Goal: Task Accomplishment & Management: Use online tool/utility

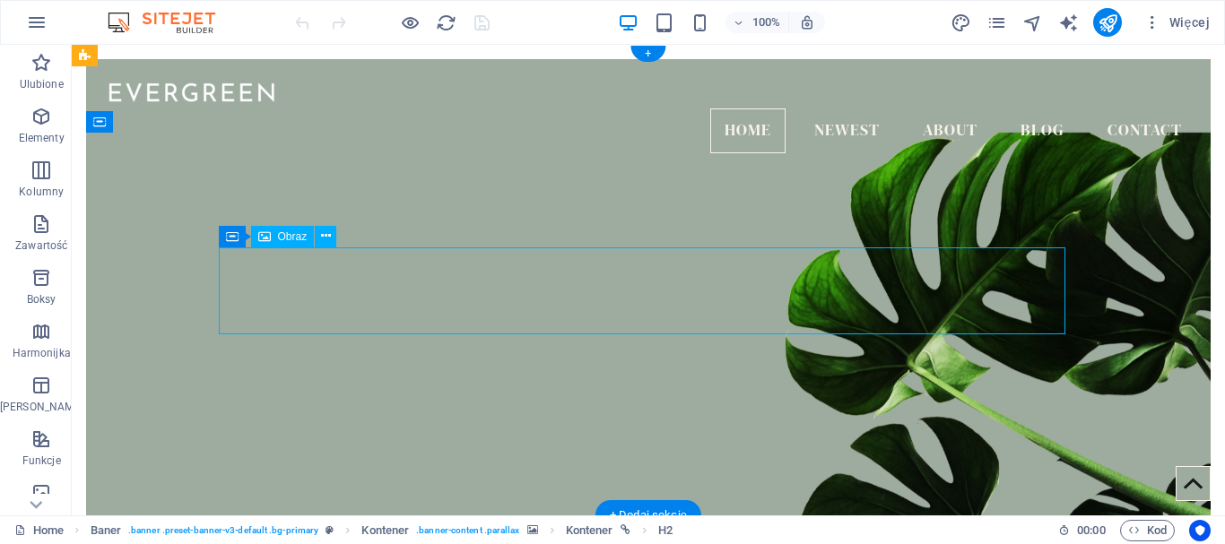
select select "px"
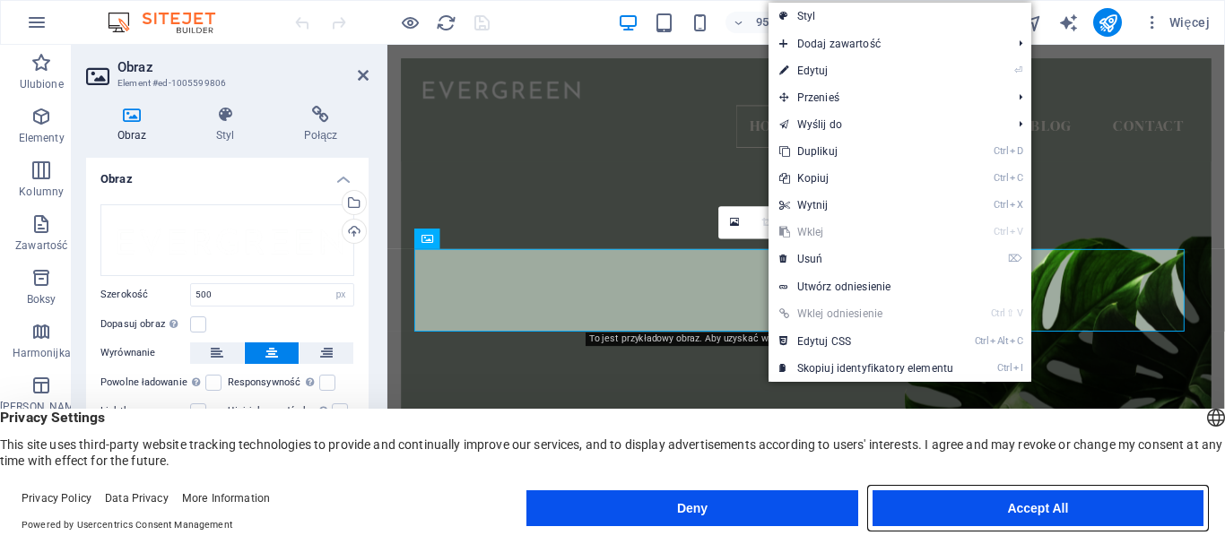
click at [993, 503] on button "Accept All" at bounding box center [1038, 509] width 331 height 36
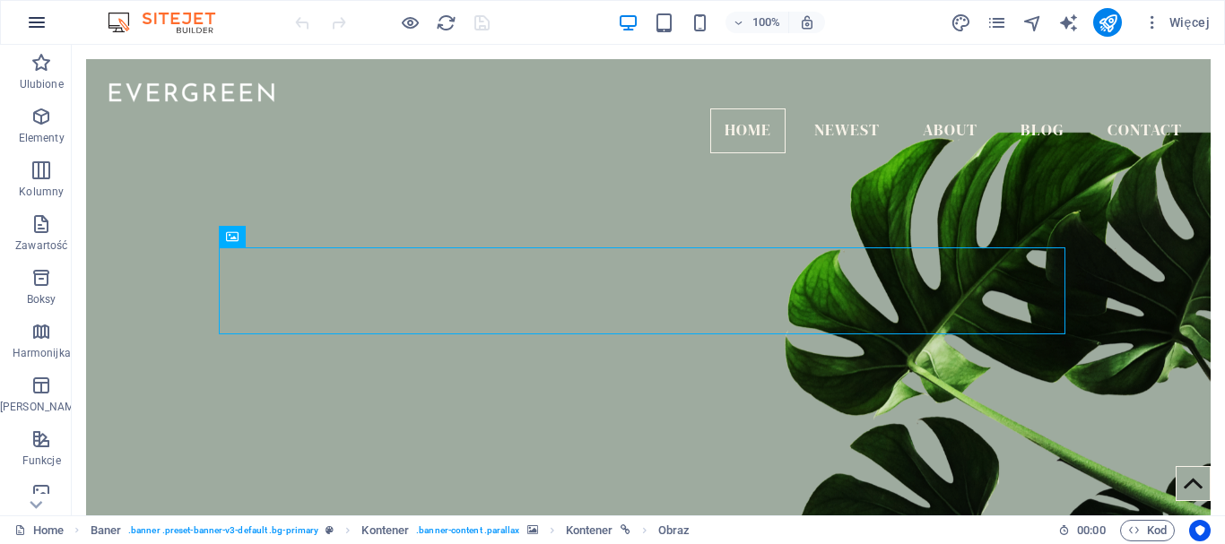
click at [46, 22] on icon "button" at bounding box center [37, 23] width 22 height 22
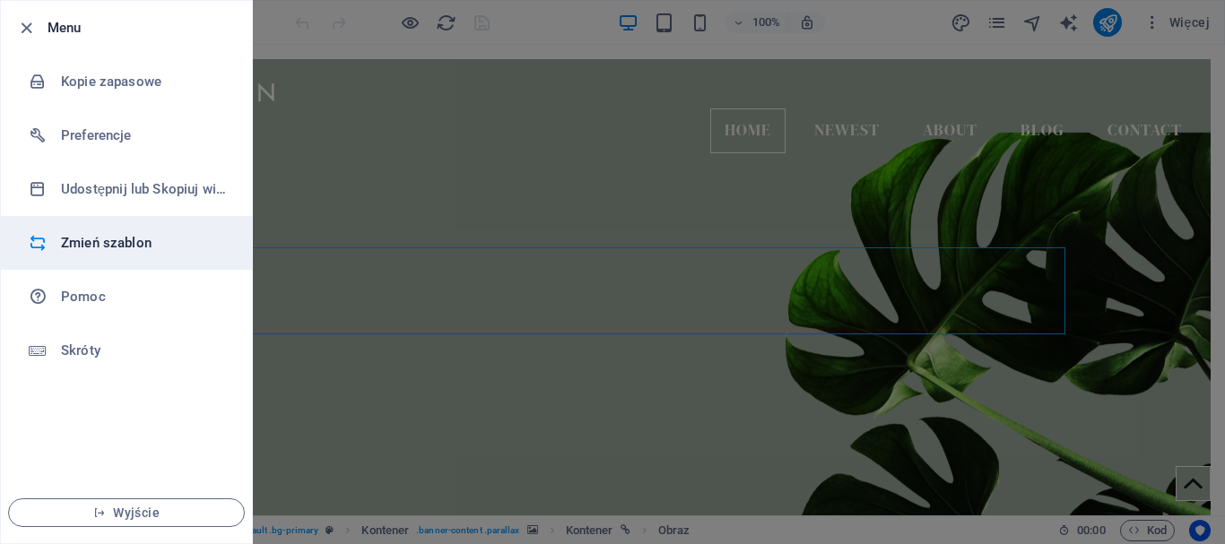
click at [128, 247] on h6 "Zmień szablon" at bounding box center [144, 243] width 166 height 22
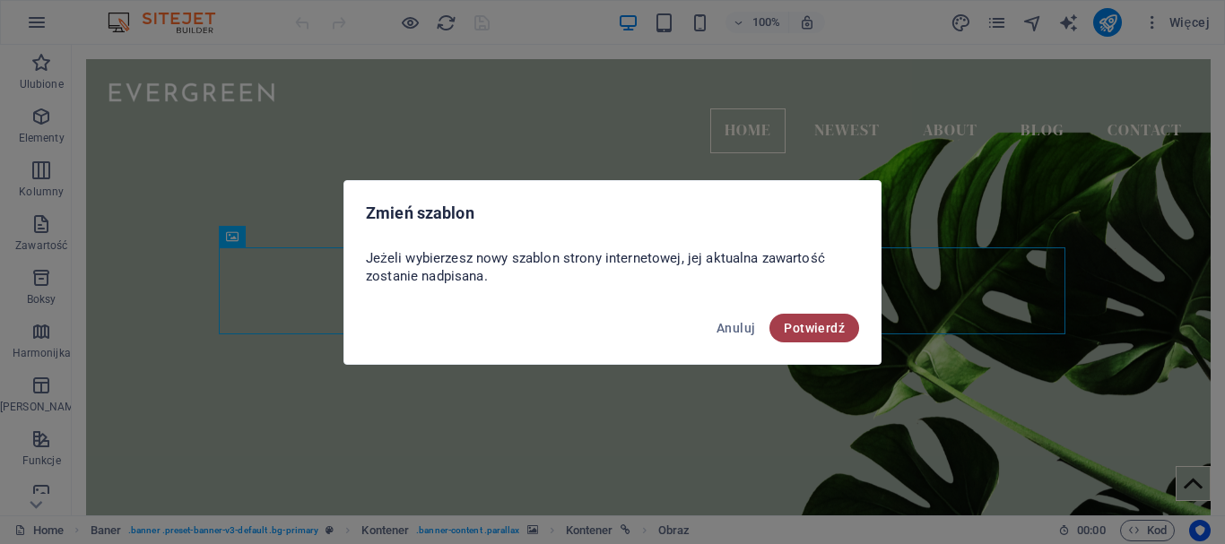
click at [804, 332] on span "Potwierdź" at bounding box center [814, 328] width 61 height 14
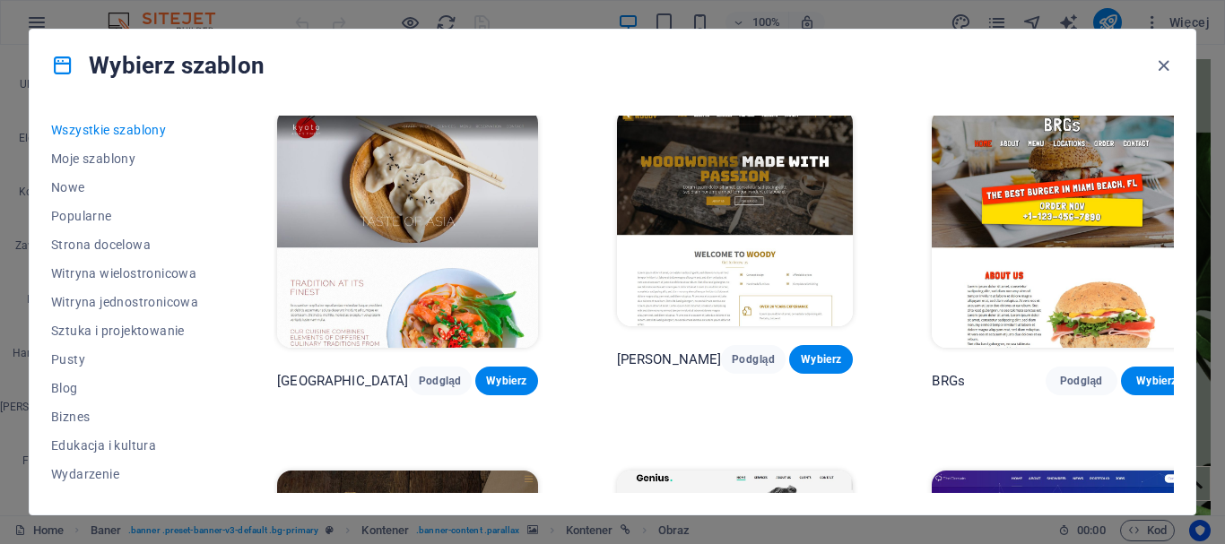
scroll to position [8223, 0]
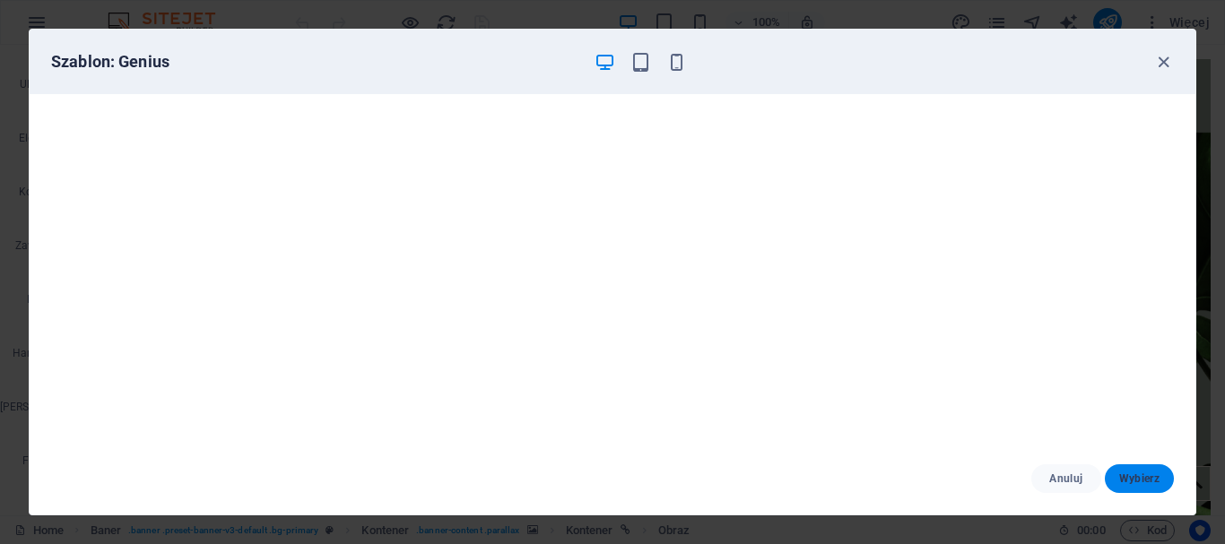
click at [1136, 483] on span "Wybierz" at bounding box center [1139, 479] width 40 height 14
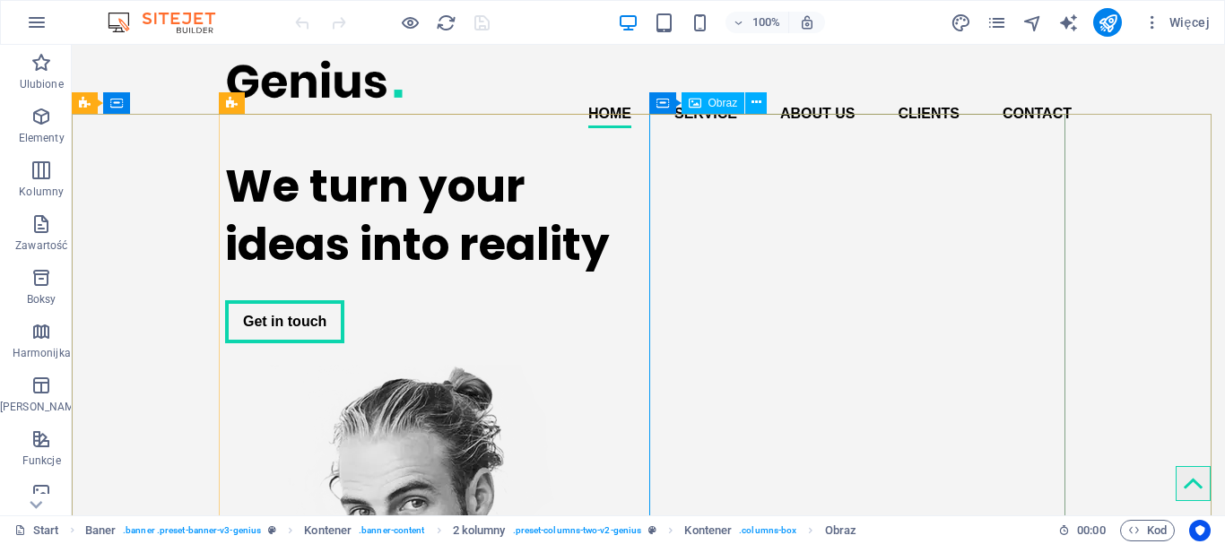
click at [716, 104] on span "Obraz" at bounding box center [724, 103] width 30 height 11
click at [725, 99] on span "Obraz" at bounding box center [724, 103] width 30 height 11
click at [757, 101] on icon at bounding box center [757, 102] width 10 height 19
click at [727, 107] on span "Obraz" at bounding box center [724, 103] width 30 height 11
click at [701, 100] on icon at bounding box center [695, 103] width 13 height 22
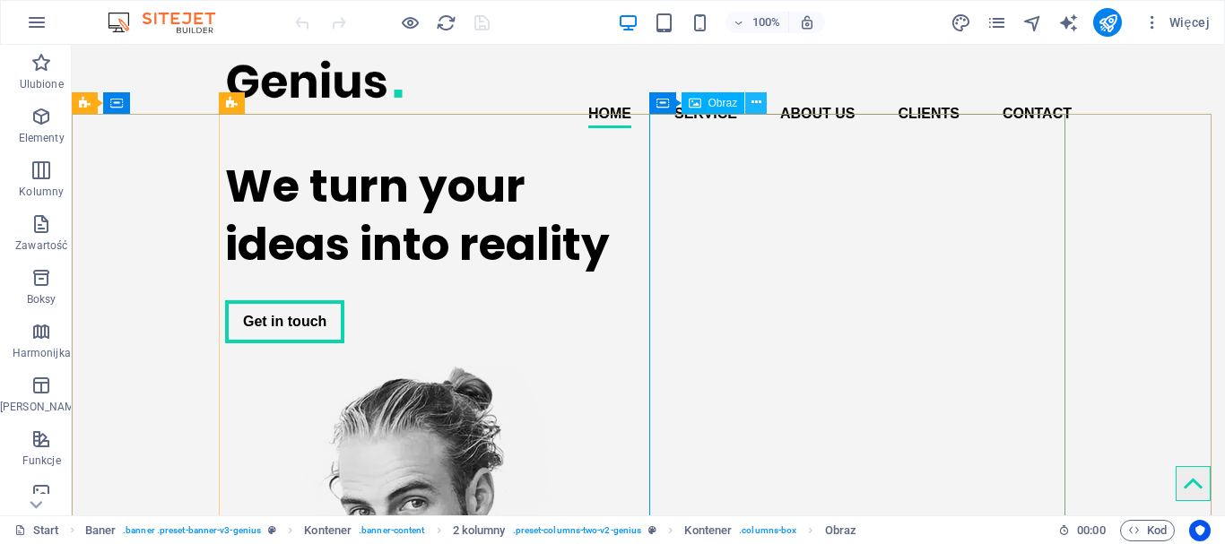
click at [752, 102] on icon at bounding box center [757, 102] width 10 height 19
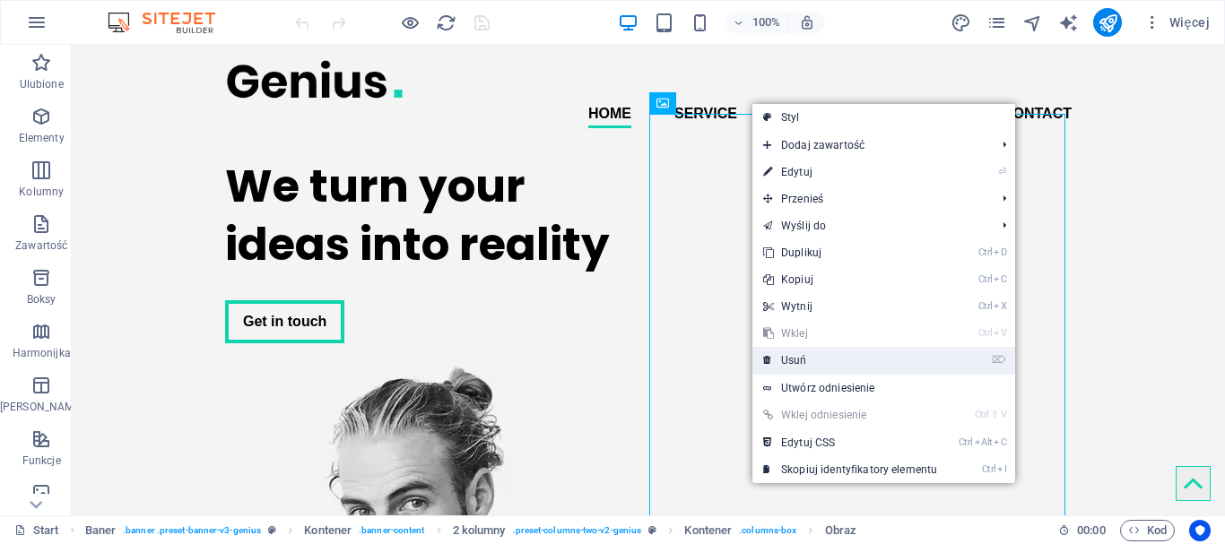
click at [814, 371] on link "⌦ Usuń" at bounding box center [851, 360] width 196 height 27
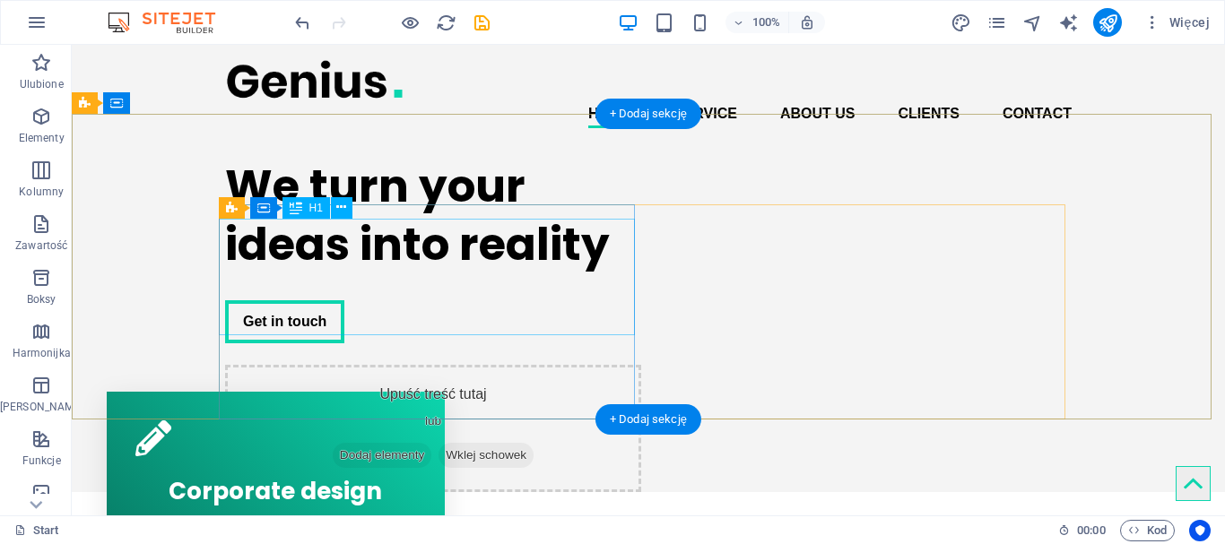
click at [481, 257] on div "We turn your ideas into reality" at bounding box center [433, 215] width 416 height 117
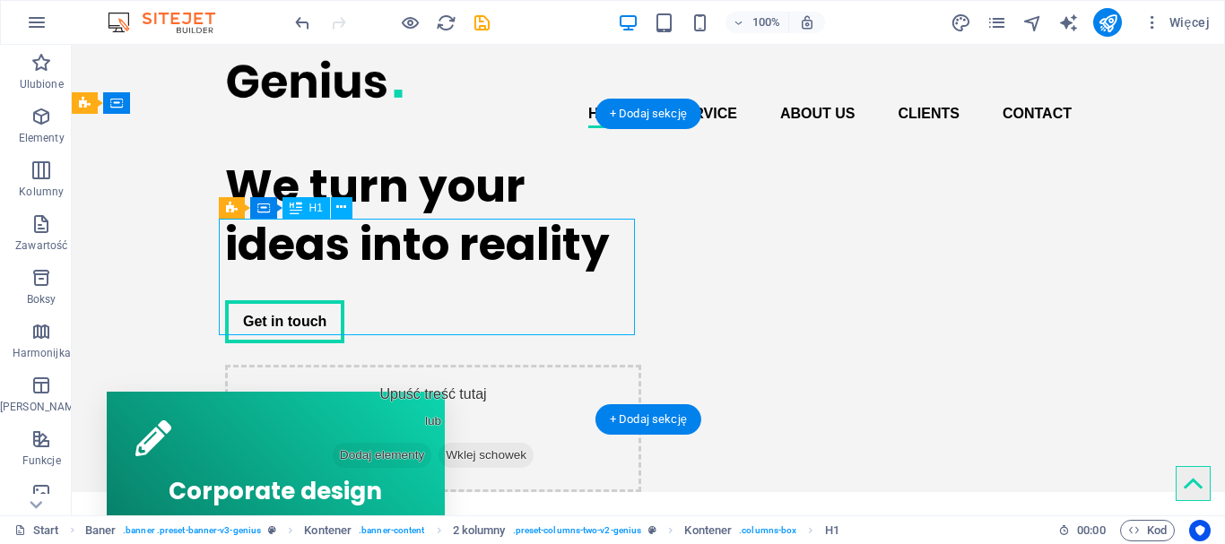
click at [497, 250] on div "We turn your ideas into reality" at bounding box center [433, 215] width 416 height 117
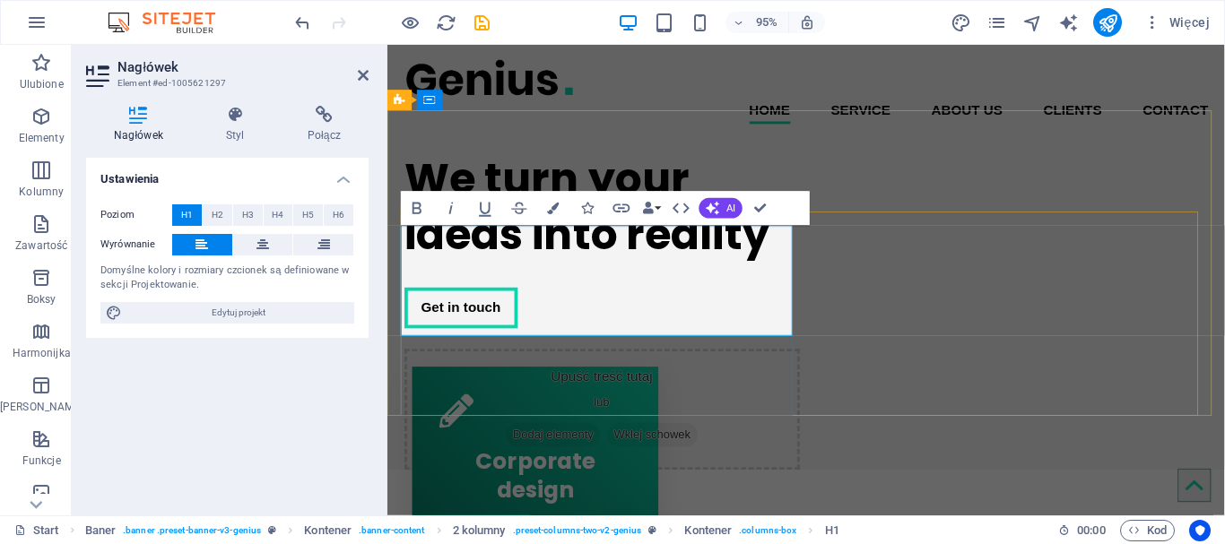
click at [559, 268] on h1 "We turn your ideas into reality" at bounding box center [613, 215] width 416 height 117
click at [778, 274] on h1 "We turn your ideas into reality" at bounding box center [613, 215] width 416 height 117
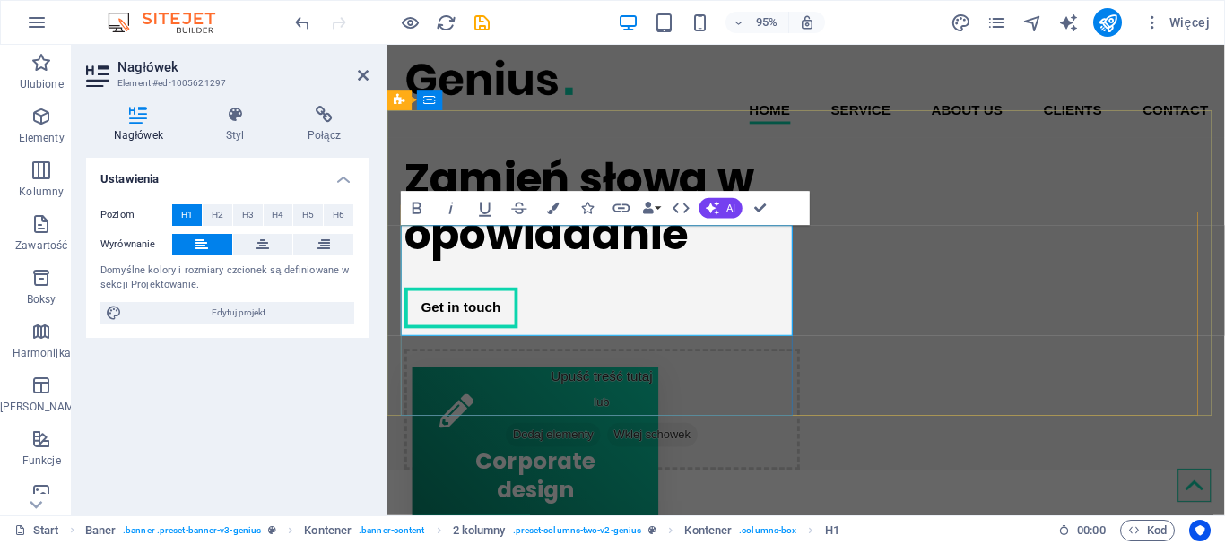
click at [742, 271] on h1 "Zamień słowa w opowiadanie" at bounding box center [613, 215] width 416 height 117
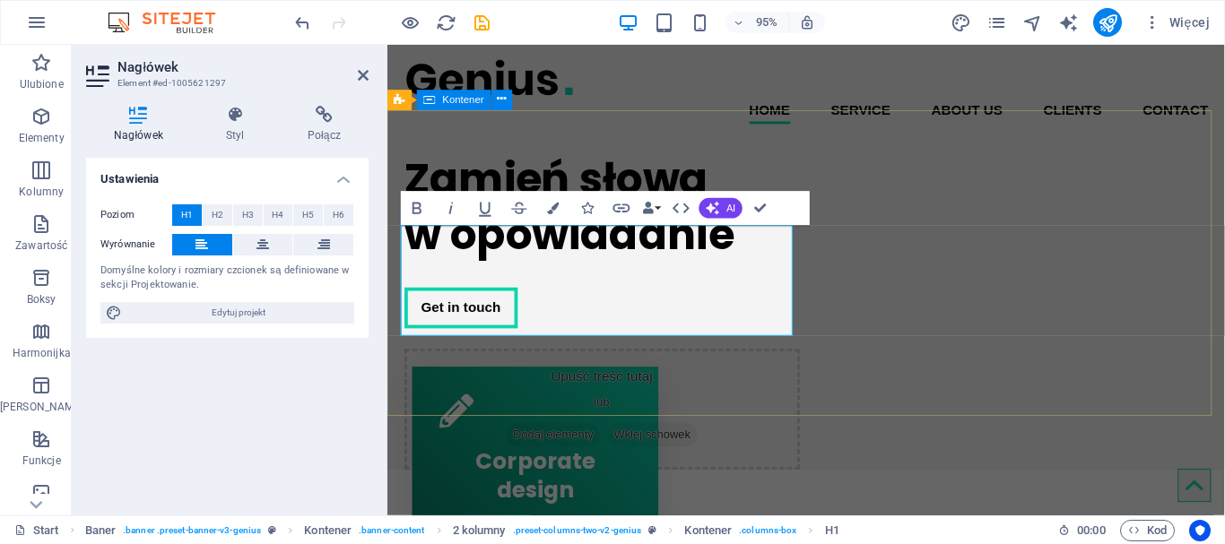
click at [1075, 172] on div "Zamień słowa ‌w opowiadanie Get in touch Upuść treść tutaj lub Dodaj elementy W…" at bounding box center [829, 318] width 882 height 350
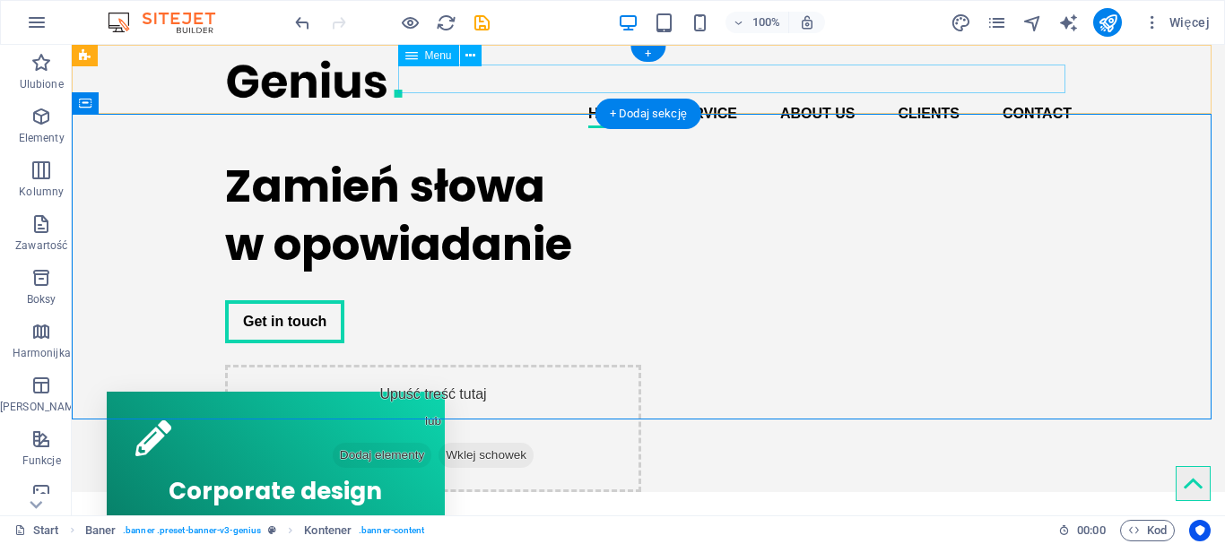
click at [611, 100] on nav "Home Service About us Clients Contact" at bounding box center [648, 114] width 847 height 29
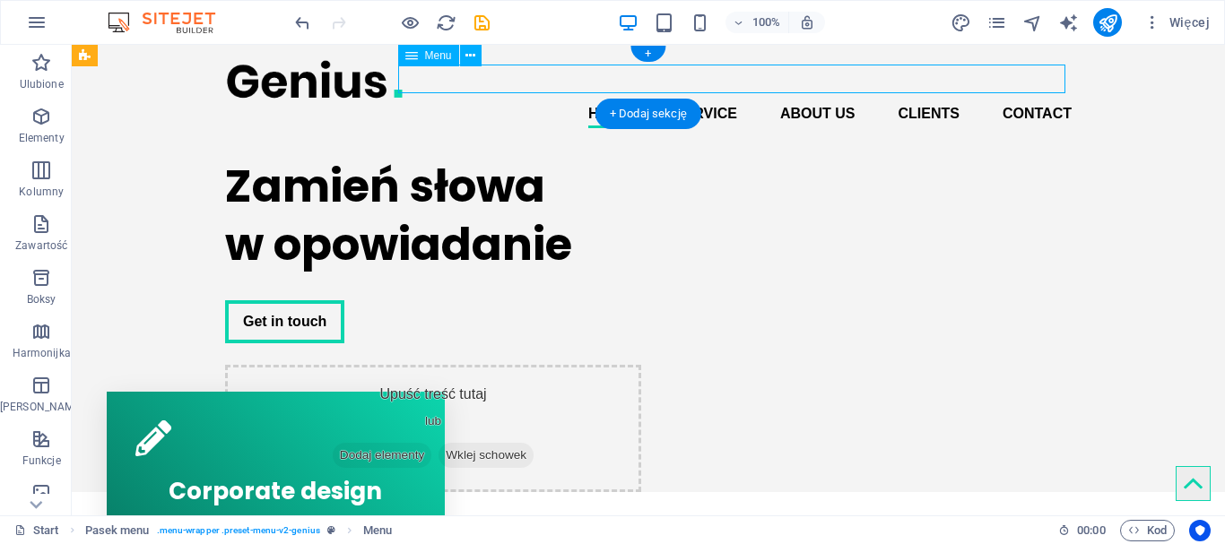
click at [691, 100] on nav "Home Service About us Clients Contact" at bounding box center [648, 114] width 847 height 29
click at [444, 57] on span "Menu" at bounding box center [438, 55] width 27 height 11
click at [481, 55] on button at bounding box center [471, 56] width 22 height 22
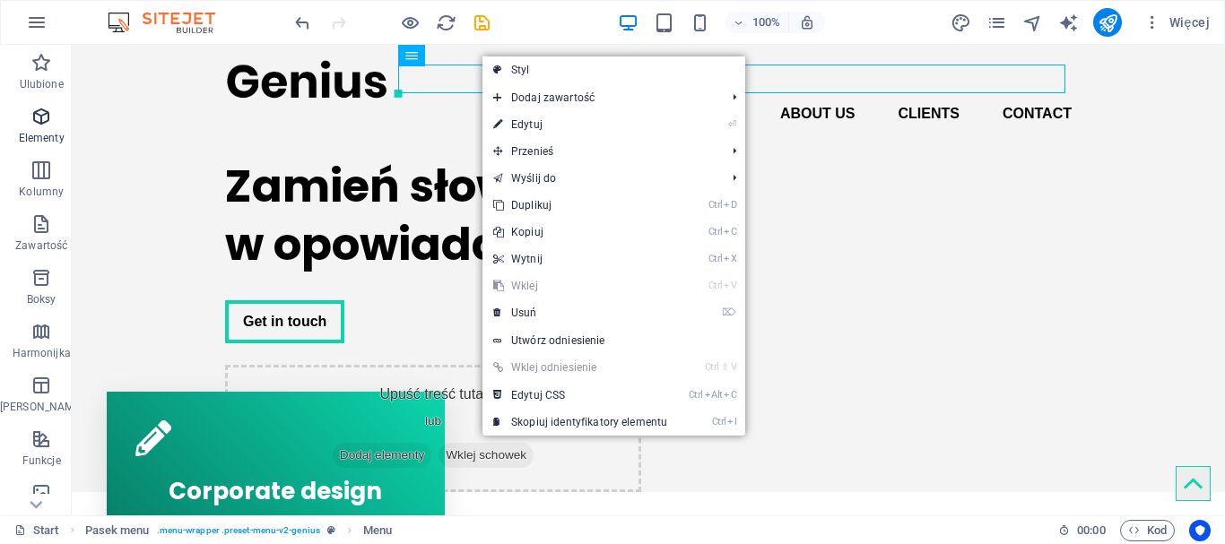
click at [32, 124] on icon "button" at bounding box center [41, 117] width 22 height 22
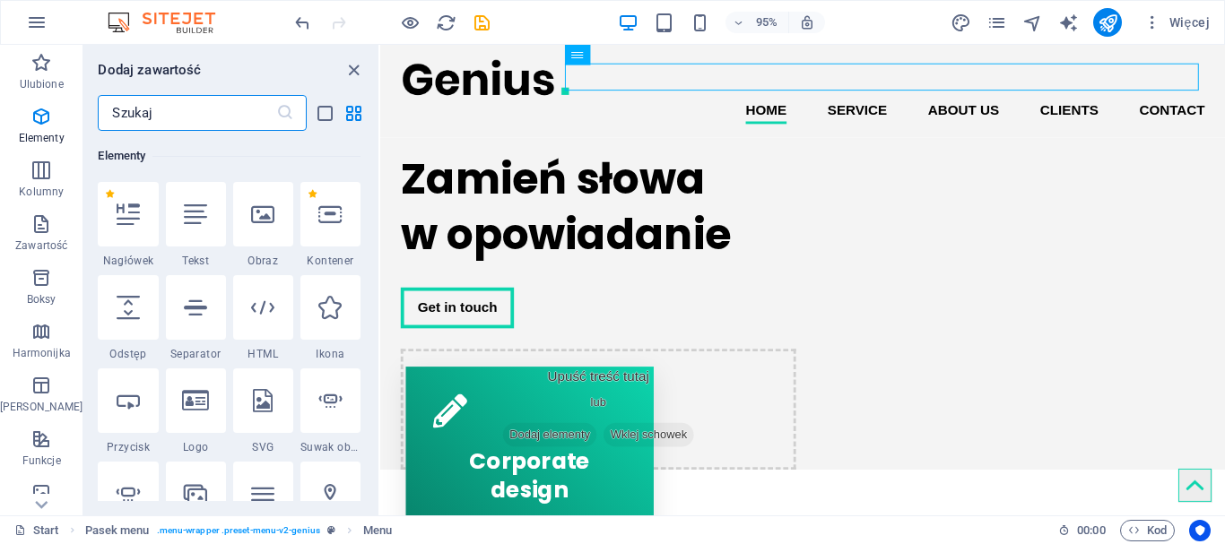
scroll to position [191, 0]
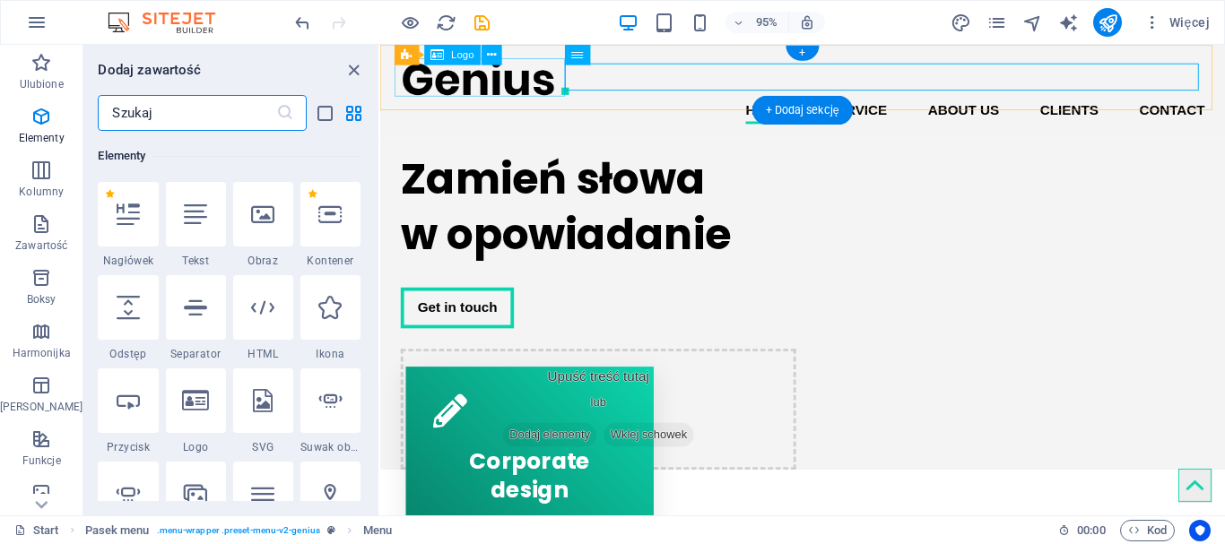
click at [451, 91] on div at bounding box center [825, 79] width 847 height 40
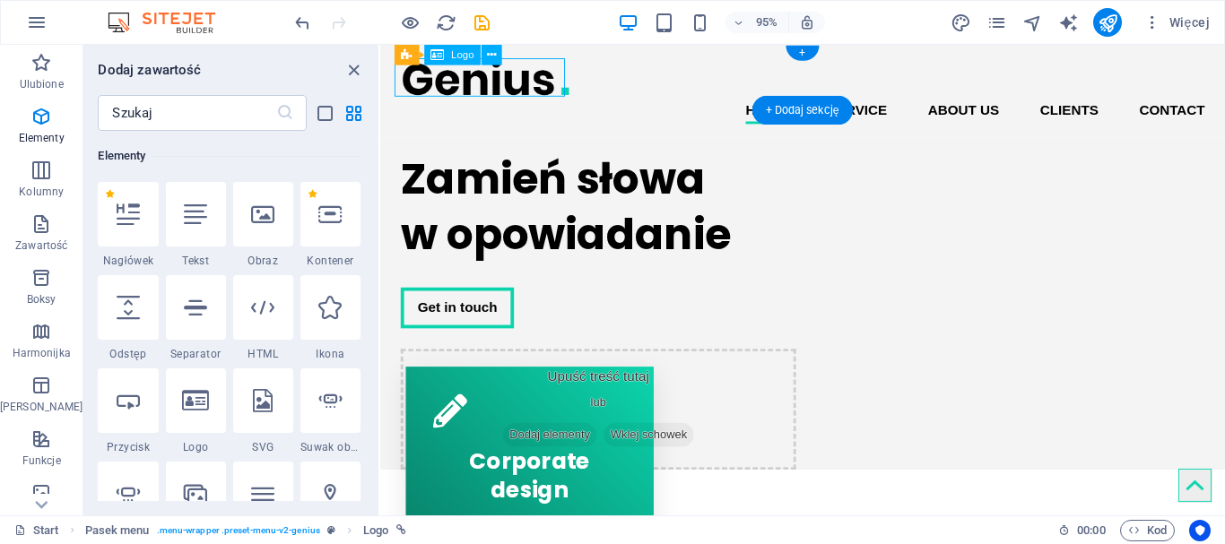
click at [491, 88] on div at bounding box center [825, 79] width 847 height 40
select select "px"
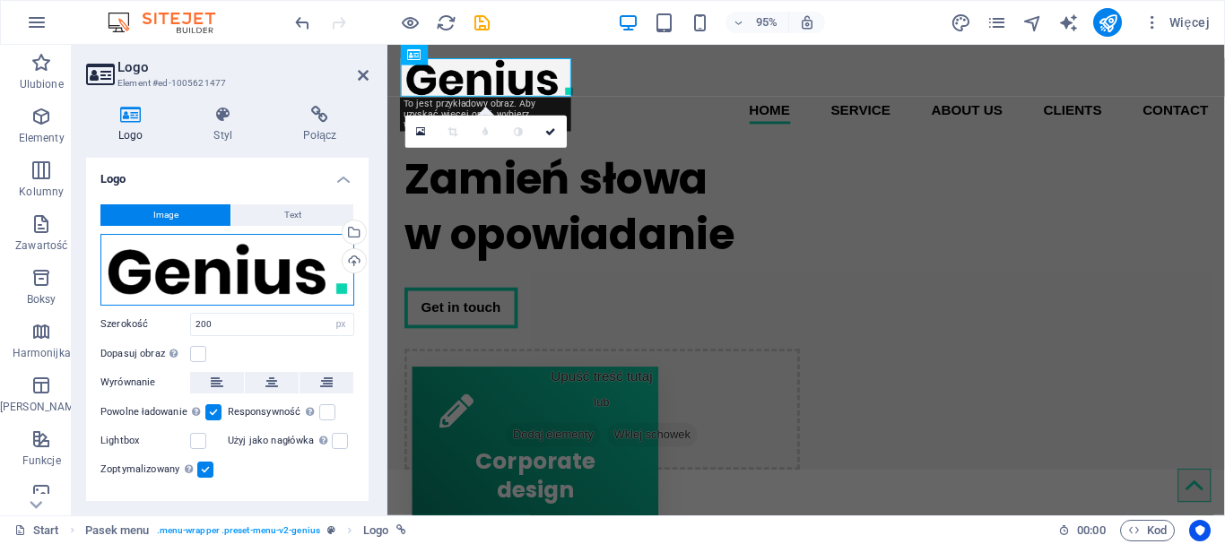
click at [264, 269] on div "Przeciągnij pliki tutaj, kliknij, aby wybrać pliki lub wybierz pliki z Plików l…" at bounding box center [227, 270] width 254 height 72
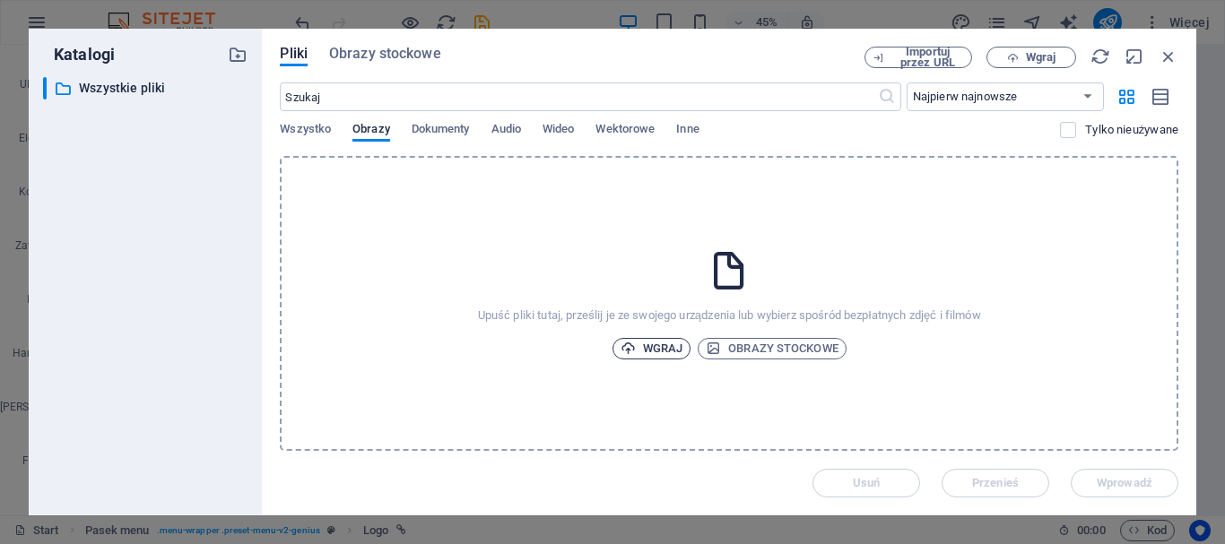
click at [646, 344] on span "Wgraj" at bounding box center [652, 349] width 63 height 22
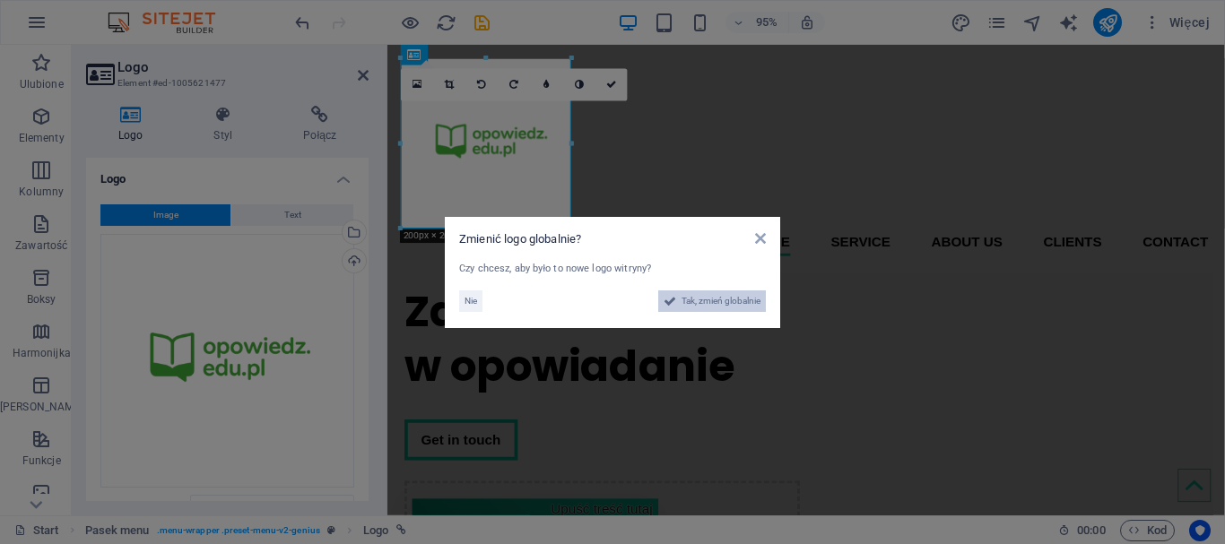
click at [696, 301] on span "Tak, zmień globalnie" at bounding box center [721, 302] width 79 height 22
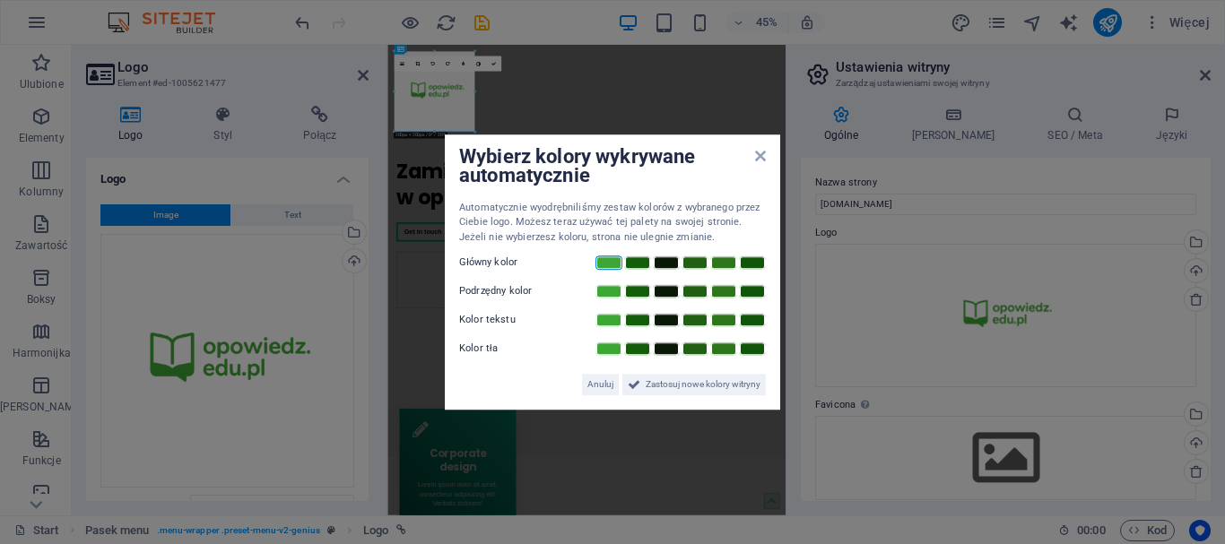
click at [605, 259] on link at bounding box center [609, 263] width 27 height 14
click at [637, 291] on link at bounding box center [637, 291] width 27 height 14
click at [671, 317] on link at bounding box center [666, 320] width 27 height 14
click at [684, 388] on span "Zastosuj nowe kolory witryny" at bounding box center [703, 385] width 115 height 22
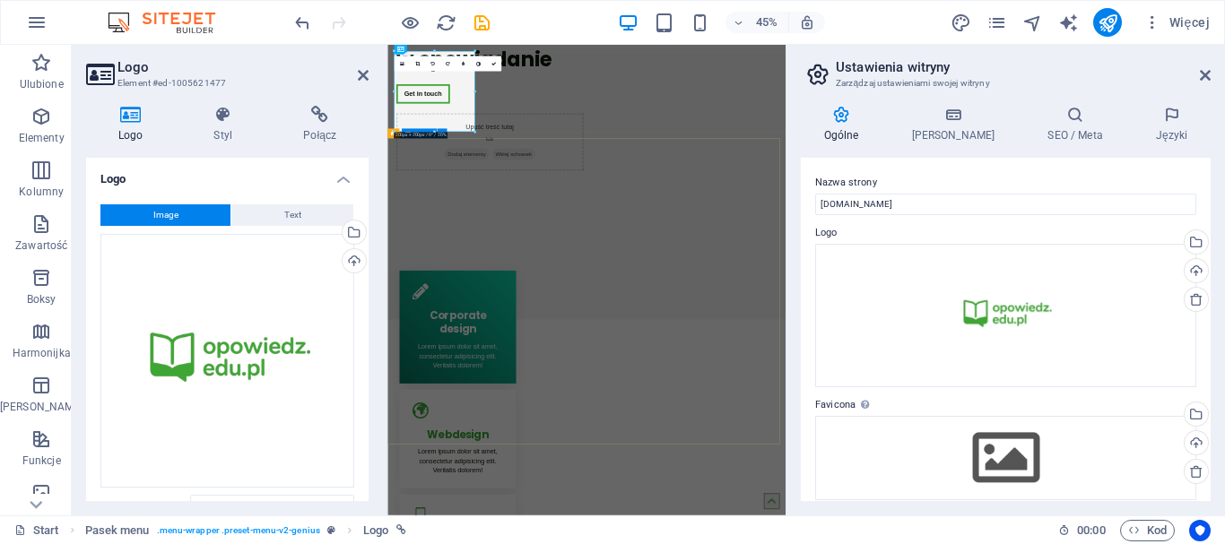
scroll to position [0, 0]
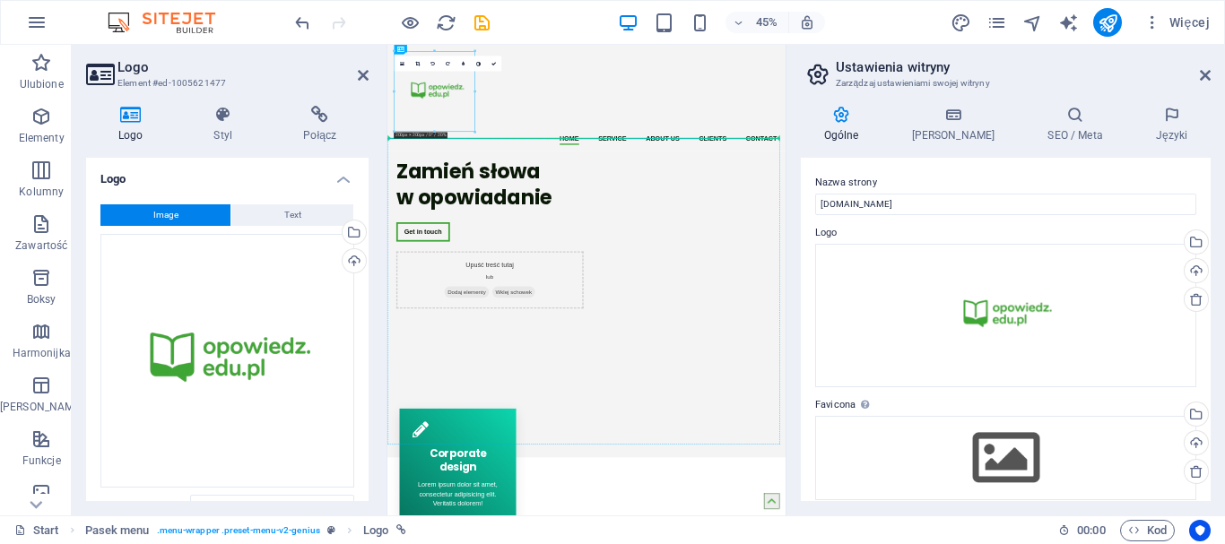
drag, startPoint x: 494, startPoint y: 156, endPoint x: 559, endPoint y: 283, distance: 142.8
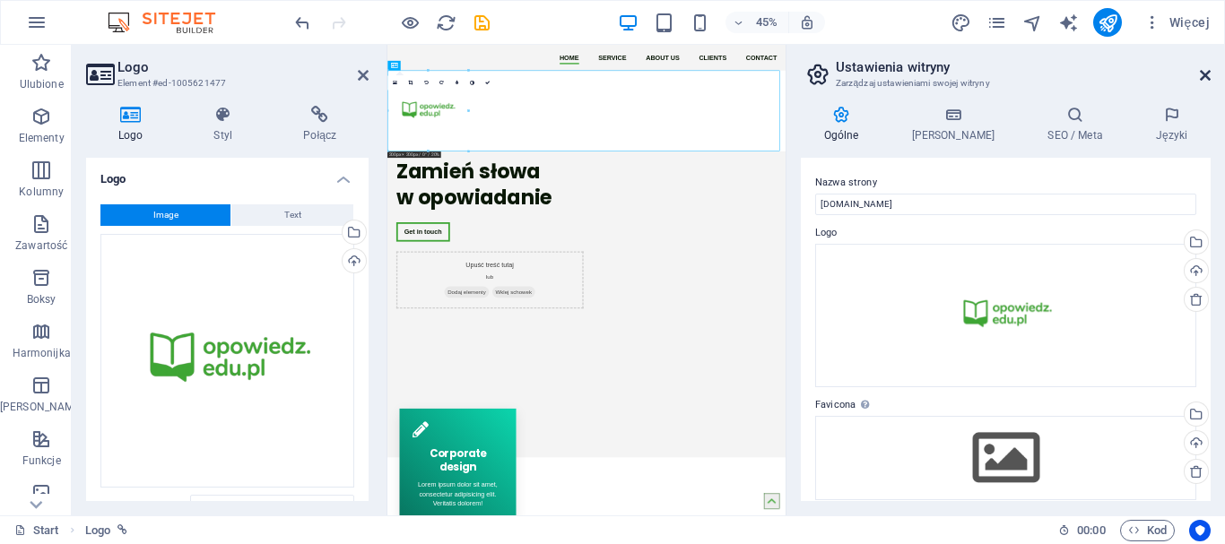
click at [1207, 73] on icon at bounding box center [1205, 75] width 11 height 14
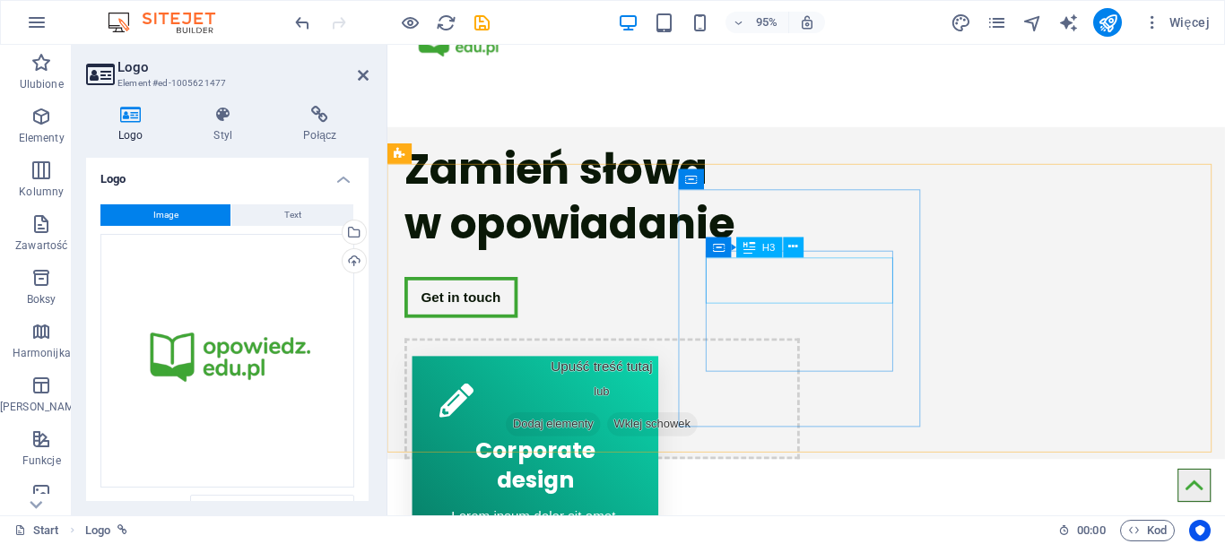
scroll to position [299, 0]
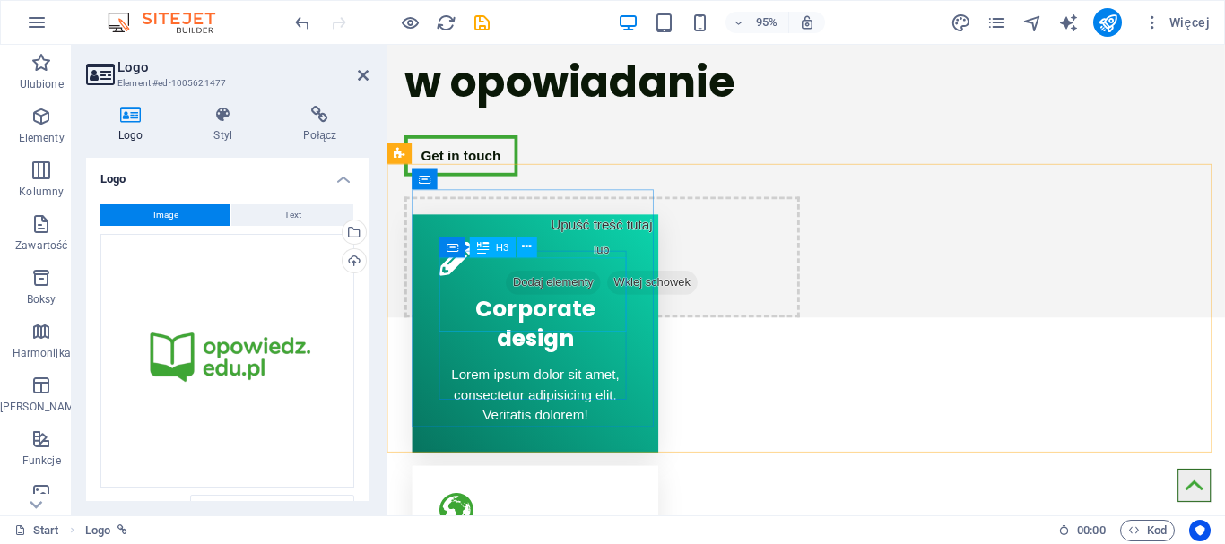
click at [536, 321] on div "Corporate design" at bounding box center [542, 335] width 201 height 79
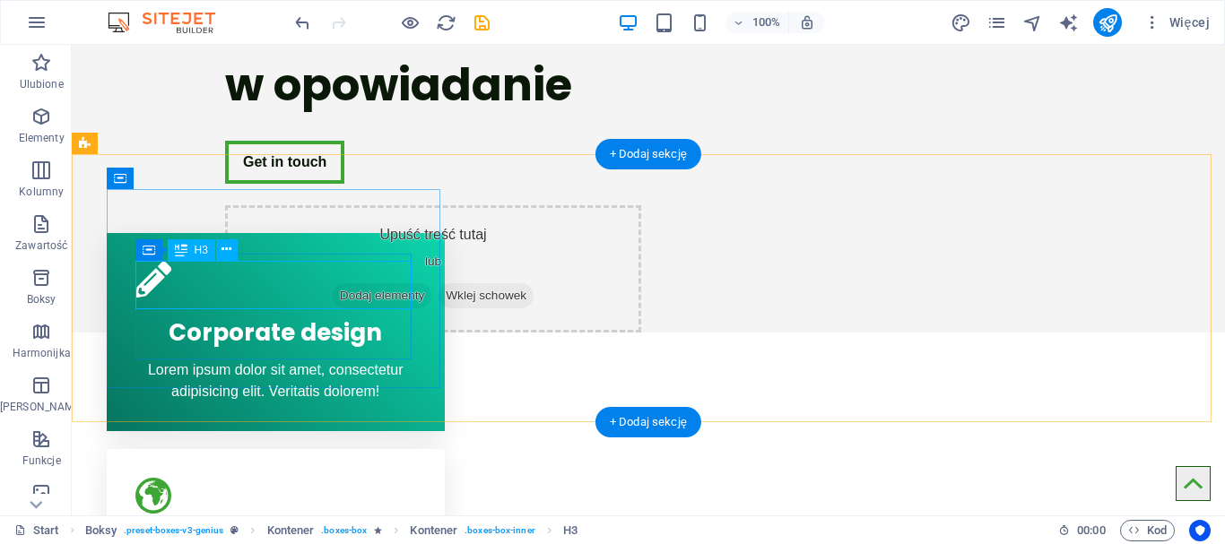
click at [349, 305] on div "Corporate design" at bounding box center [275, 329] width 281 height 48
click at [368, 305] on div "Corporate design" at bounding box center [275, 329] width 281 height 48
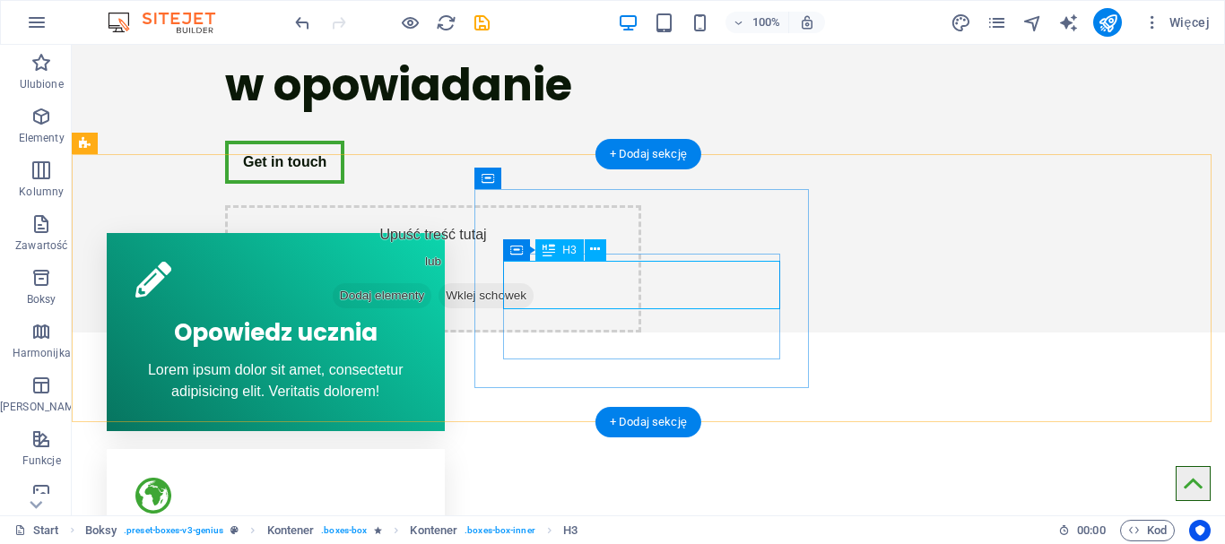
click at [416, 521] on div "Webdesign" at bounding box center [275, 545] width 281 height 48
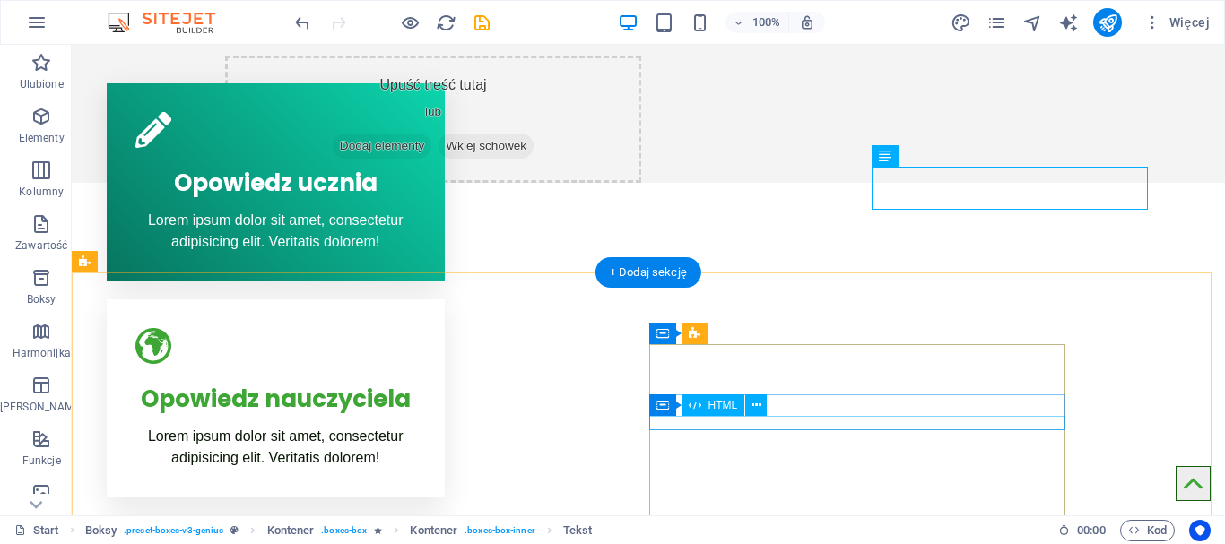
scroll to position [598, 0]
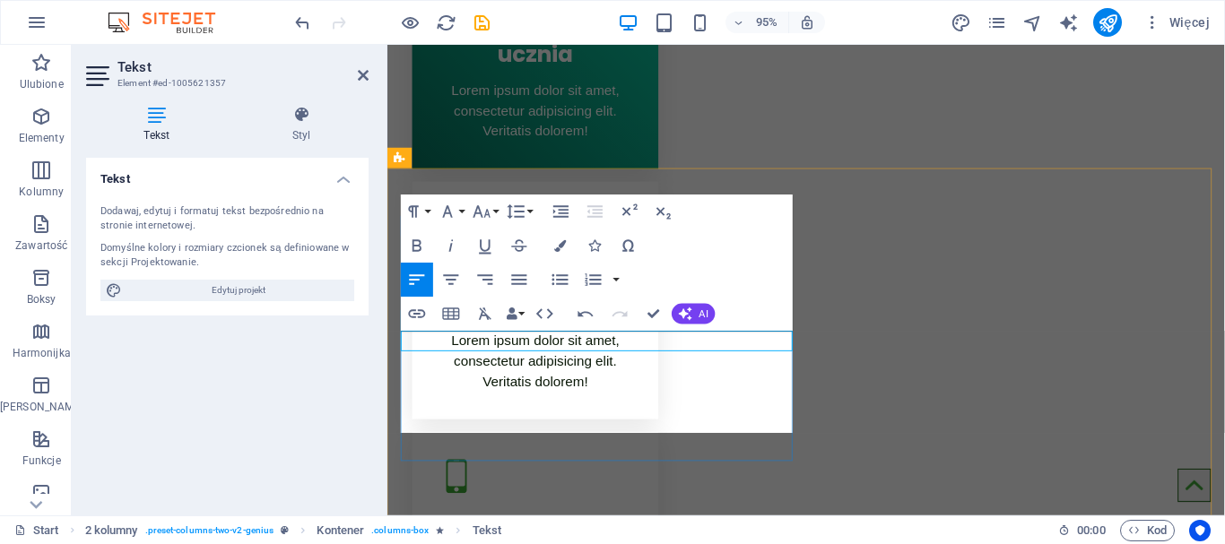
scroll to position [3642, 6]
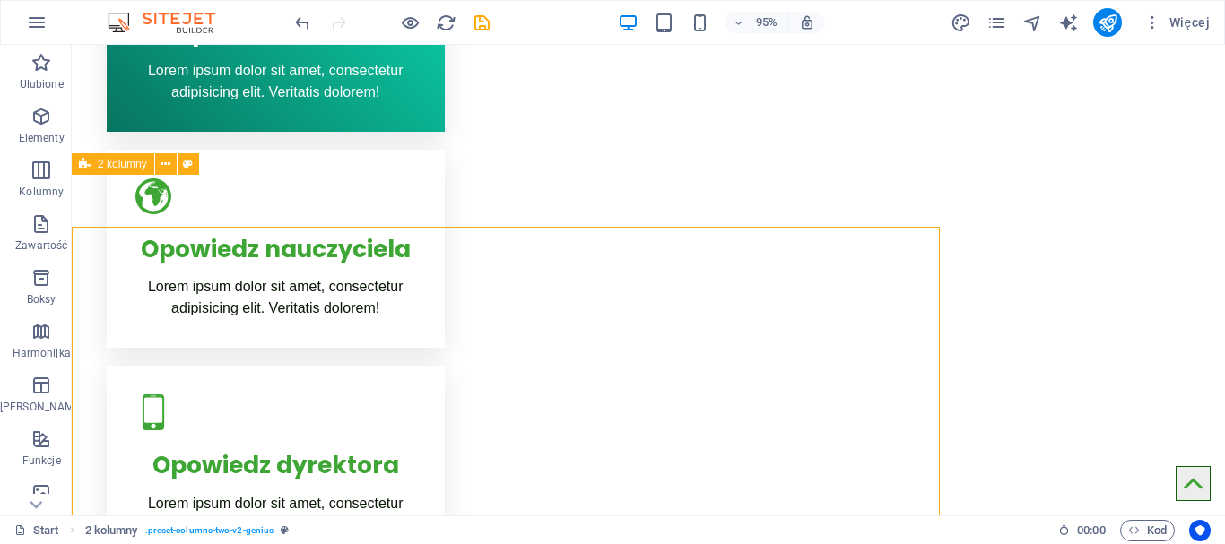
scroll to position [546, 0]
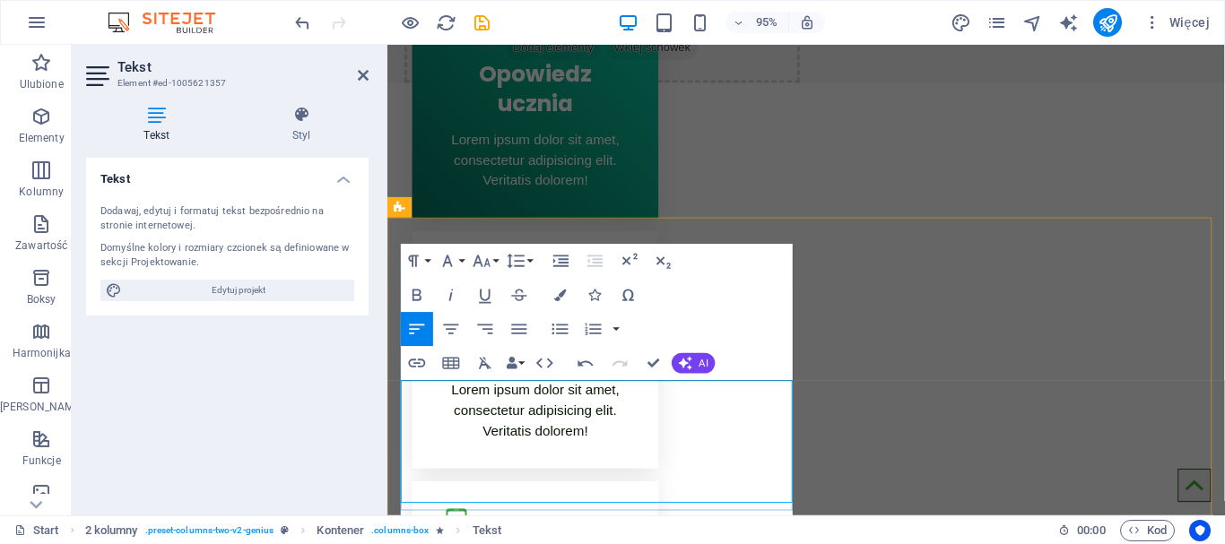
scroll to position [1954, 6]
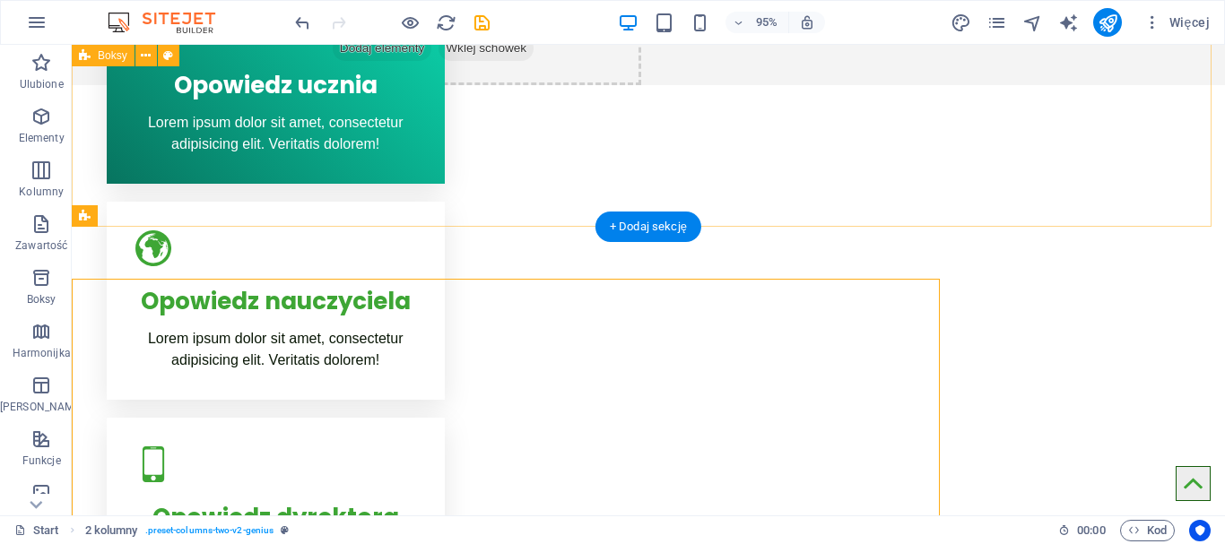
scroll to position [494, 0]
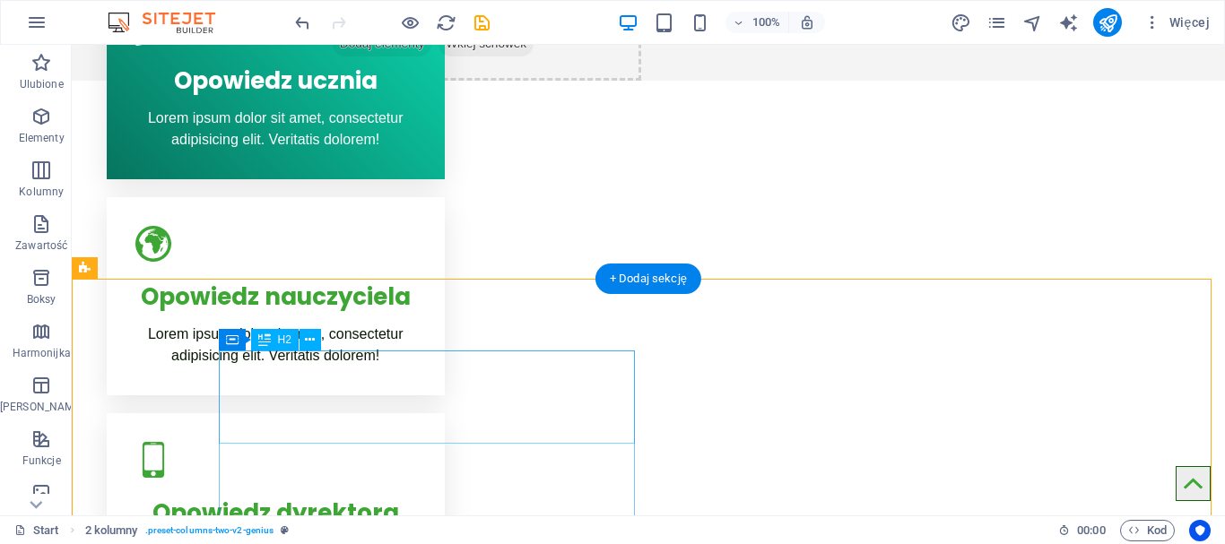
scroll to position [591, 0]
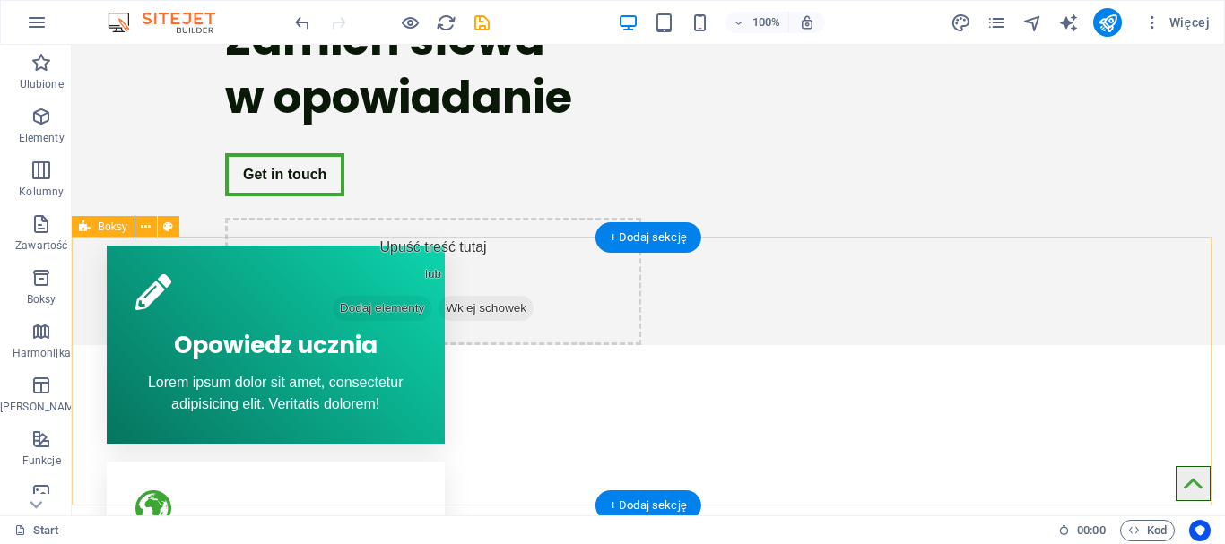
scroll to position [338, 0]
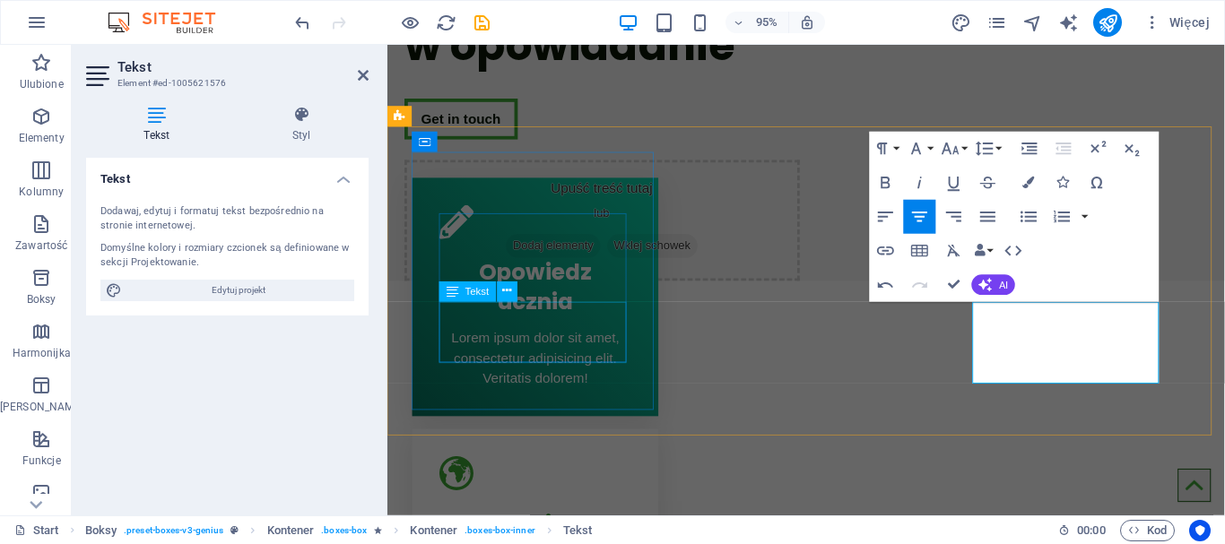
click at [594, 343] on div "Lorem ipsum dolor sit amet, consectetur adipisicing elit. Veritatis dolorem!" at bounding box center [542, 375] width 201 height 65
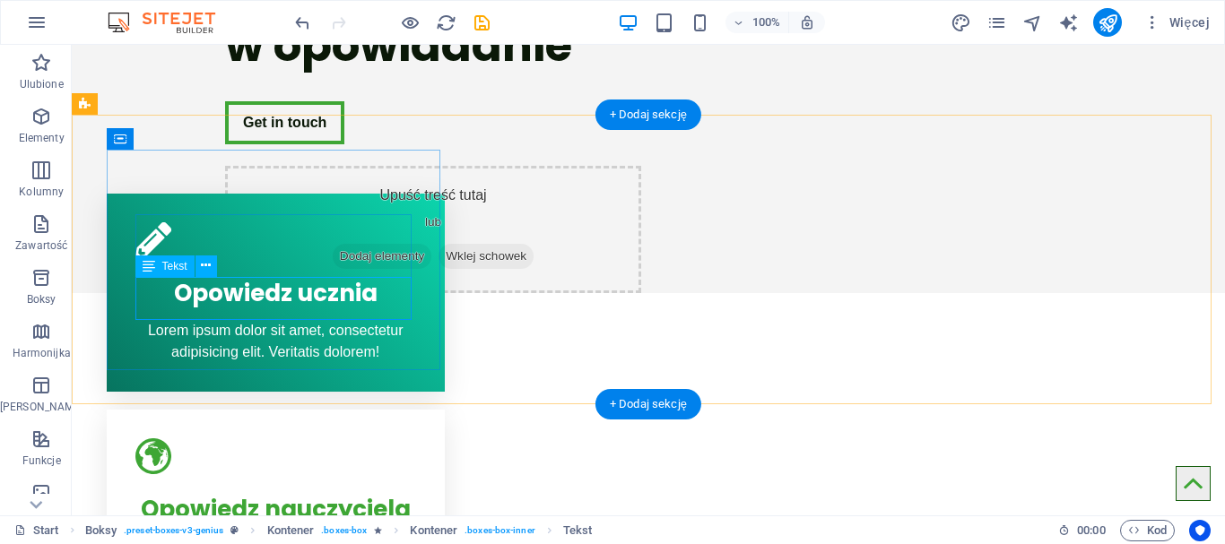
click at [374, 320] on div "Lorem ipsum dolor sit amet, consectetur adipisicing elit. Veritatis dolorem!" at bounding box center [275, 341] width 281 height 43
click at [375, 320] on div "Lorem ipsum dolor sit amet, consectetur adipisicing elit. Veritatis dolorem!" at bounding box center [275, 341] width 281 height 43
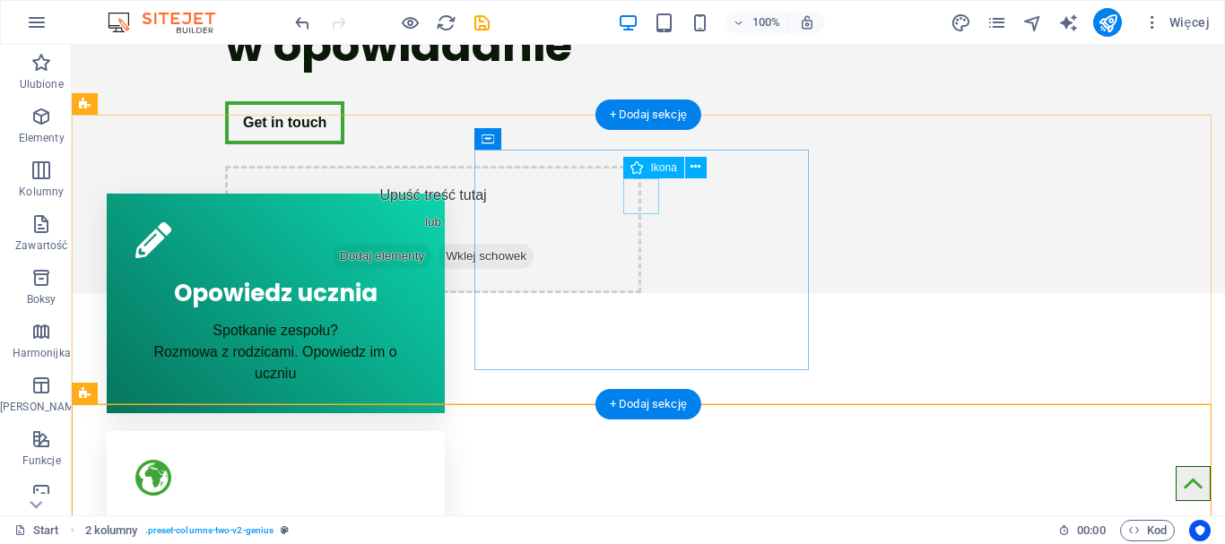
click at [416, 460] on figure at bounding box center [275, 478] width 281 height 36
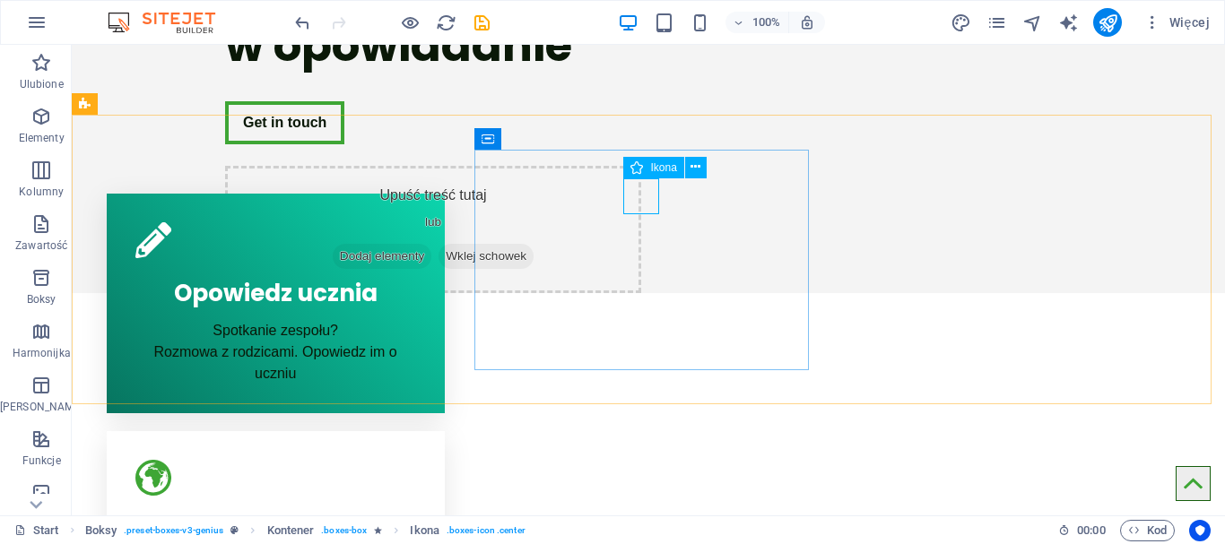
click at [651, 167] on span "Ikona" at bounding box center [663, 167] width 26 height 11
click at [693, 164] on icon at bounding box center [696, 167] width 10 height 19
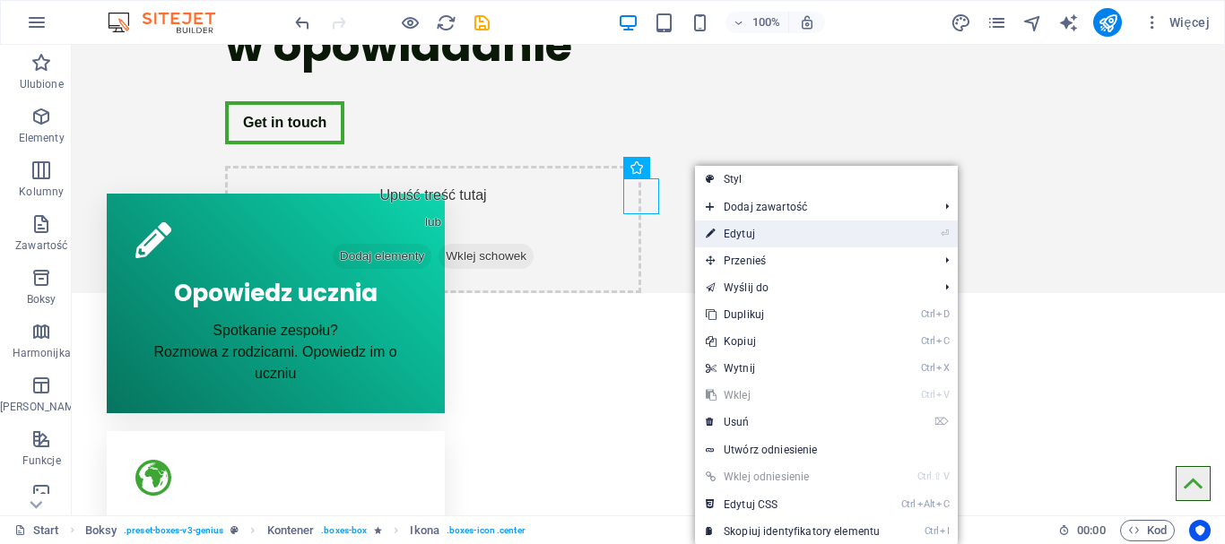
click at [736, 230] on link "⏎ Edytuj" at bounding box center [793, 234] width 196 height 27
select select "xMidYMid"
select select "px"
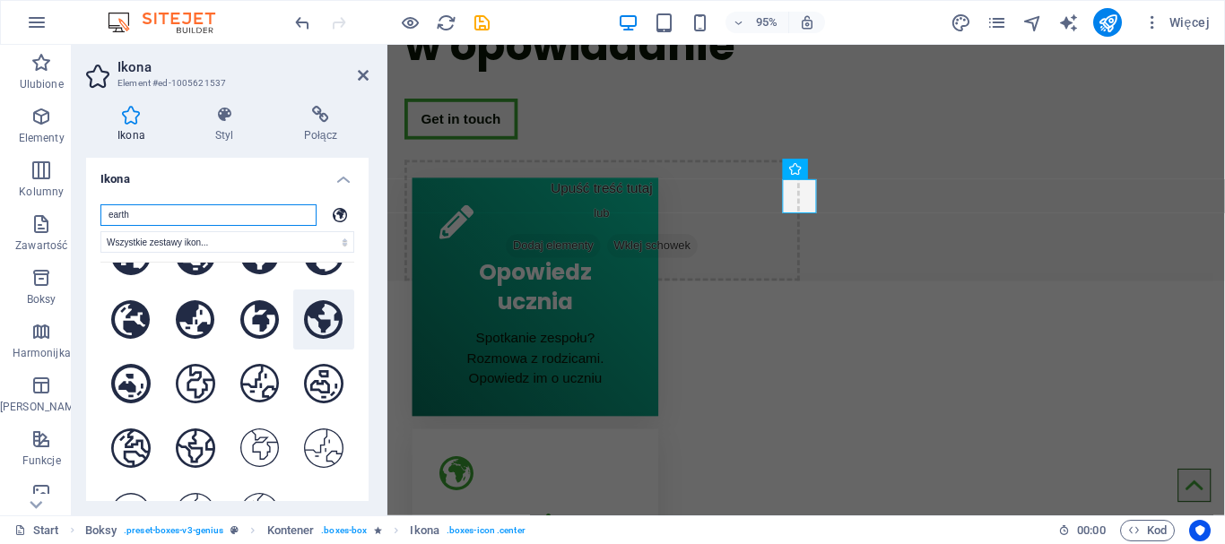
scroll to position [0, 0]
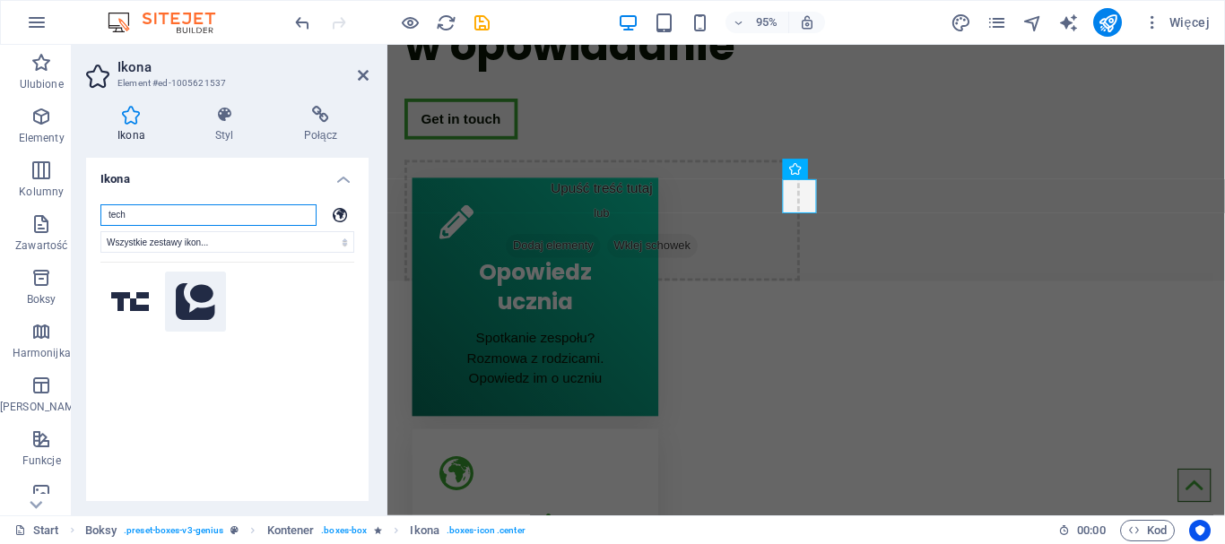
type input "tech"
click at [181, 301] on icon at bounding box center [195, 301] width 39 height 37
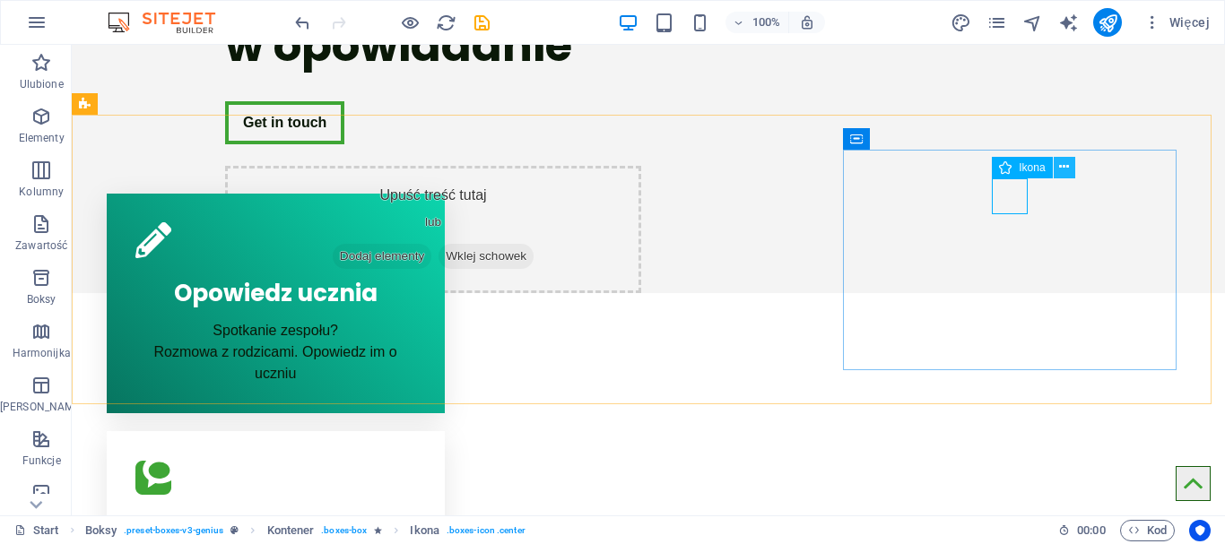
click at [1068, 166] on icon at bounding box center [1064, 167] width 10 height 19
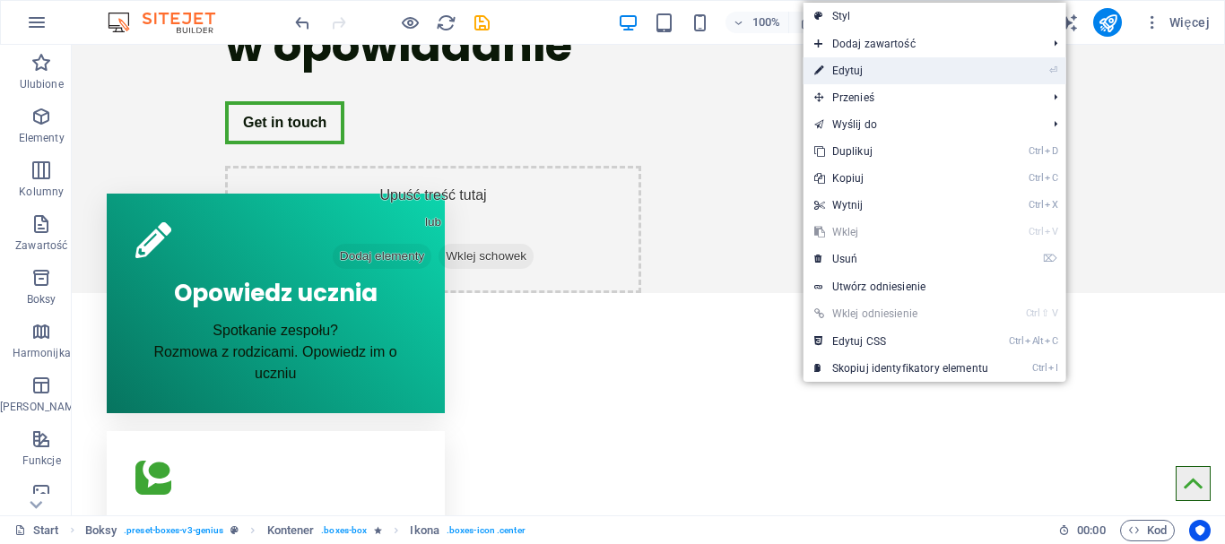
click at [869, 74] on link "⏎ Edytuj" at bounding box center [902, 70] width 196 height 27
select select "xMidYMid"
select select "px"
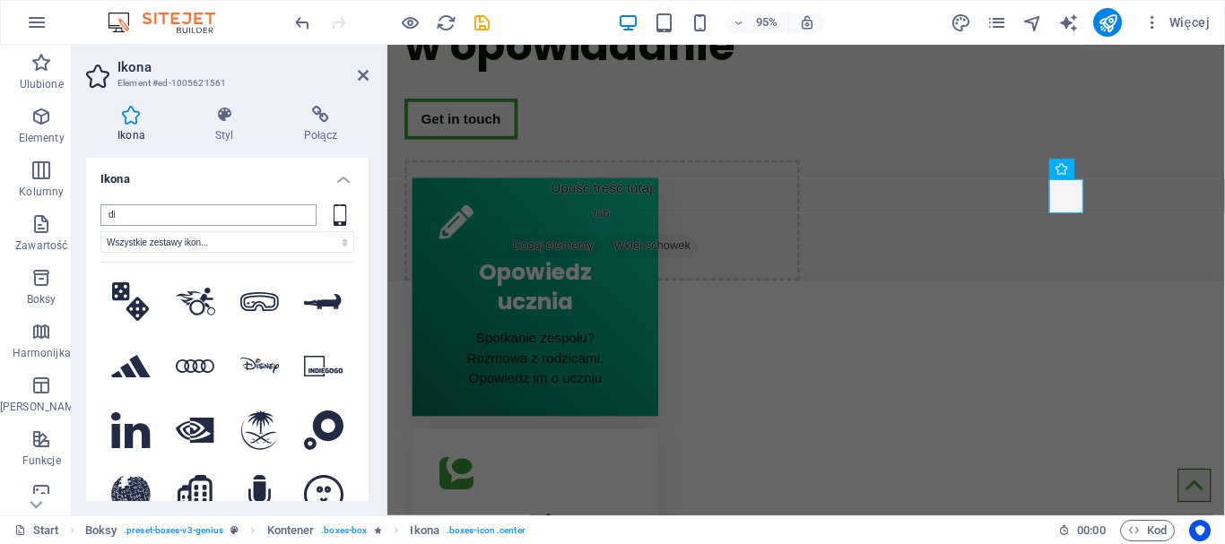
type input "d"
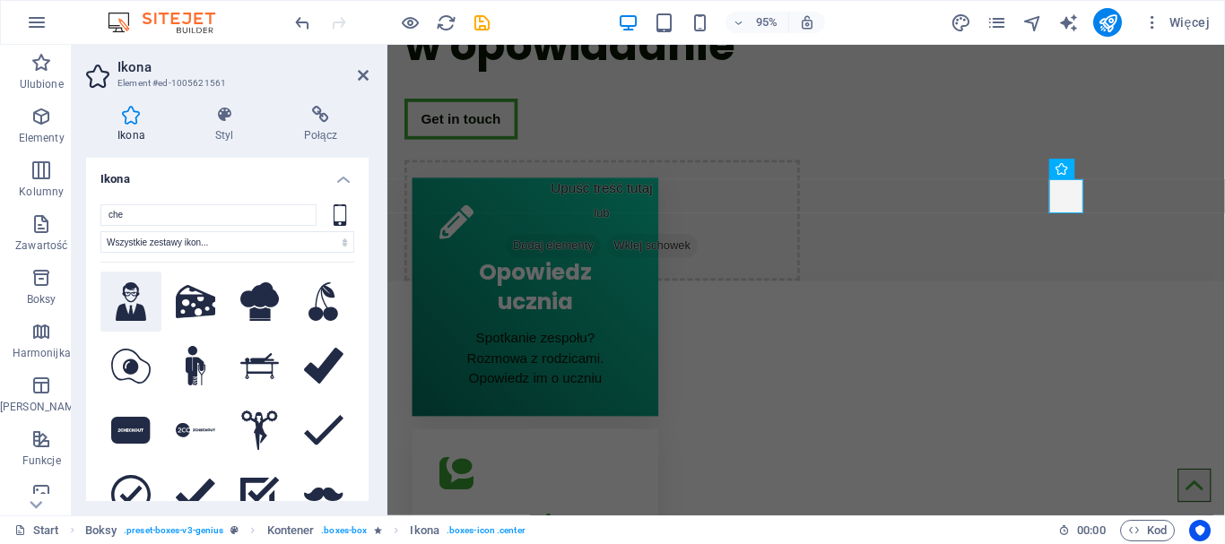
type input "che"
click at [135, 300] on icon at bounding box center [131, 302] width 30 height 39
click at [541, 213] on figure at bounding box center [542, 231] width 201 height 36
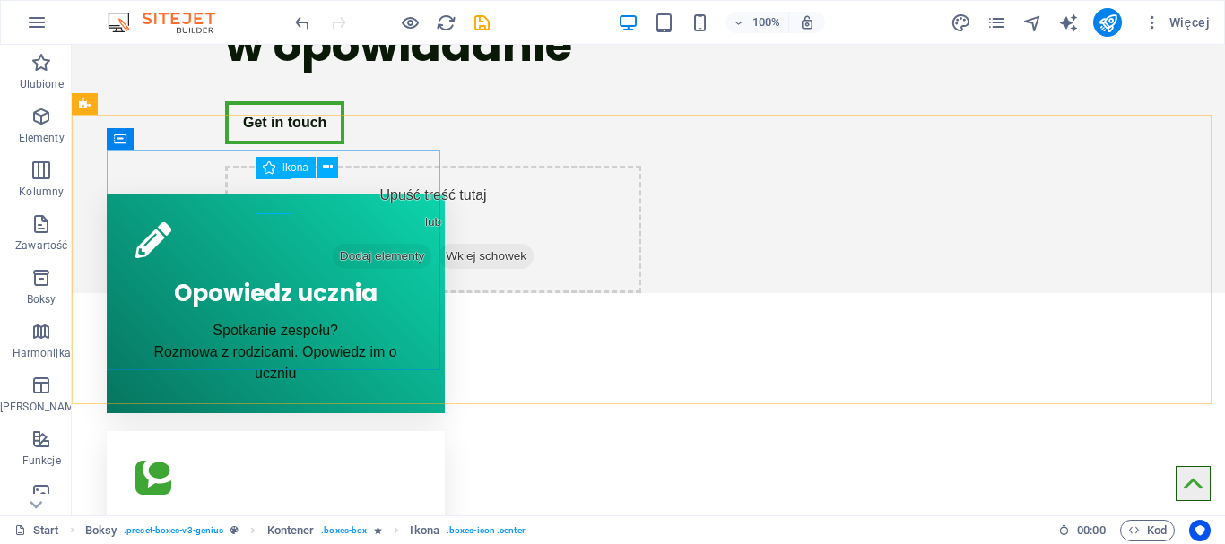
click at [297, 172] on span "Ikona" at bounding box center [296, 167] width 26 height 11
click at [326, 163] on icon at bounding box center [328, 167] width 10 height 19
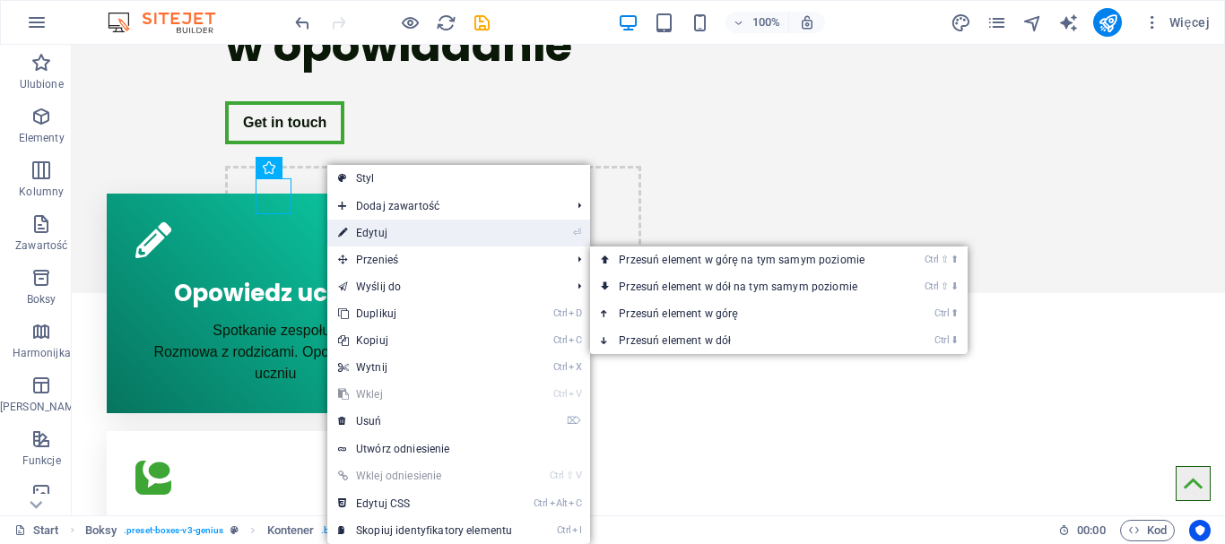
click at [377, 234] on link "⏎ Edytuj" at bounding box center [425, 233] width 196 height 27
select select "xMidYMid"
select select "px"
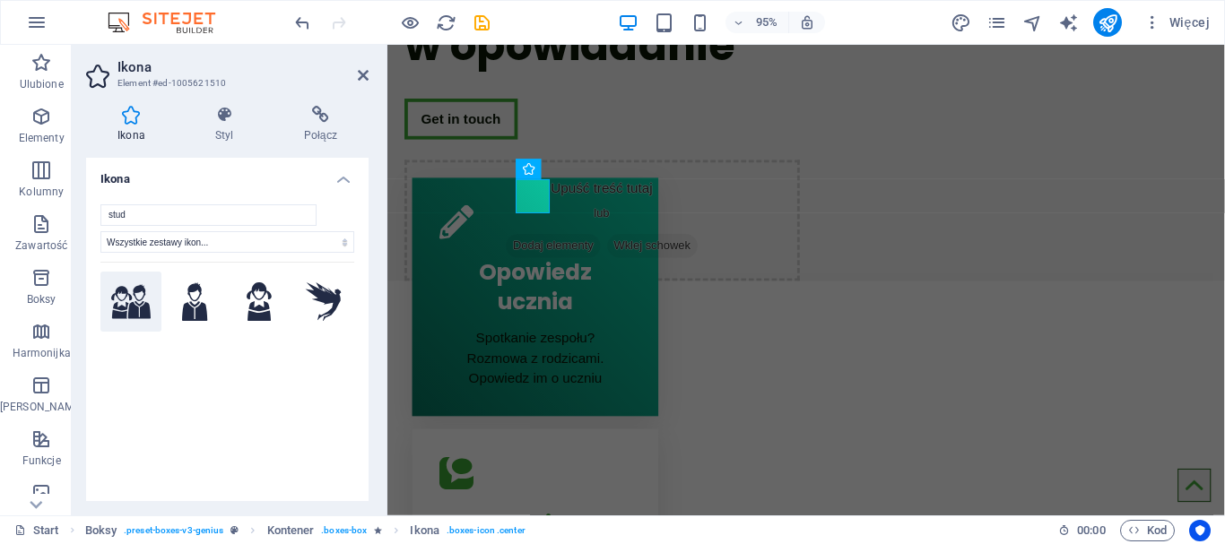
type input "stud"
click at [125, 311] on icon at bounding box center [130, 301] width 39 height 34
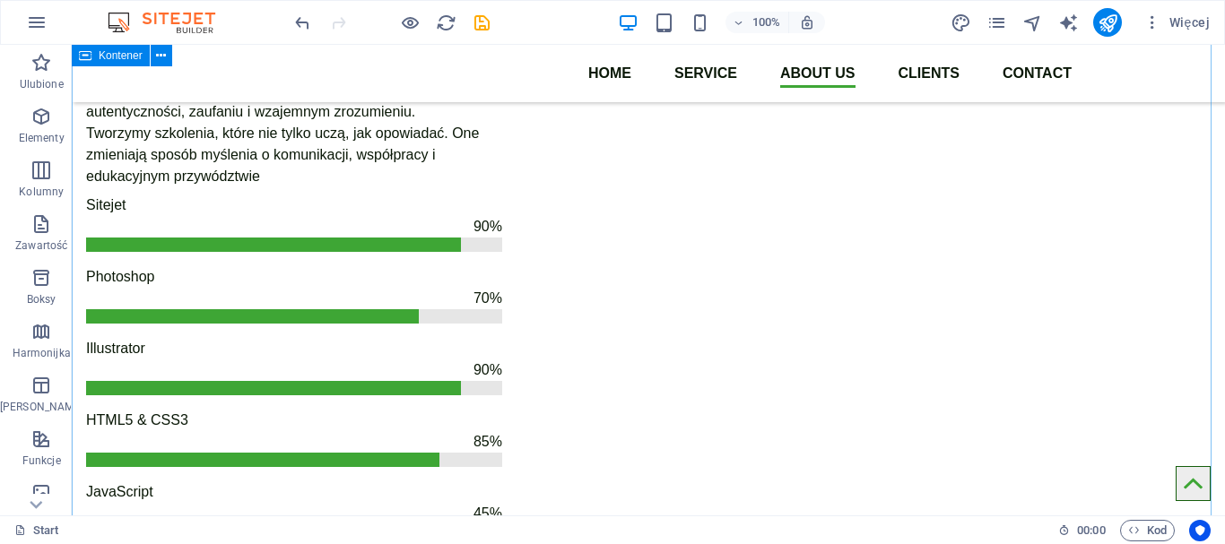
scroll to position [1346, 0]
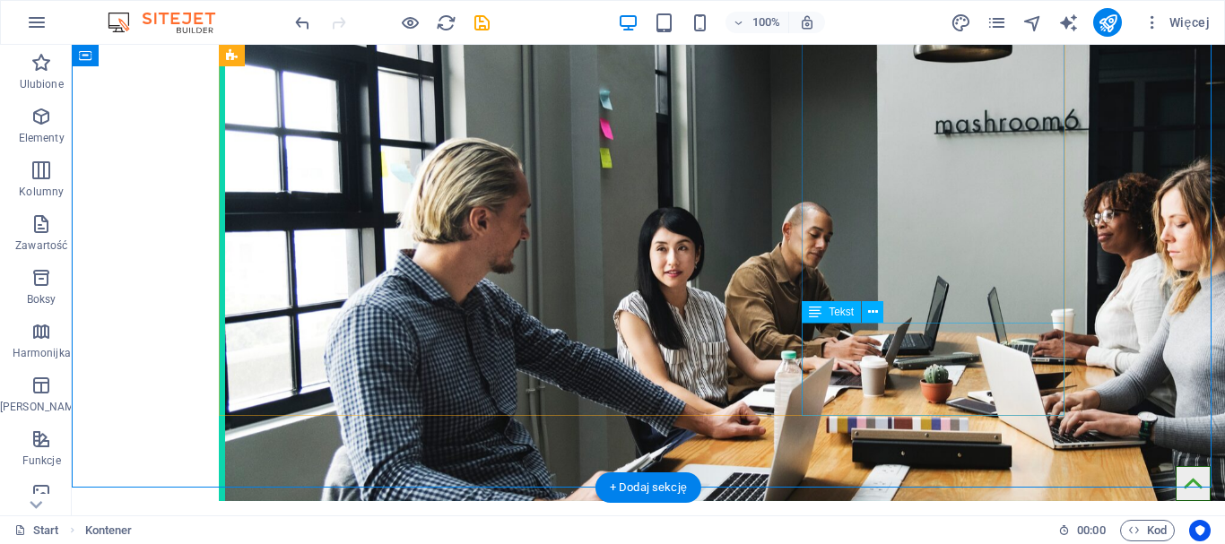
scroll to position [2251, 0]
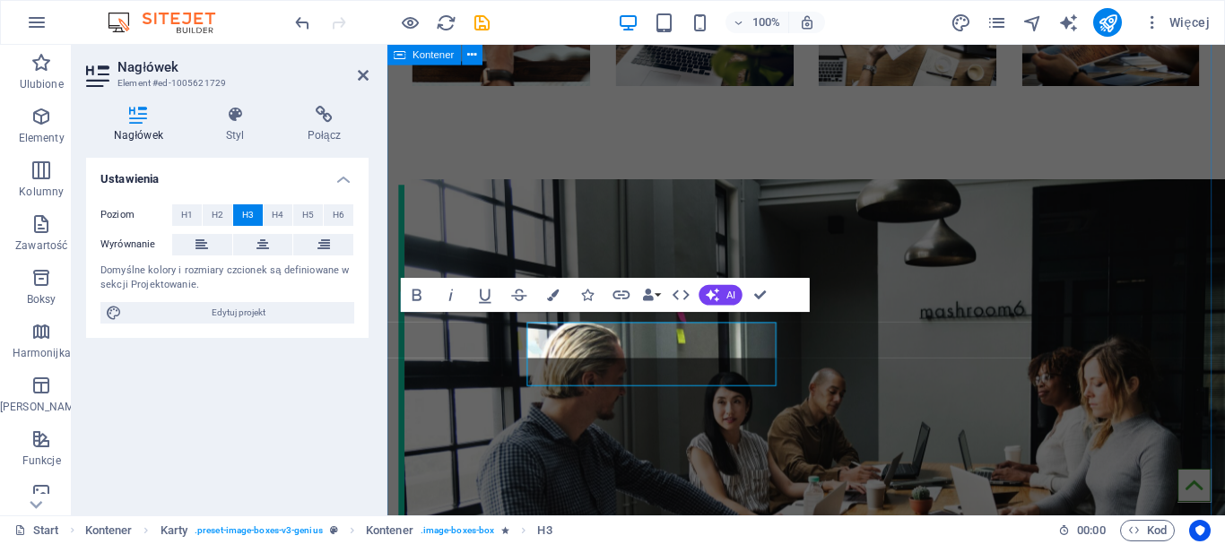
scroll to position [2243, 0]
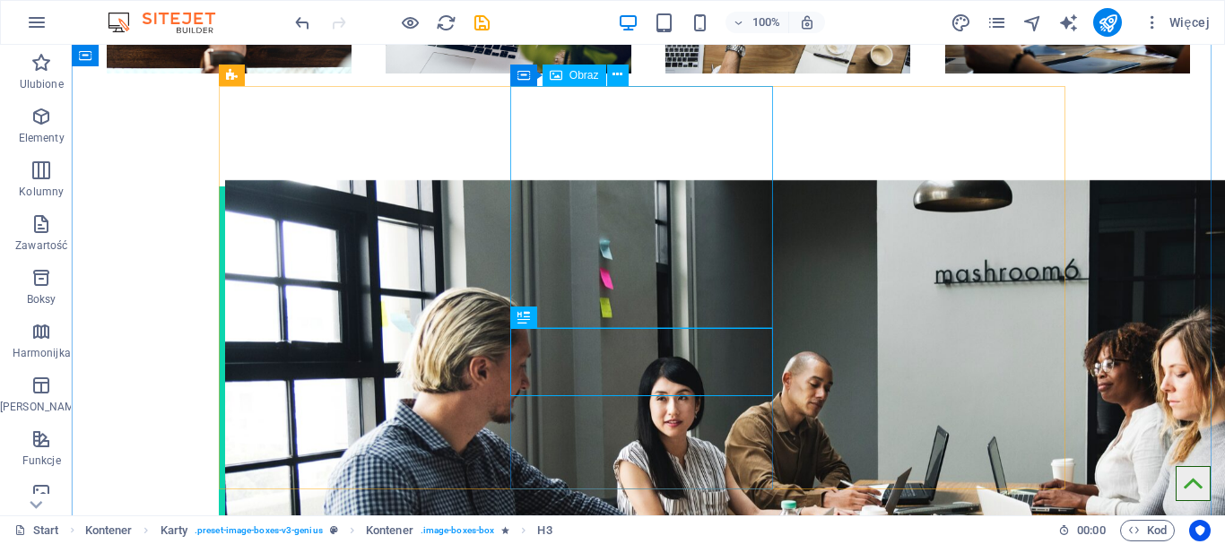
click at [622, 78] on icon at bounding box center [618, 74] width 10 height 19
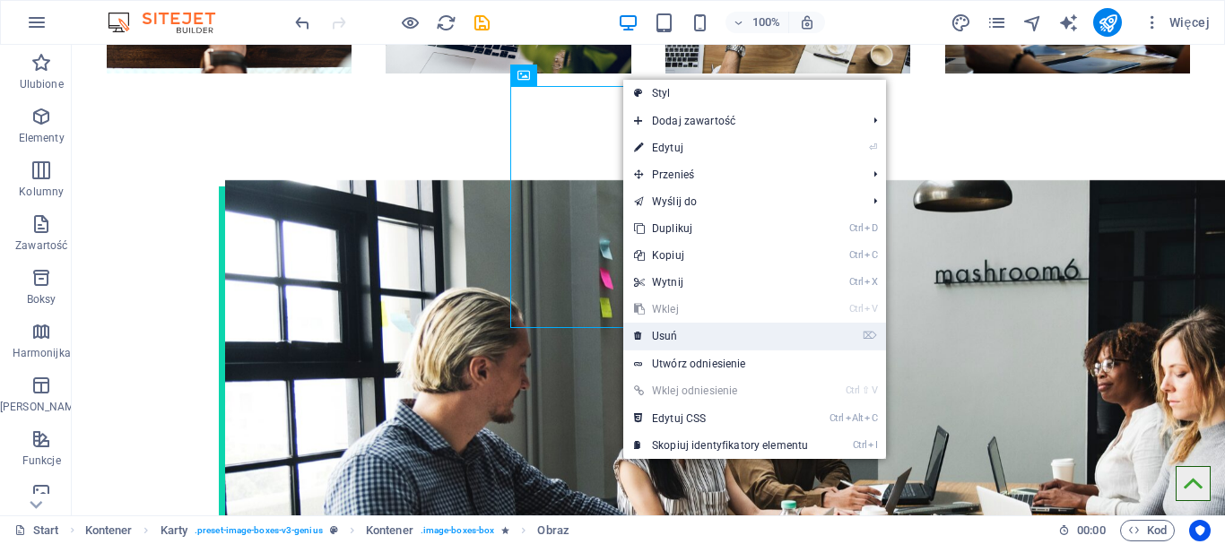
drag, startPoint x: 675, startPoint y: 338, endPoint x: 605, endPoint y: 292, distance: 84.1
click at [675, 338] on link "⌦ Usuń" at bounding box center [721, 336] width 196 height 27
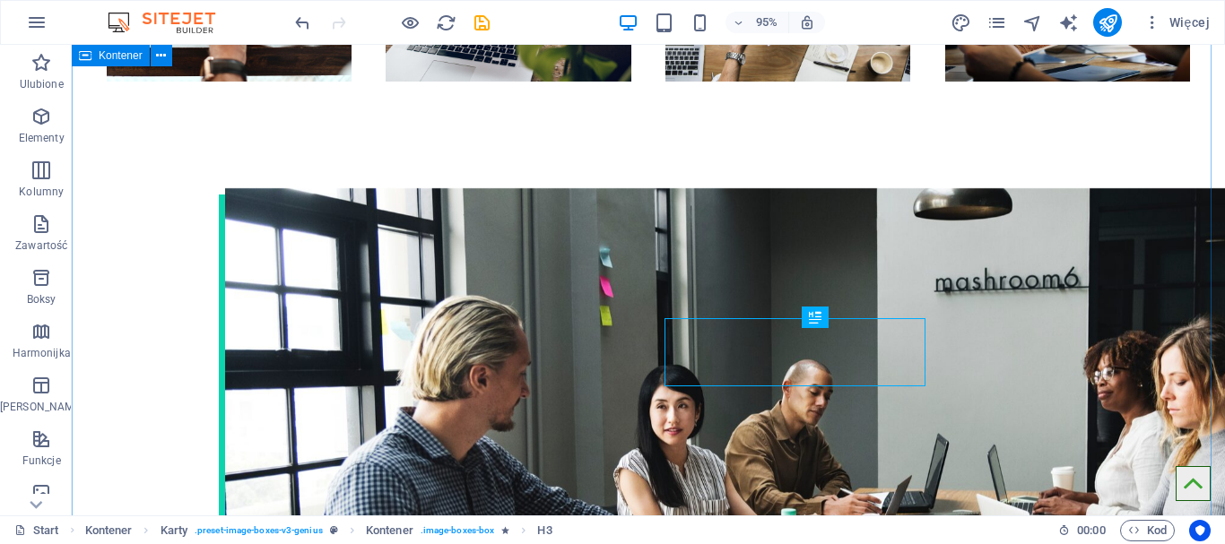
scroll to position [2251, 0]
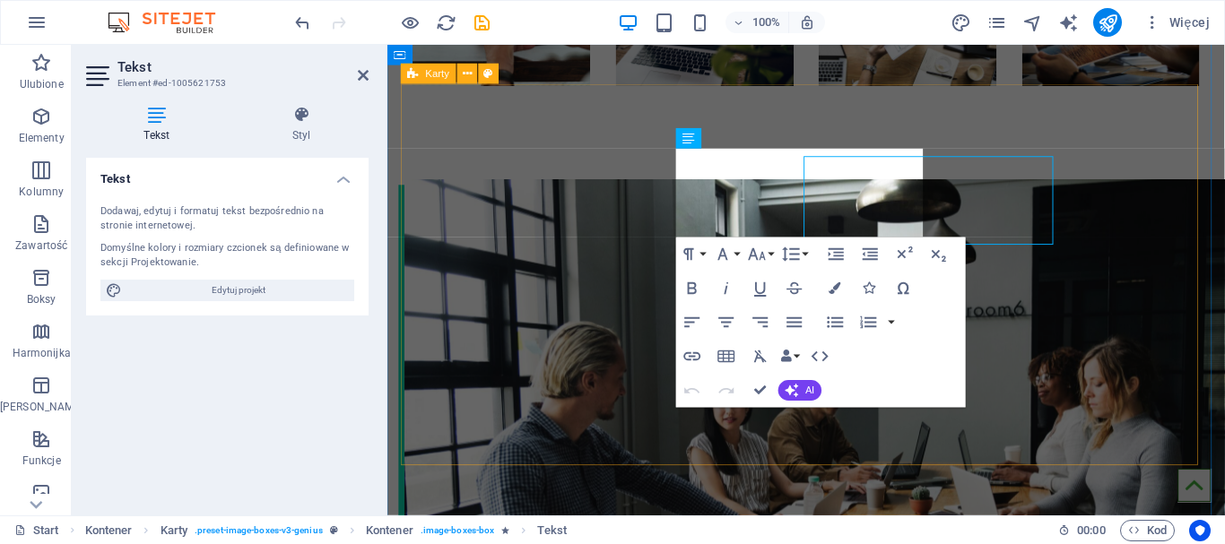
scroll to position [2243, 0]
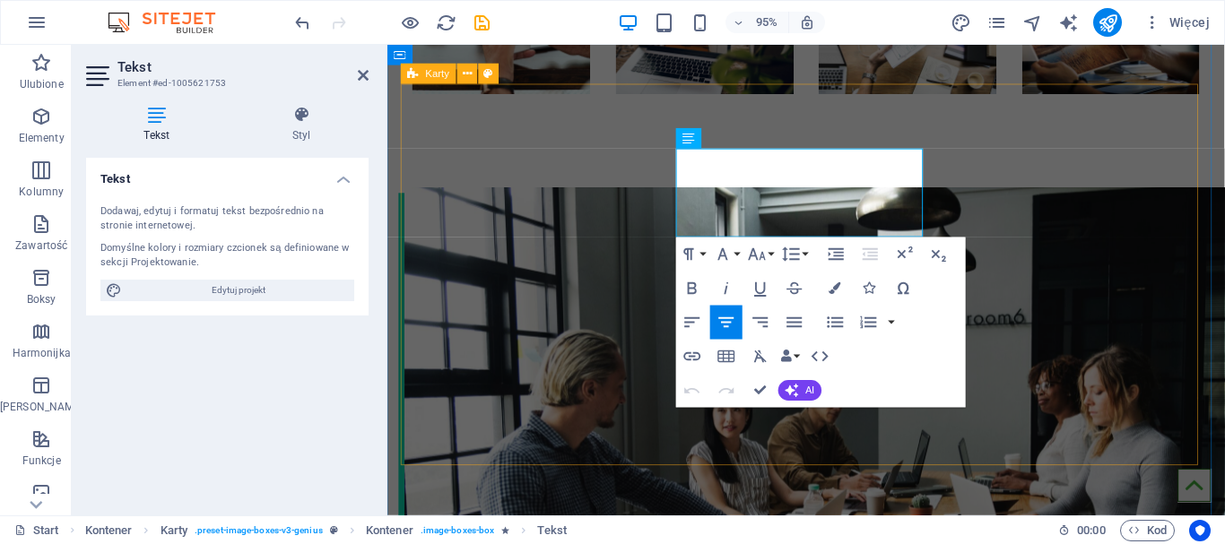
drag, startPoint x: 887, startPoint y: 211, endPoint x: 677, endPoint y: 160, distance: 216.0
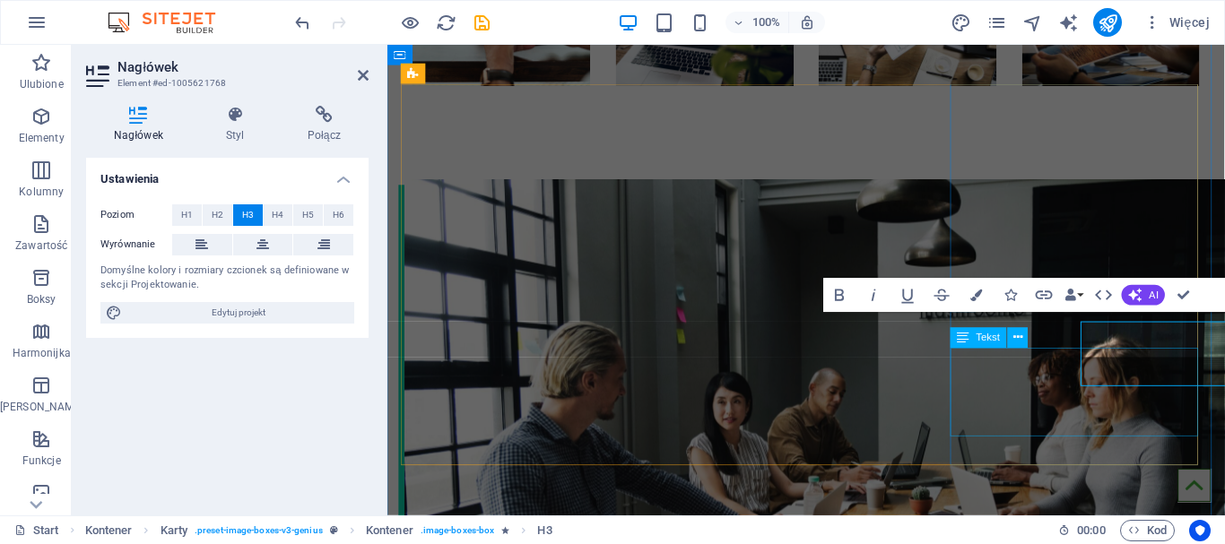
scroll to position [2243, 0]
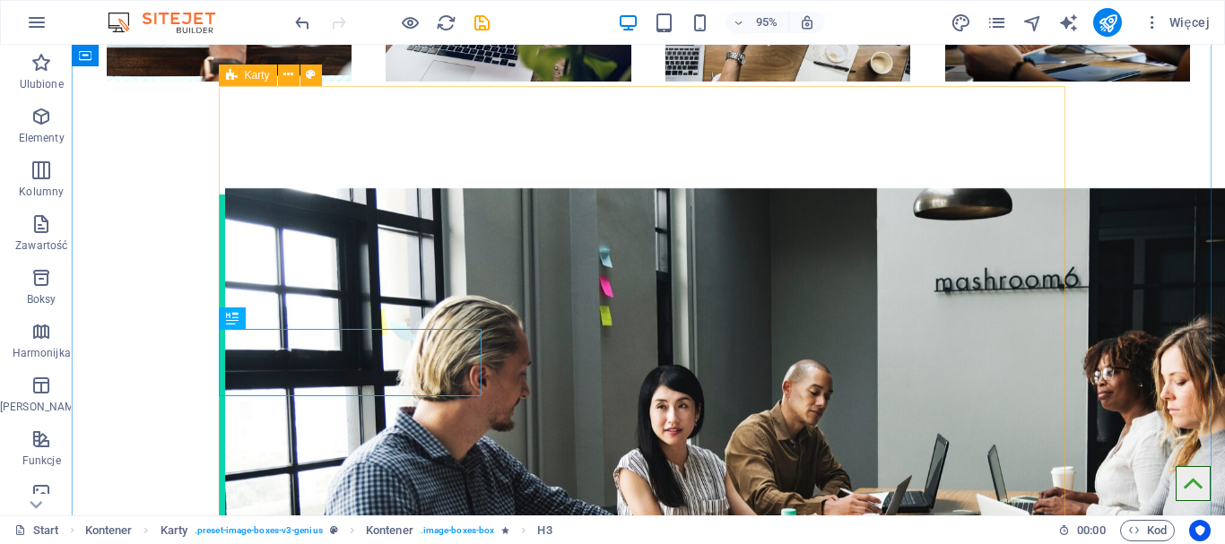
scroll to position [2251, 0]
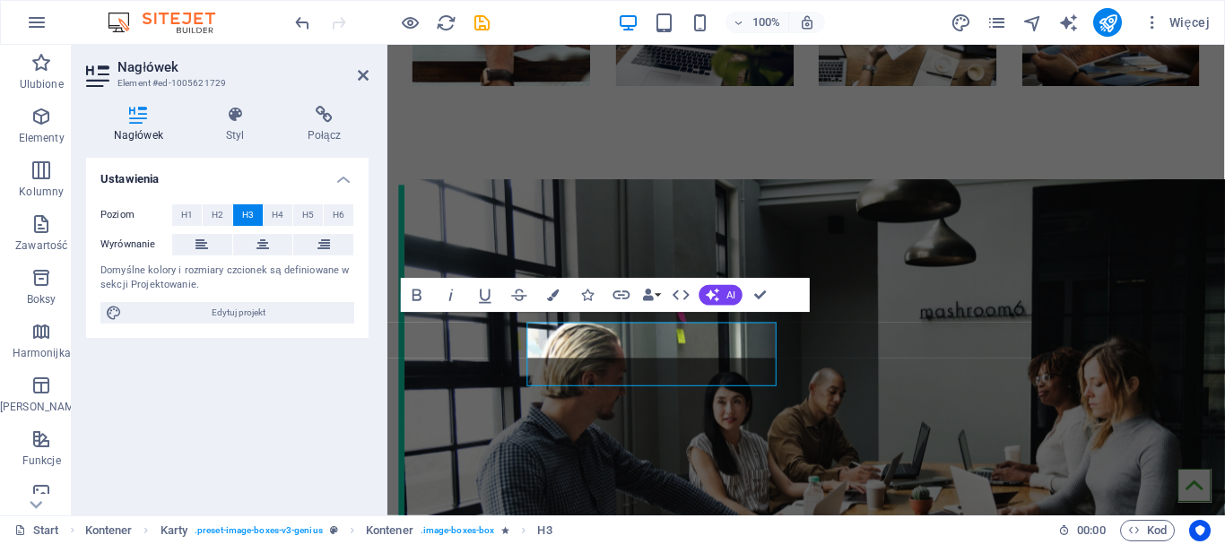
scroll to position [2243, 0]
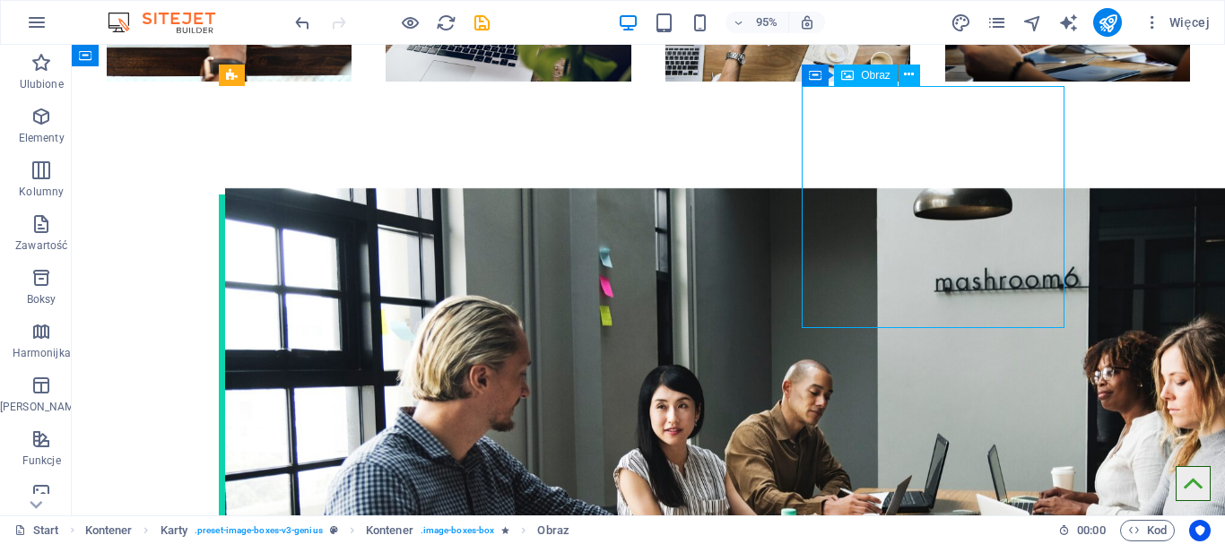
scroll to position [2251, 0]
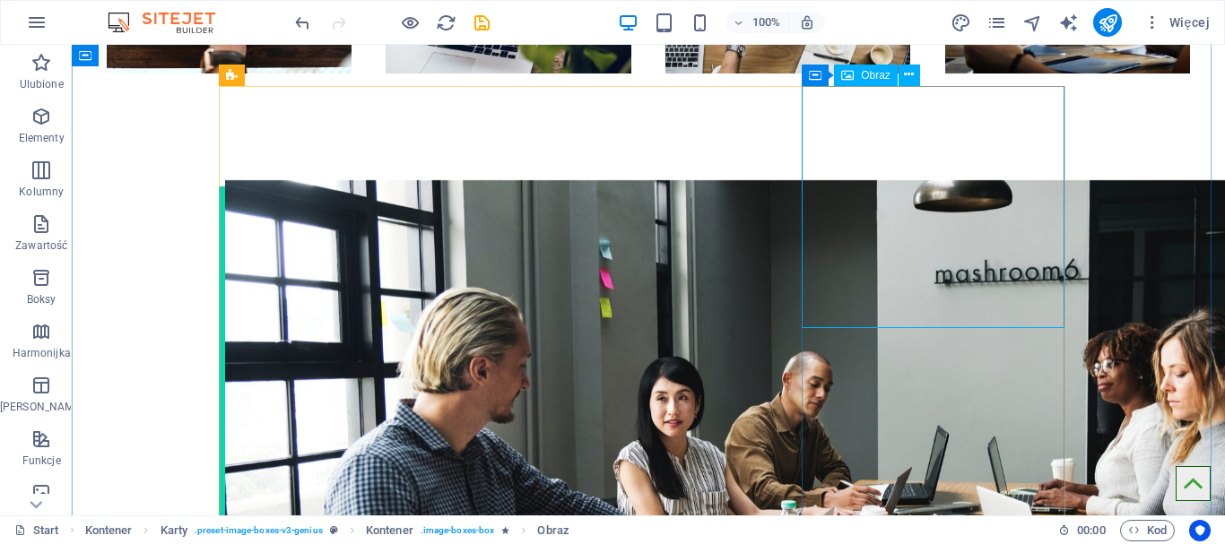
click at [864, 74] on span "Obraz" at bounding box center [876, 75] width 30 height 11
click at [904, 75] on icon at bounding box center [909, 74] width 10 height 19
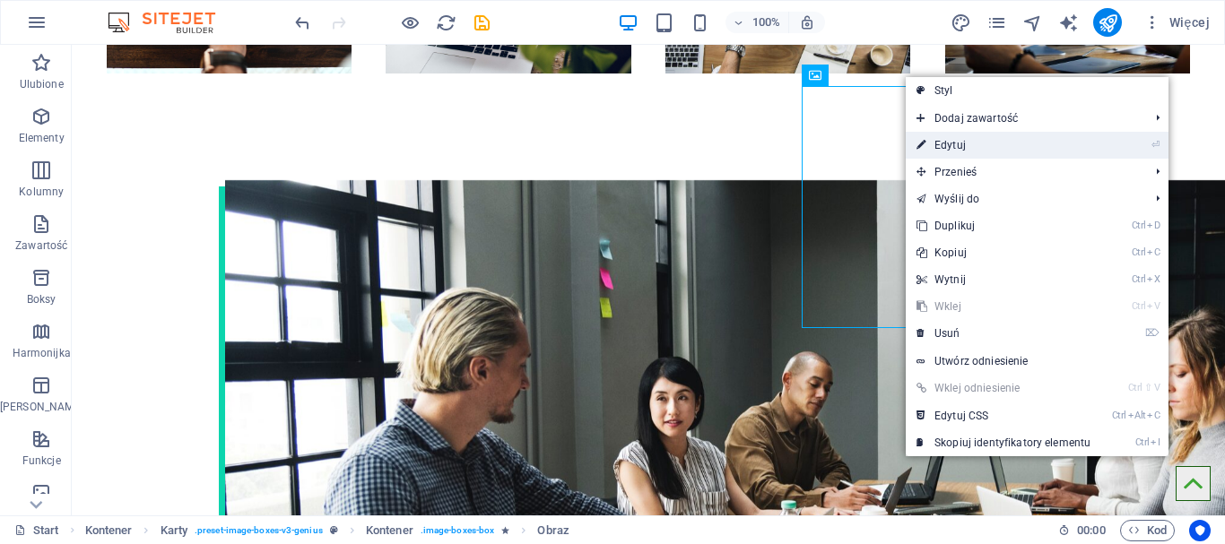
click at [939, 144] on link "⏎ Edytuj" at bounding box center [1004, 145] width 196 height 27
select select "%"
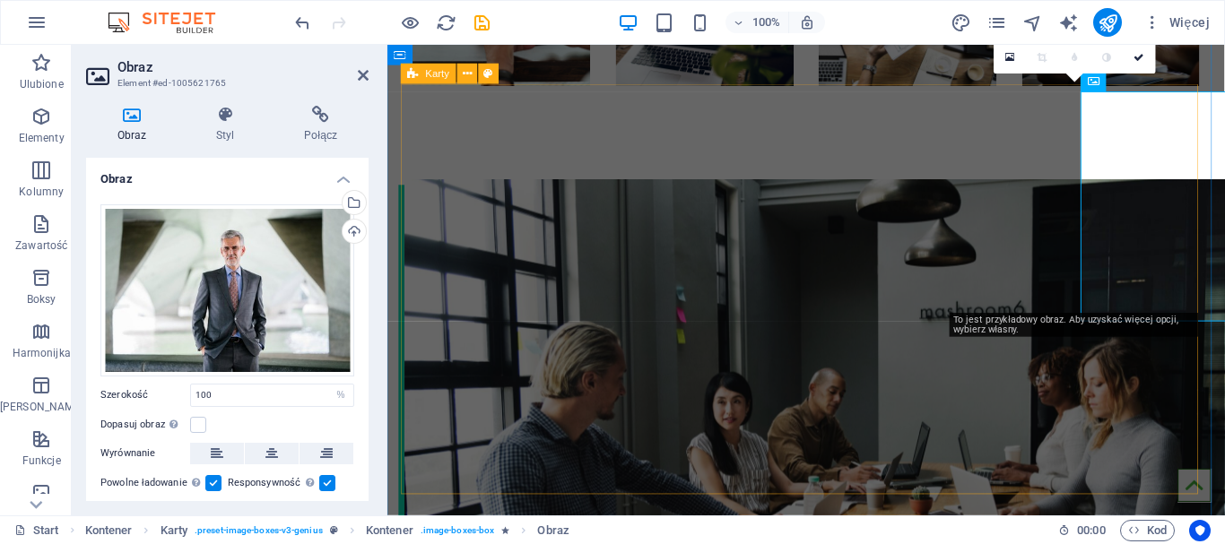
scroll to position [2243, 0]
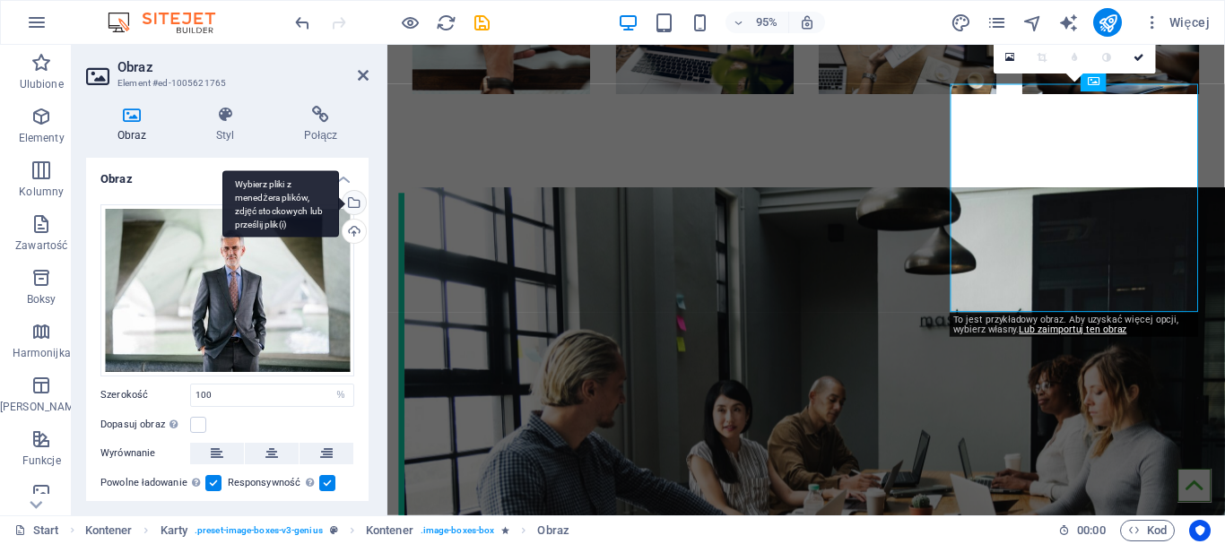
click at [349, 204] on div "Wybierz pliki z menedżera plików, zdjęć stockowych lub prześlij plik(i)" at bounding box center [352, 204] width 27 height 27
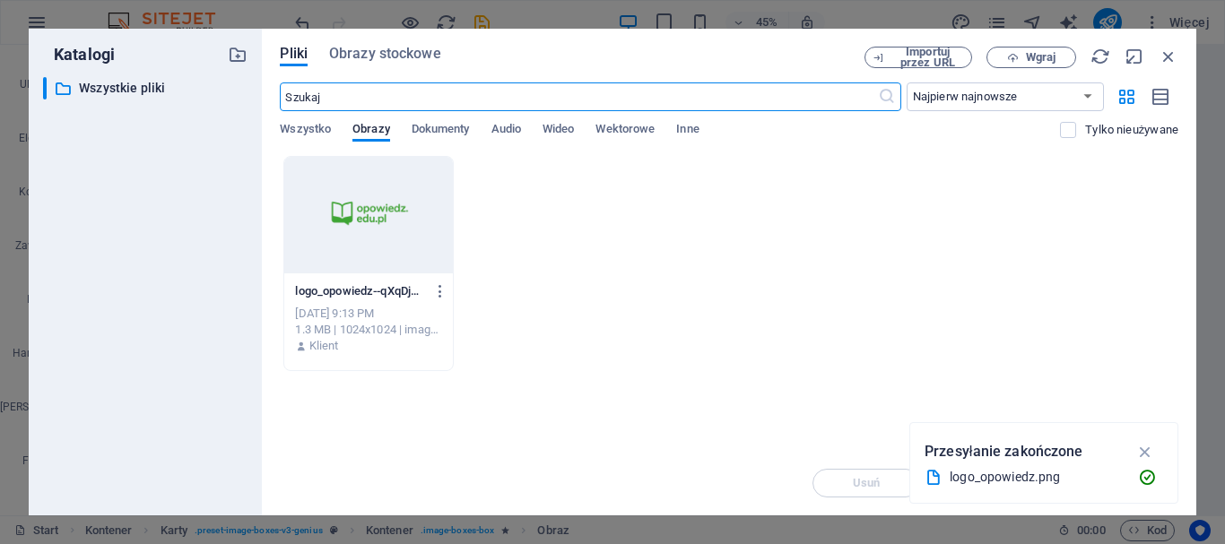
scroll to position [2601, 0]
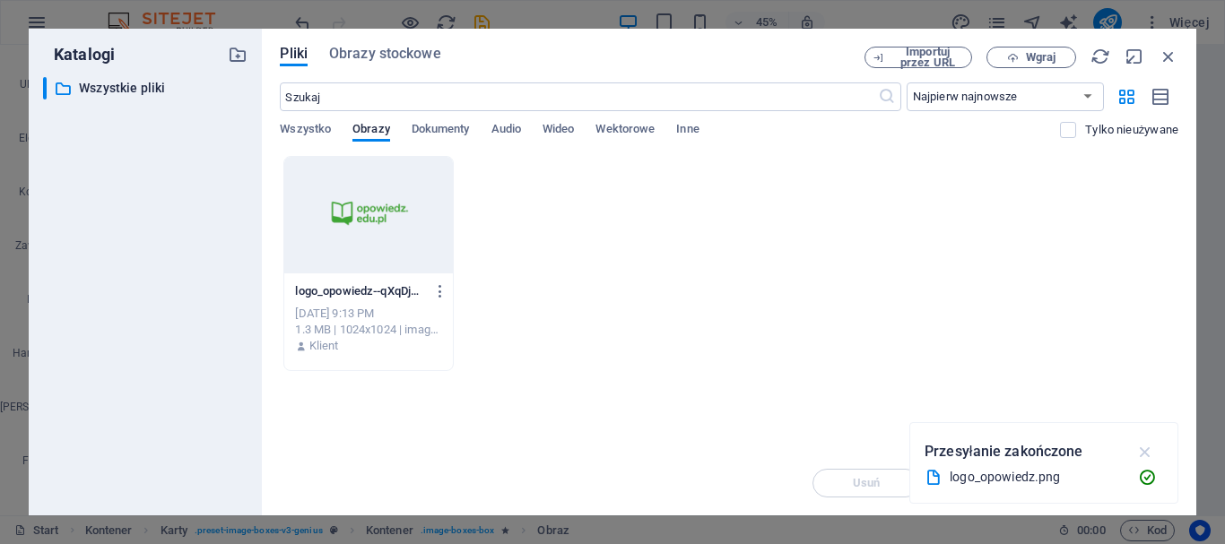
click at [1151, 454] on icon "button" at bounding box center [1146, 452] width 21 height 20
click at [797, 230] on div "logo_opowiedz--qXqDjwHJvUg4xNKcLW_cg.png logo_opowiedz--qXqDjwHJvUg4xNKcLW_cg.p…" at bounding box center [729, 263] width 899 height 215
click at [1021, 50] on button "Wgraj" at bounding box center [1032, 58] width 90 height 22
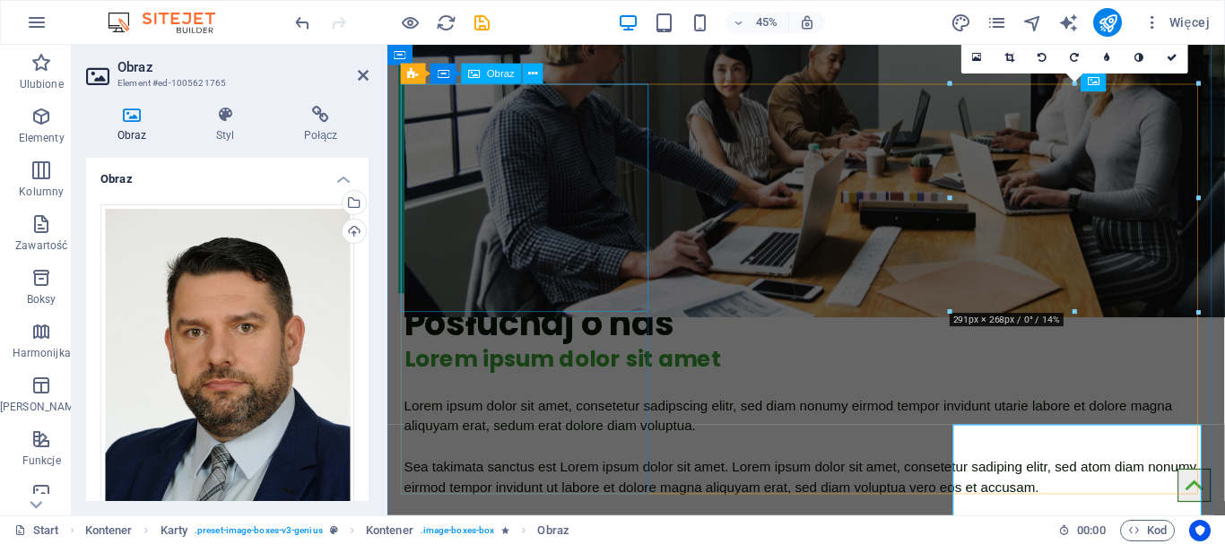
scroll to position [2243, 0]
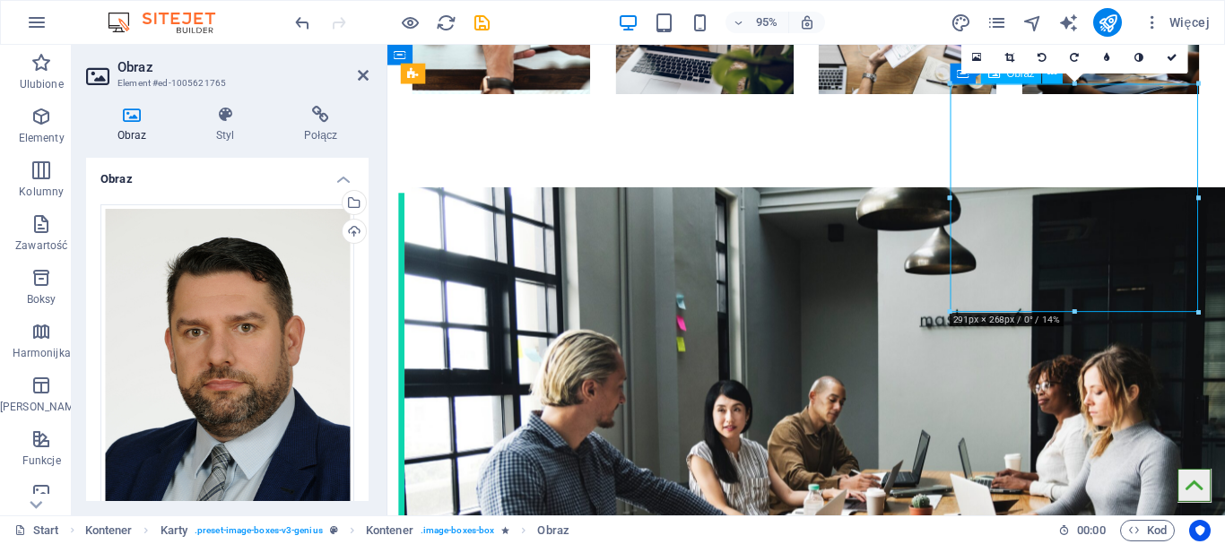
drag, startPoint x: 1108, startPoint y: 201, endPoint x: 1115, endPoint y: 233, distance: 33.1
drag, startPoint x: 1132, startPoint y: 185, endPoint x: 1132, endPoint y: 208, distance: 23.3
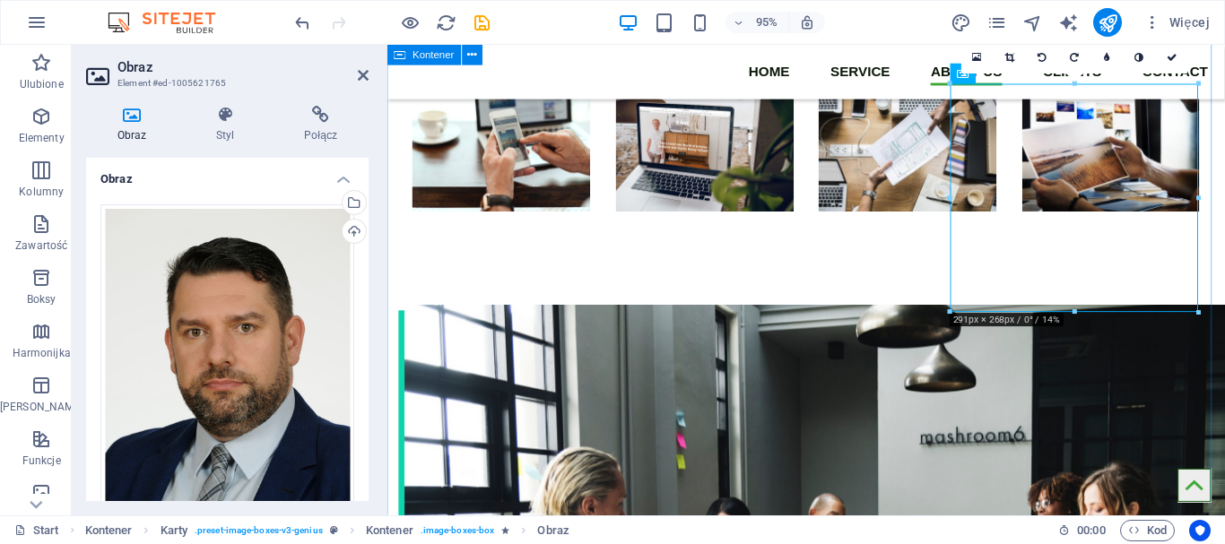
scroll to position [2093, 0]
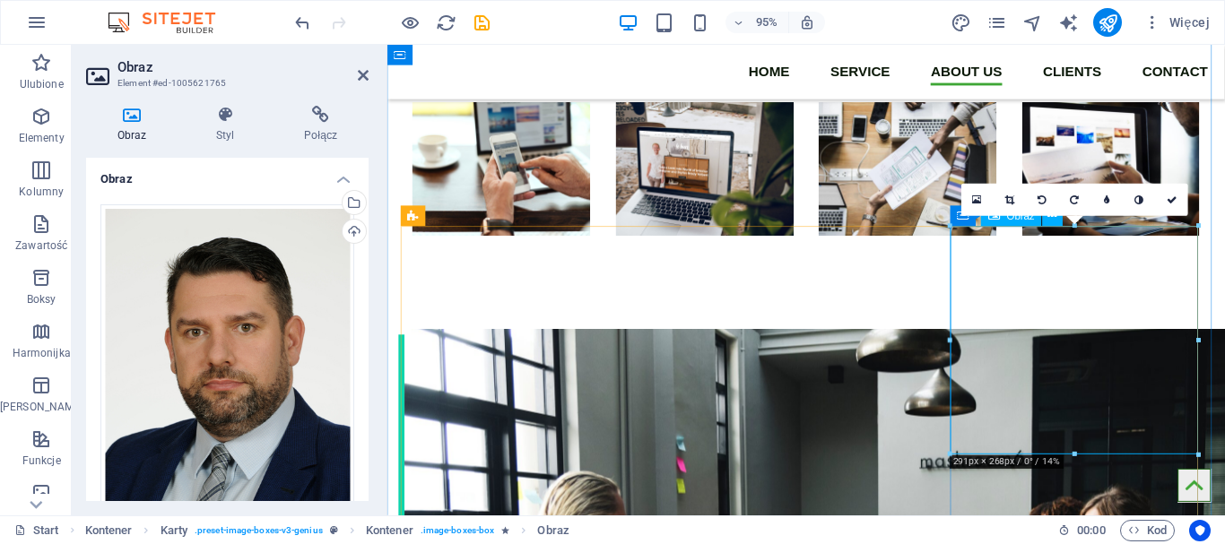
drag, startPoint x: 1128, startPoint y: 293, endPoint x: 1128, endPoint y: 347, distance: 53.8
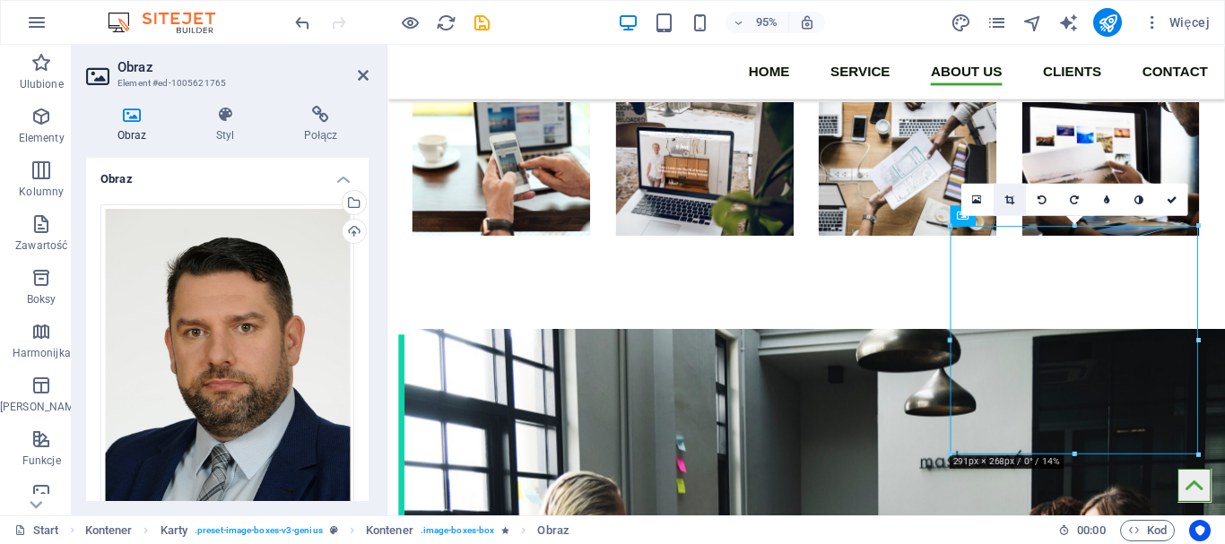
click at [1014, 197] on icon at bounding box center [1011, 200] width 10 height 10
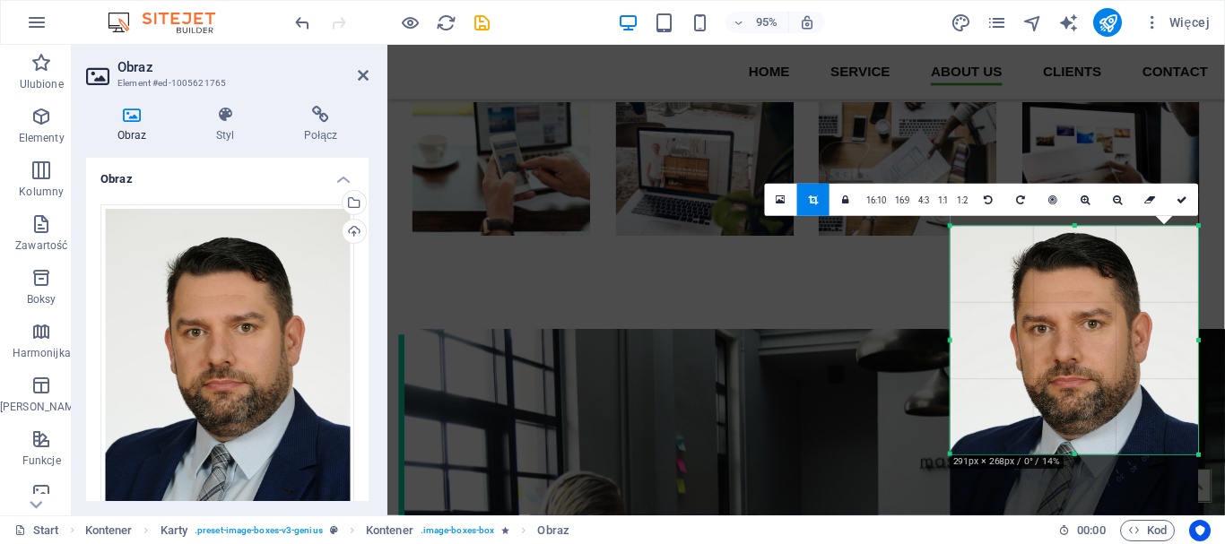
drag, startPoint x: 1106, startPoint y: 344, endPoint x: 1107, endPoint y: 381, distance: 36.8
click at [1107, 381] on div at bounding box center [1075, 377] width 248 height 347
click at [1110, 379] on div at bounding box center [1075, 376] width 248 height 347
click at [1111, 196] on link at bounding box center [1118, 200] width 32 height 32
click at [1113, 196] on icon at bounding box center [1118, 200] width 10 height 10
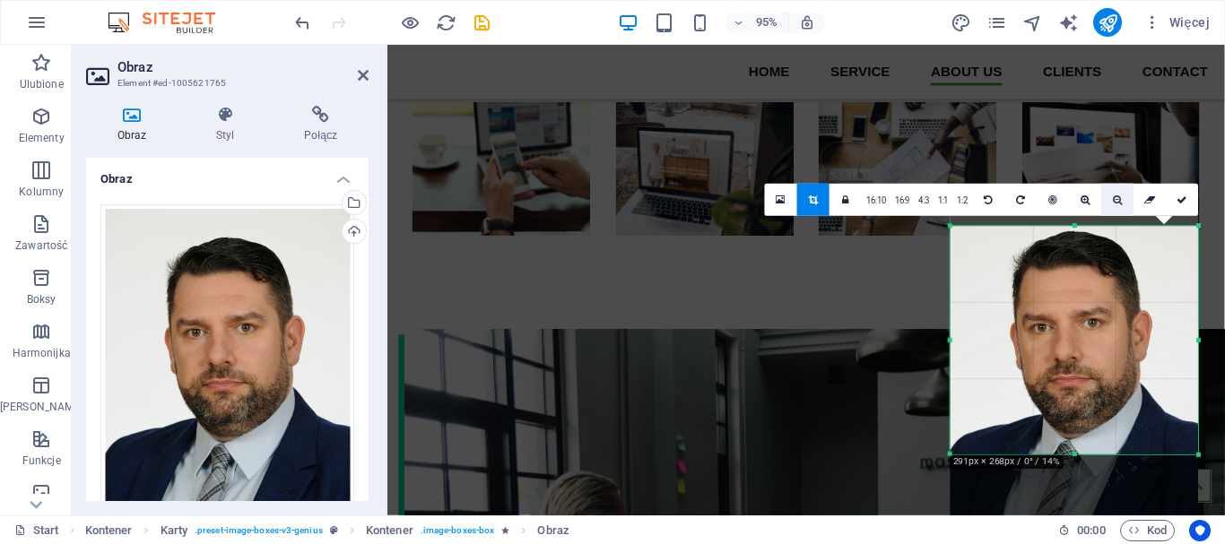
click at [1113, 196] on icon at bounding box center [1118, 200] width 10 height 10
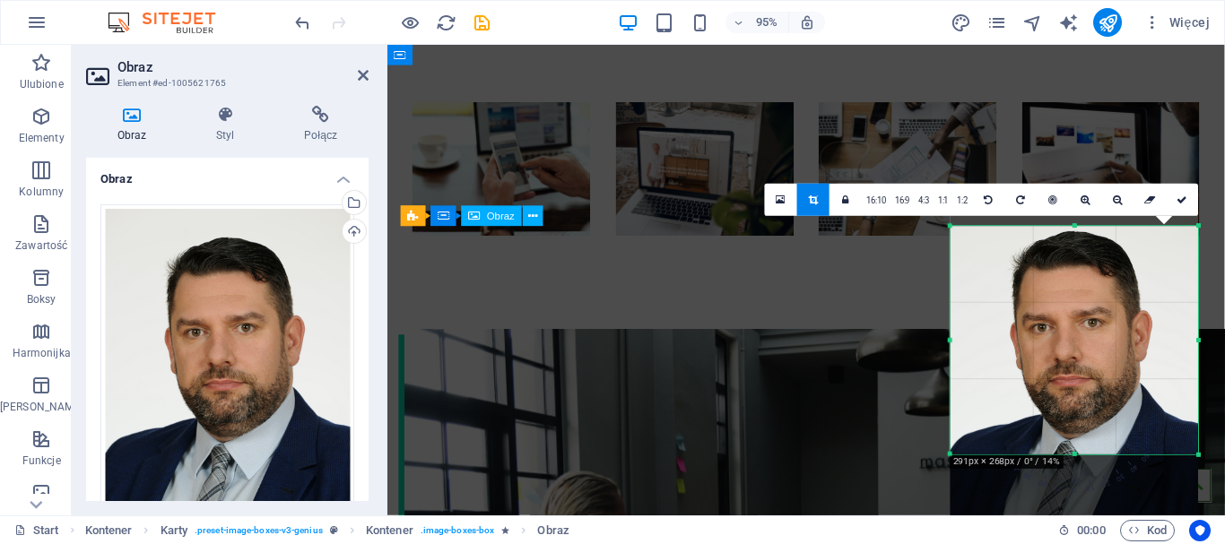
scroll to position [2101, 0]
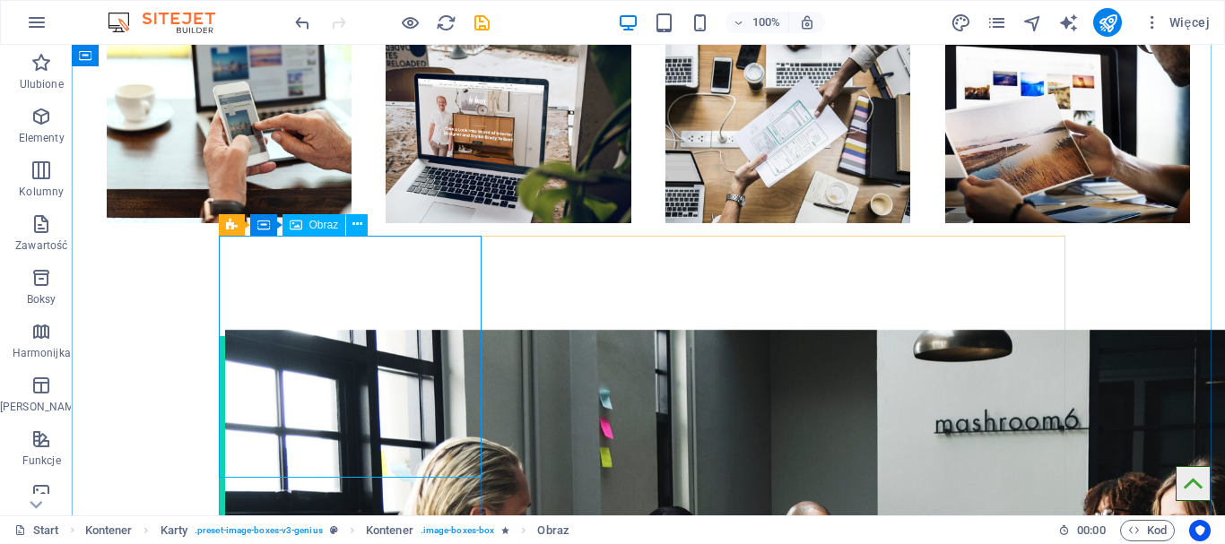
click at [324, 226] on span "Obraz" at bounding box center [324, 225] width 30 height 11
click at [359, 225] on icon at bounding box center [358, 224] width 10 height 19
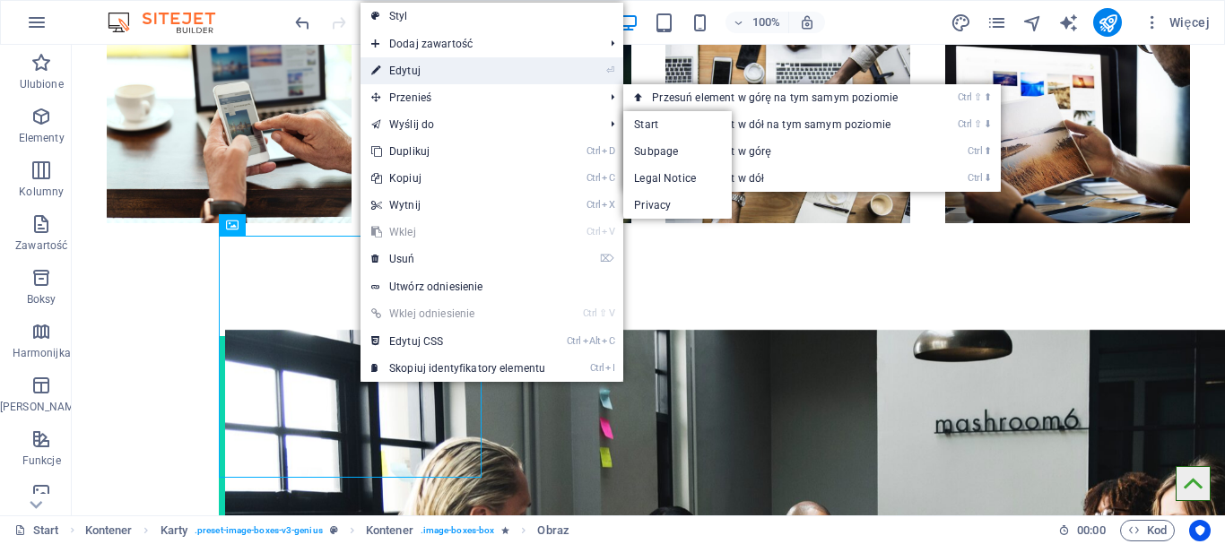
click at [406, 65] on link "⏎ Edytuj" at bounding box center [459, 70] width 196 height 27
select select "%"
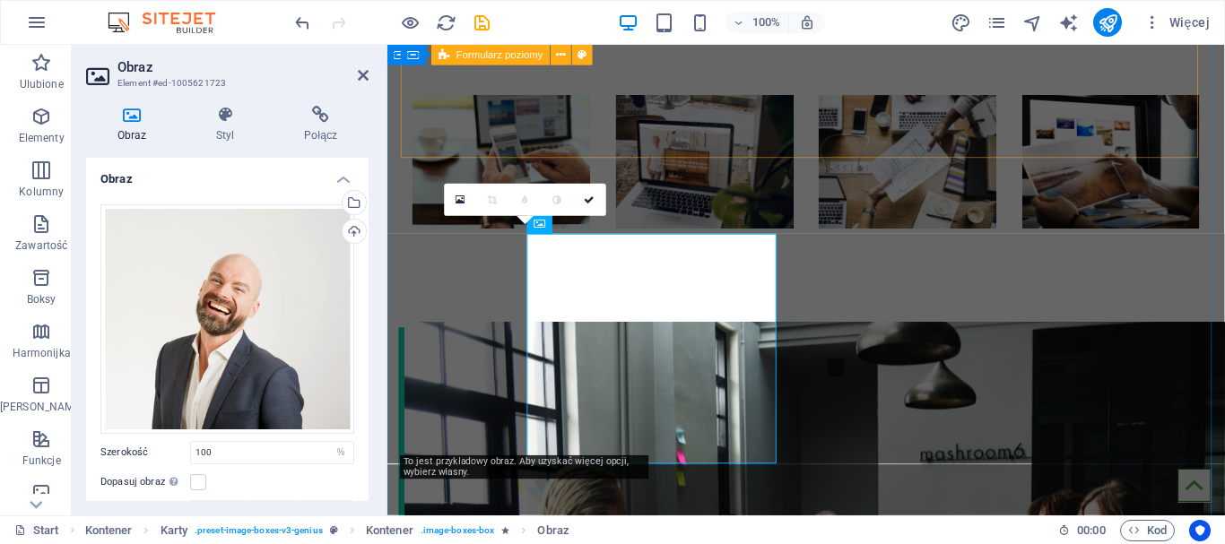
scroll to position [2093, 0]
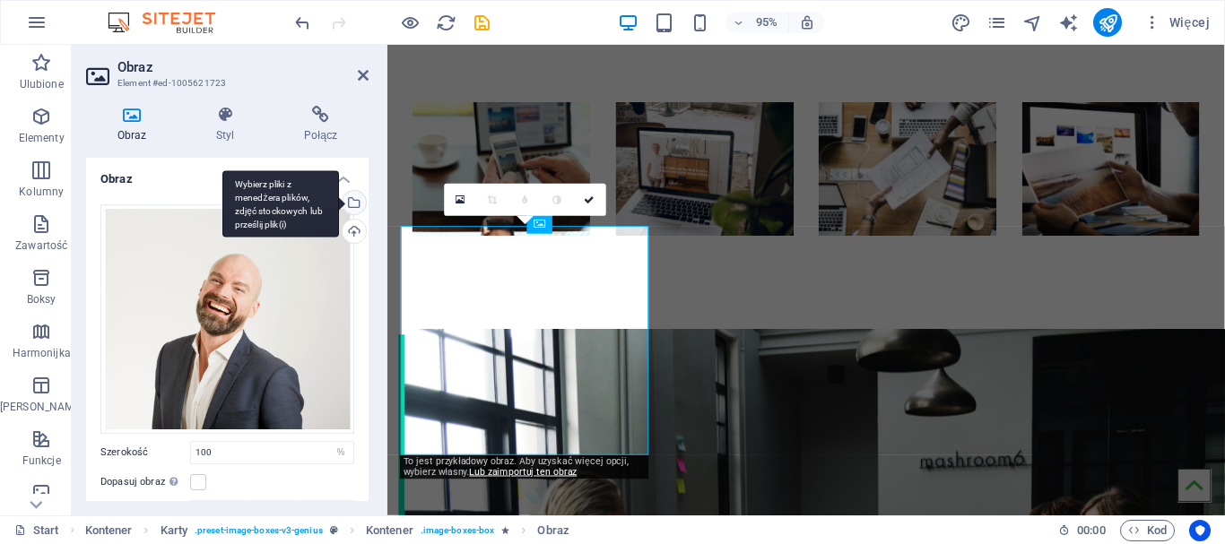
click at [339, 204] on div "Wybierz pliki z menedżera plików, zdjęć stockowych lub prześlij plik(i)" at bounding box center [280, 203] width 117 height 67
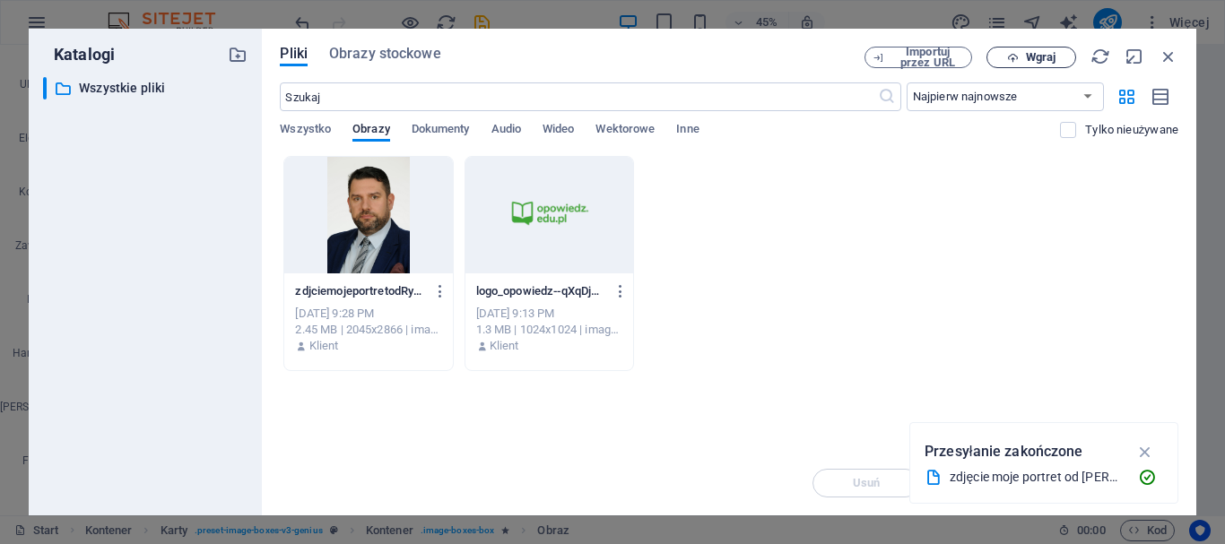
click at [1054, 62] on span "Wgraj" at bounding box center [1041, 57] width 30 height 11
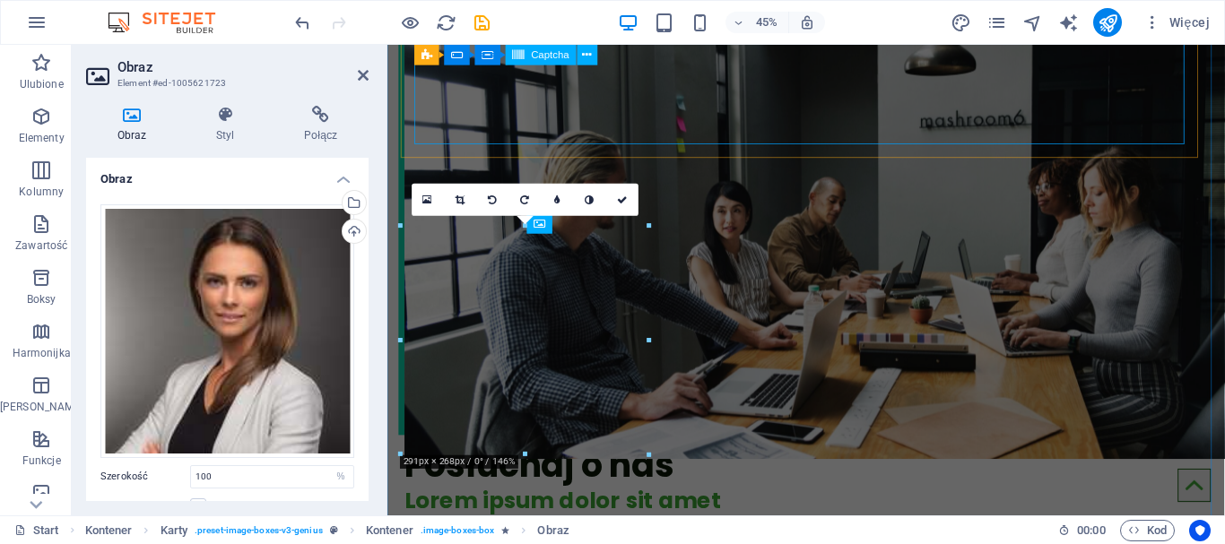
scroll to position [2093, 0]
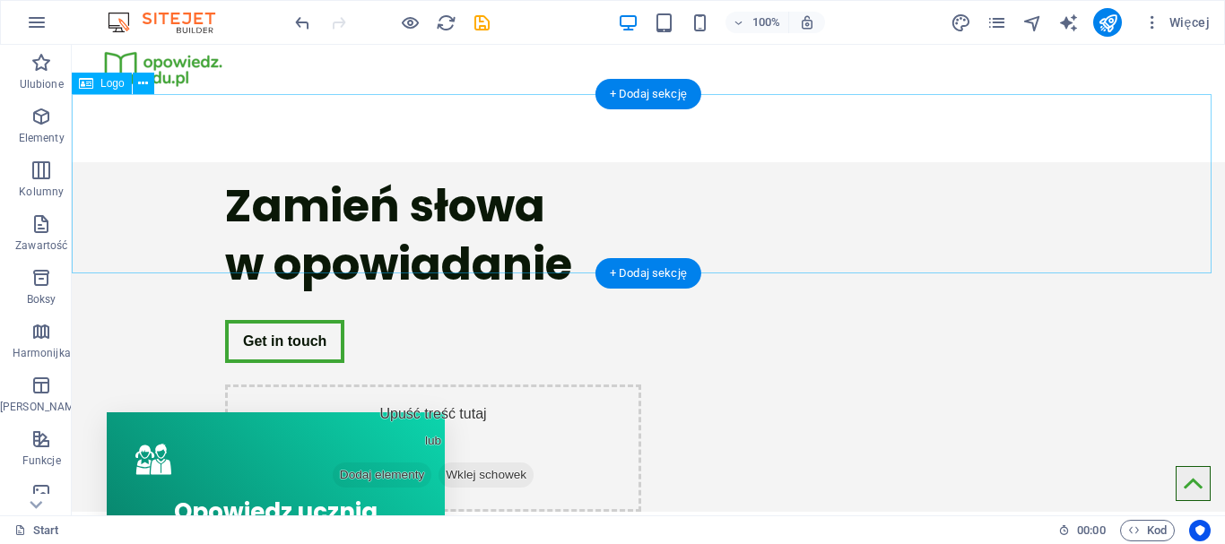
scroll to position [158, 0]
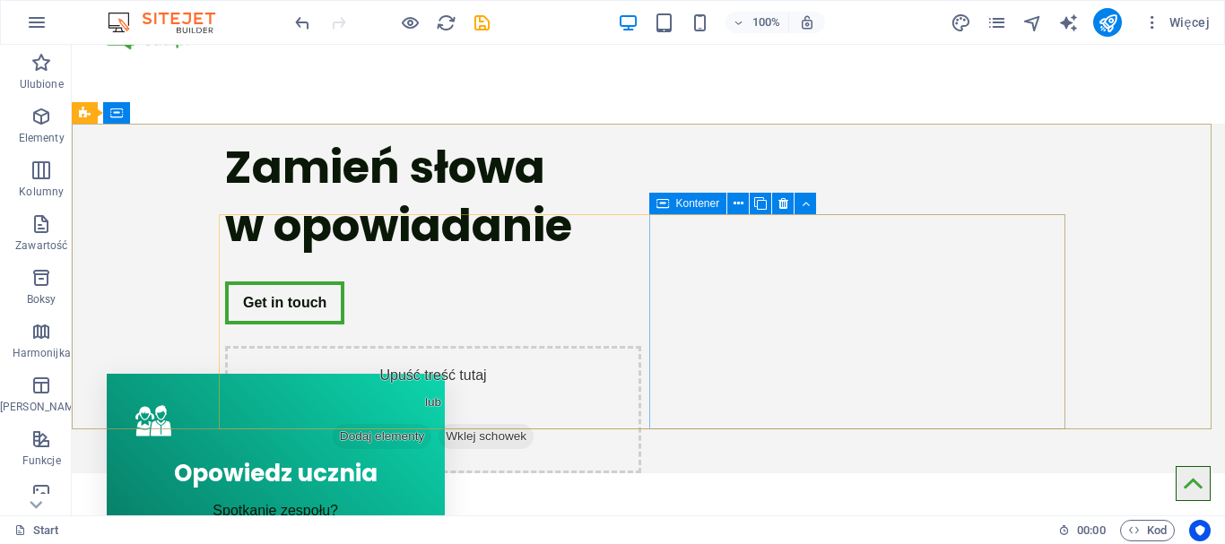
click at [679, 203] on span "Kontener" at bounding box center [698, 203] width 44 height 11
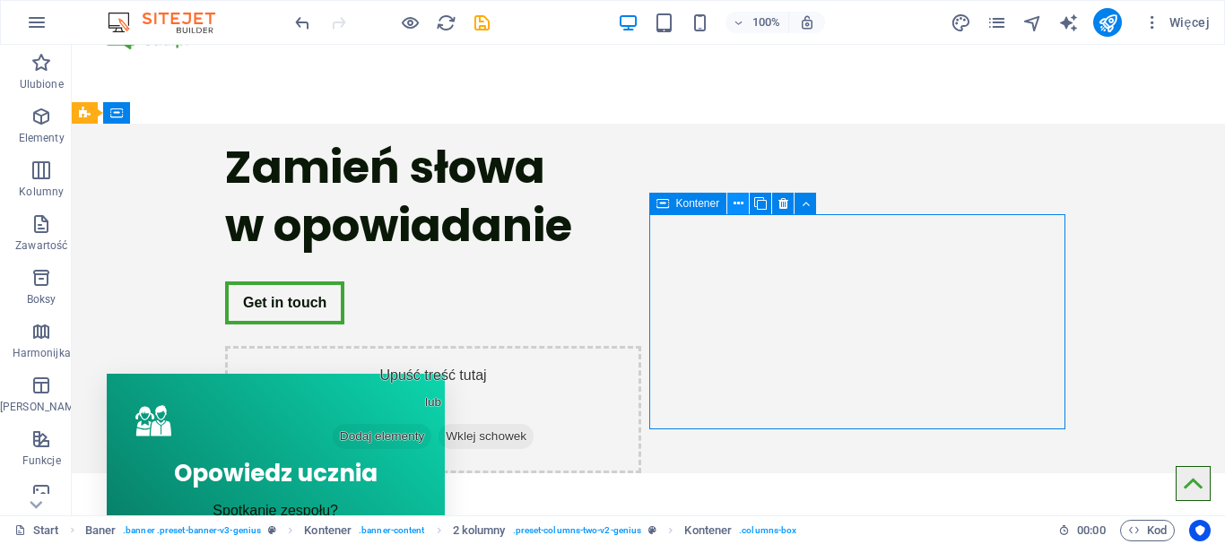
click at [742, 206] on icon at bounding box center [739, 204] width 10 height 19
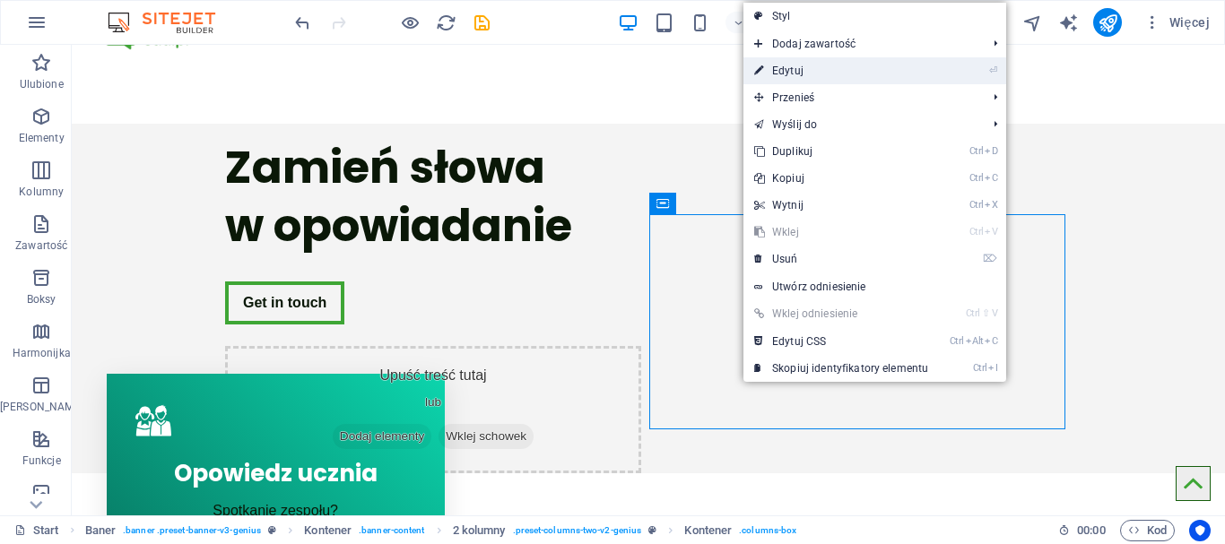
click at [824, 66] on link "⏎ Edytuj" at bounding box center [842, 70] width 196 height 27
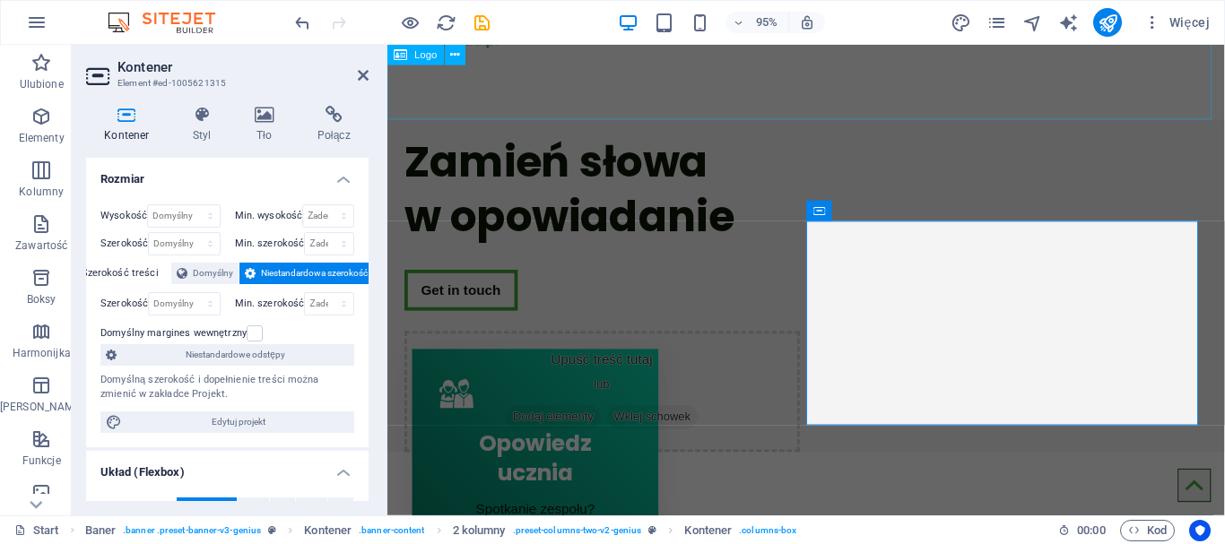
click at [960, 82] on div at bounding box center [829, 33] width 882 height 179
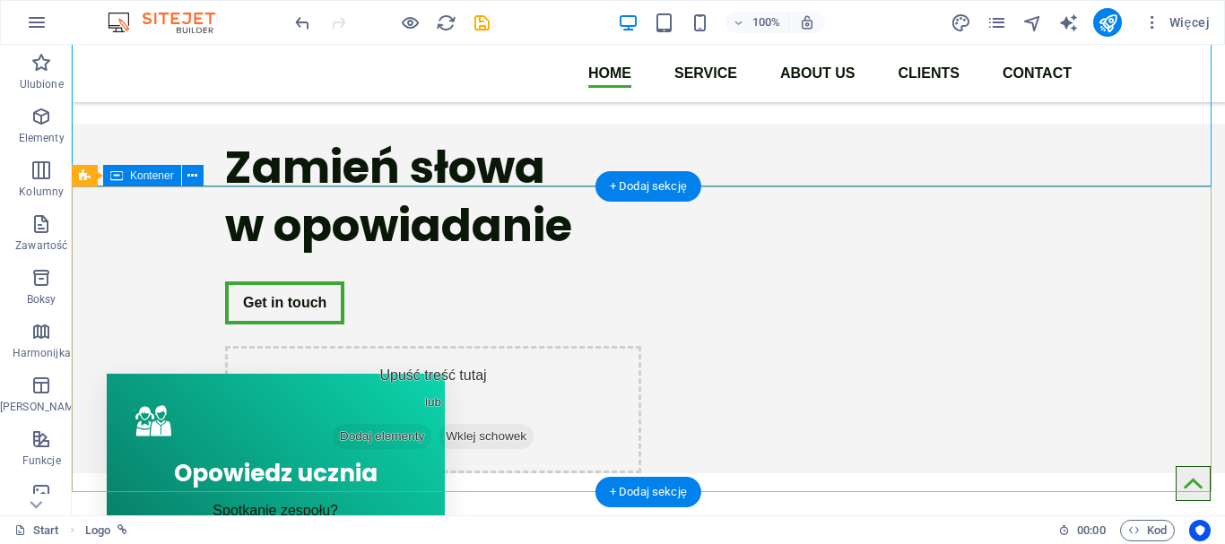
scroll to position [0, 0]
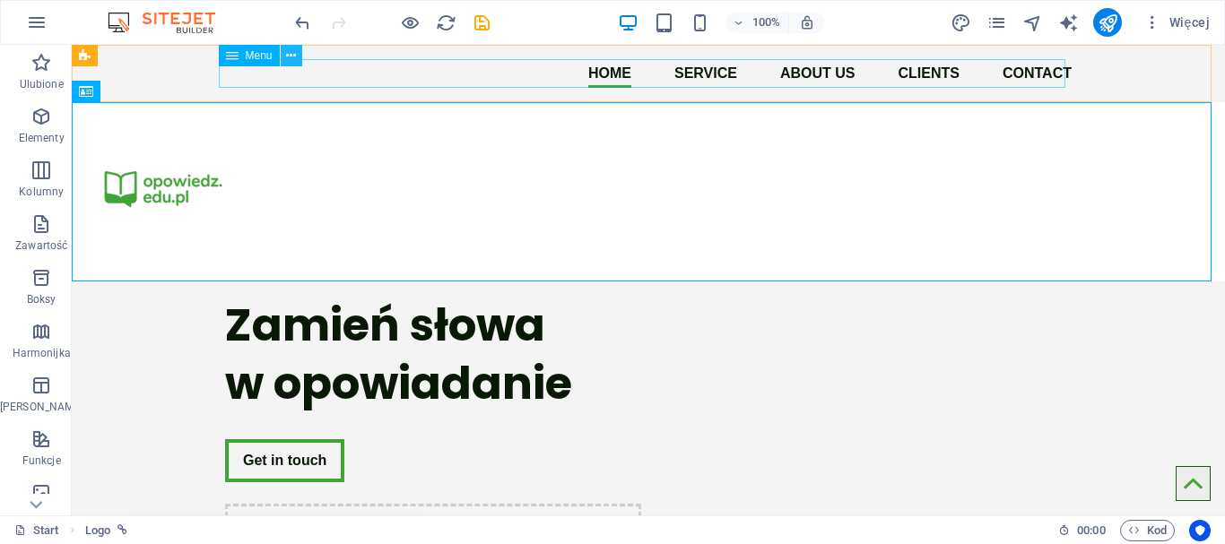
click at [291, 61] on icon at bounding box center [291, 56] width 10 height 19
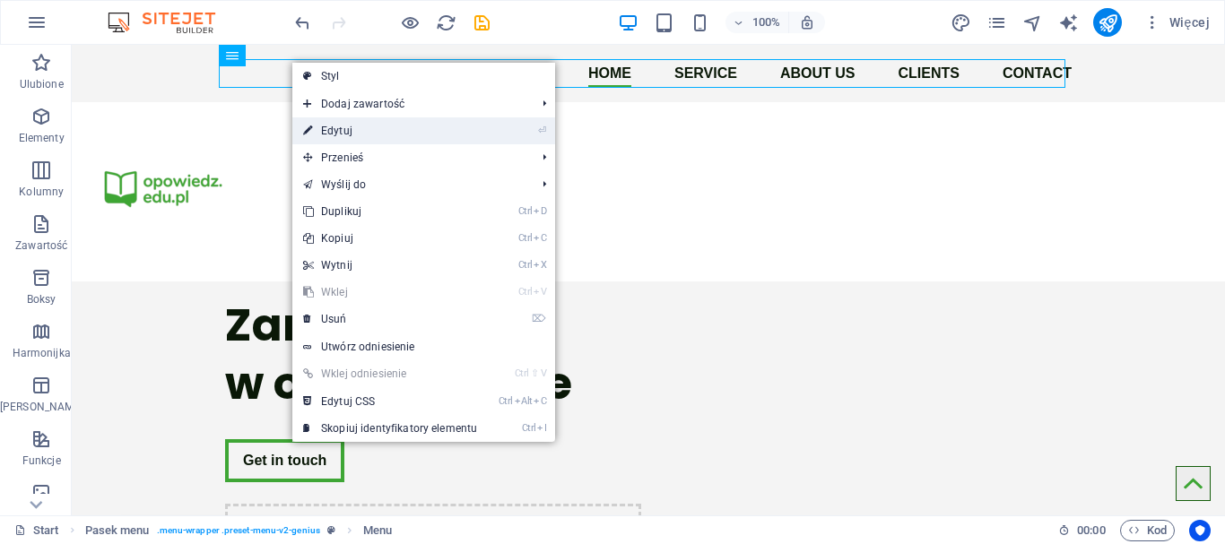
click at [351, 128] on link "⏎ Edytuj" at bounding box center [390, 131] width 196 height 27
select select
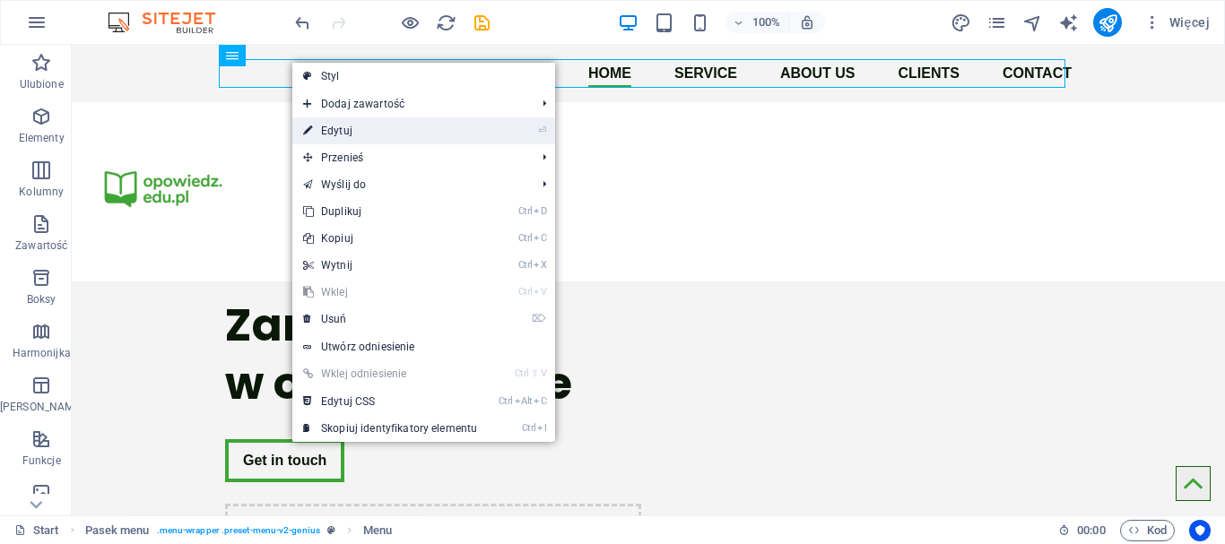
select select
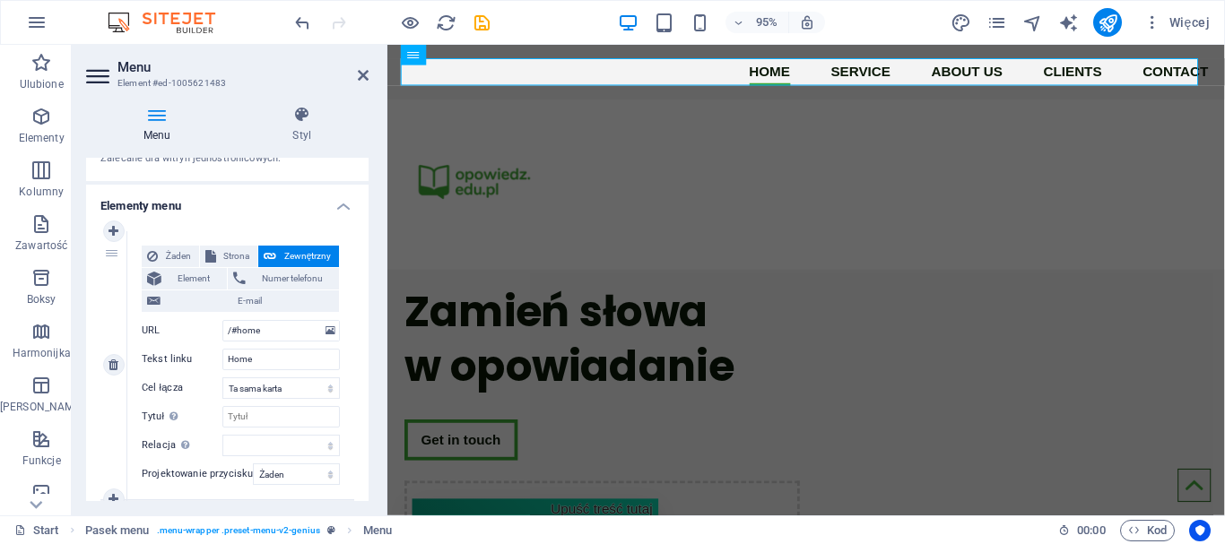
scroll to position [150, 0]
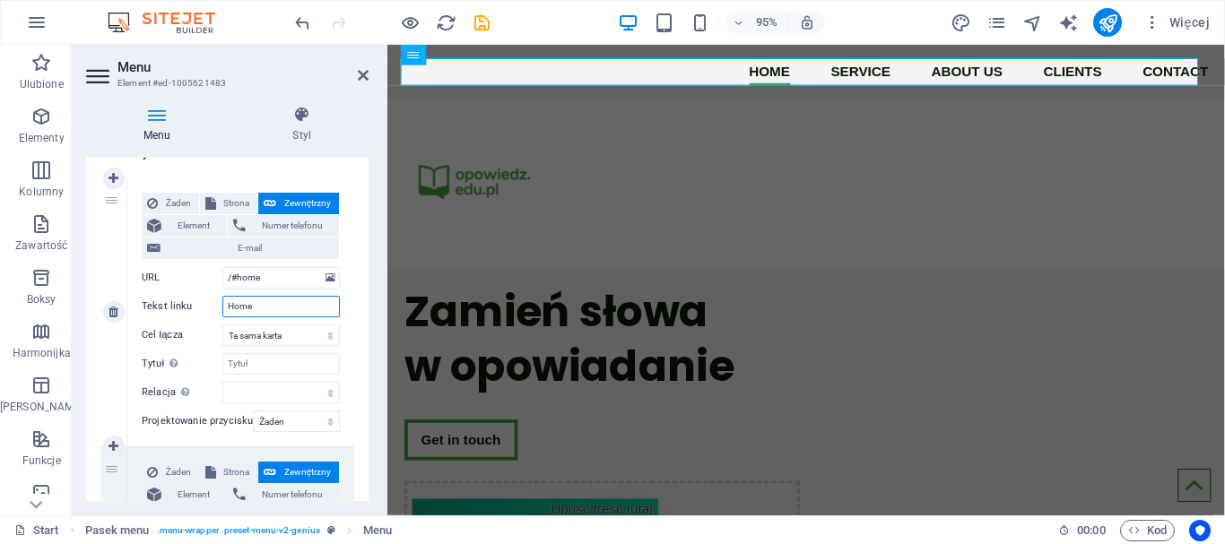
click at [274, 312] on input "Home" at bounding box center [281, 307] width 118 height 22
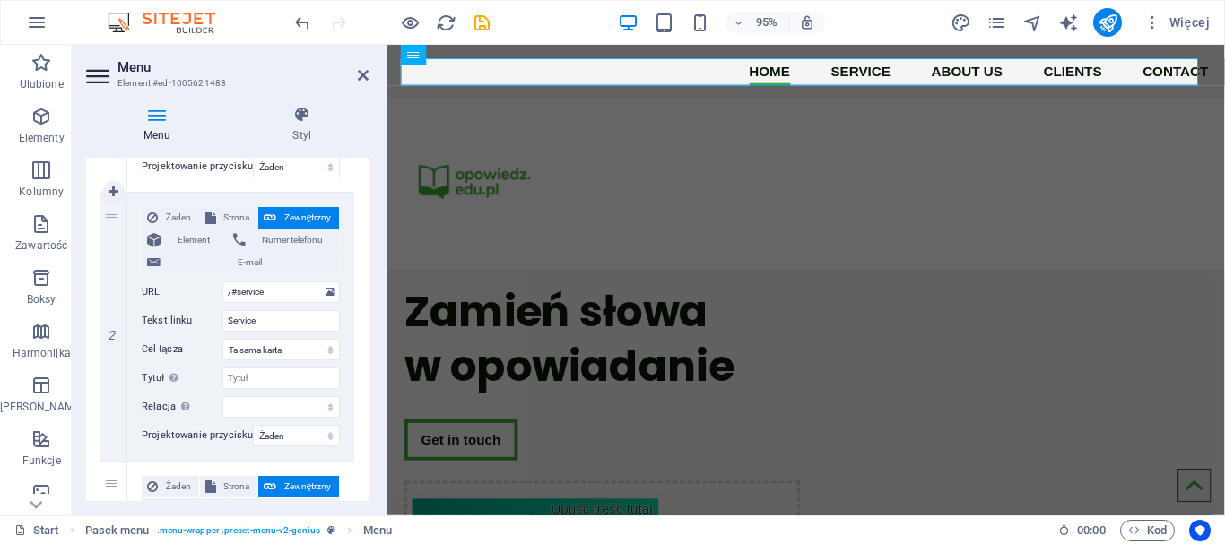
scroll to position [449, 0]
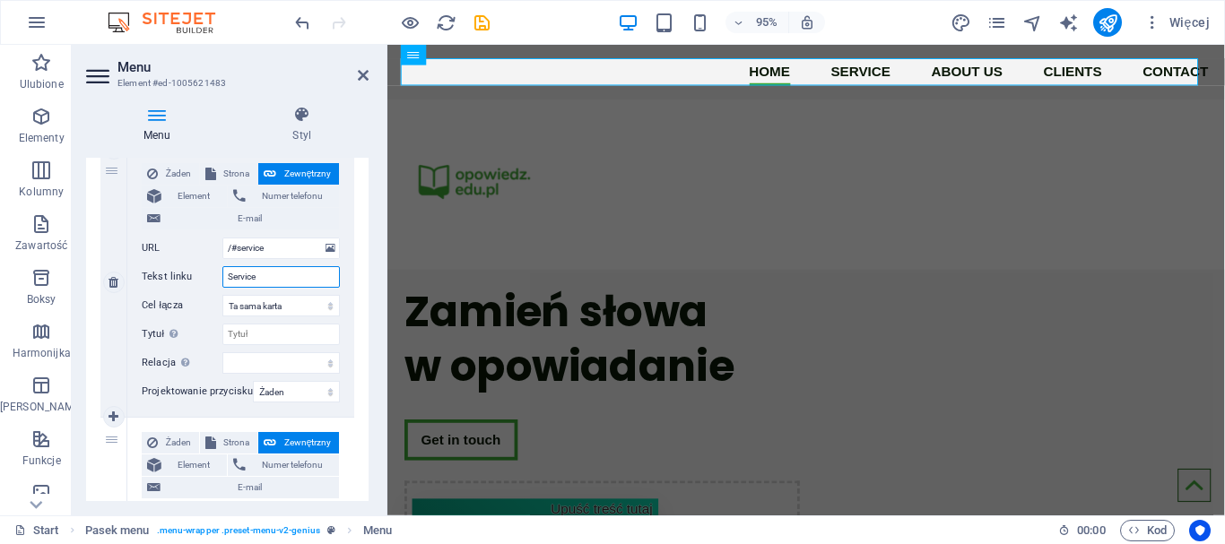
click at [274, 273] on input "Service" at bounding box center [281, 277] width 118 height 22
drag, startPoint x: 274, startPoint y: 273, endPoint x: 211, endPoint y: 274, distance: 62.8
click at [211, 274] on div "Tekst linku Service" at bounding box center [241, 277] width 198 height 22
type input "Oferta"
select select
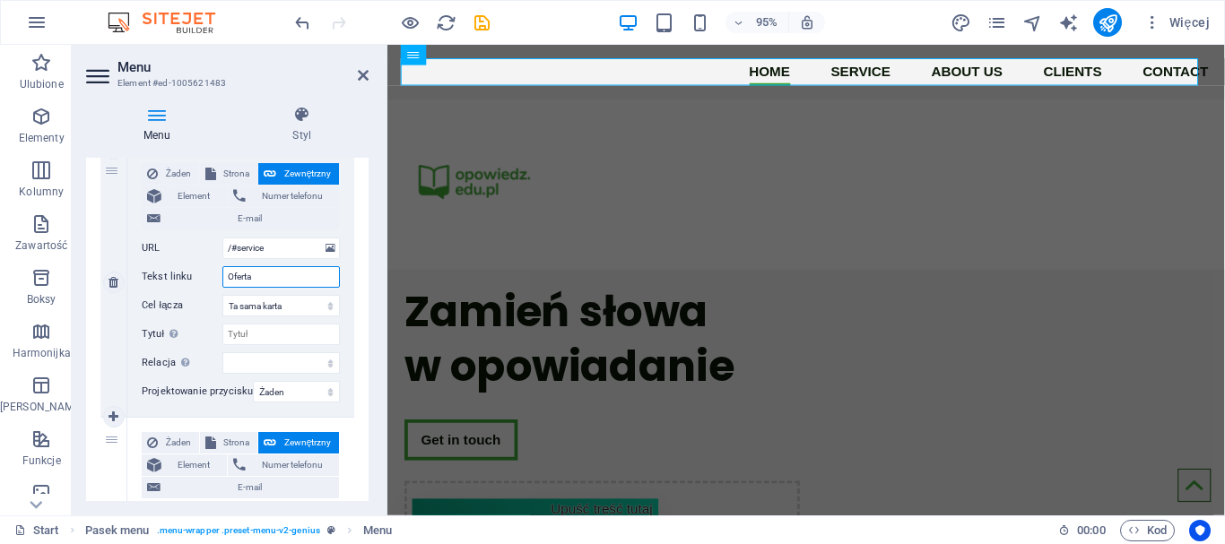
select select
type input "Oferta"
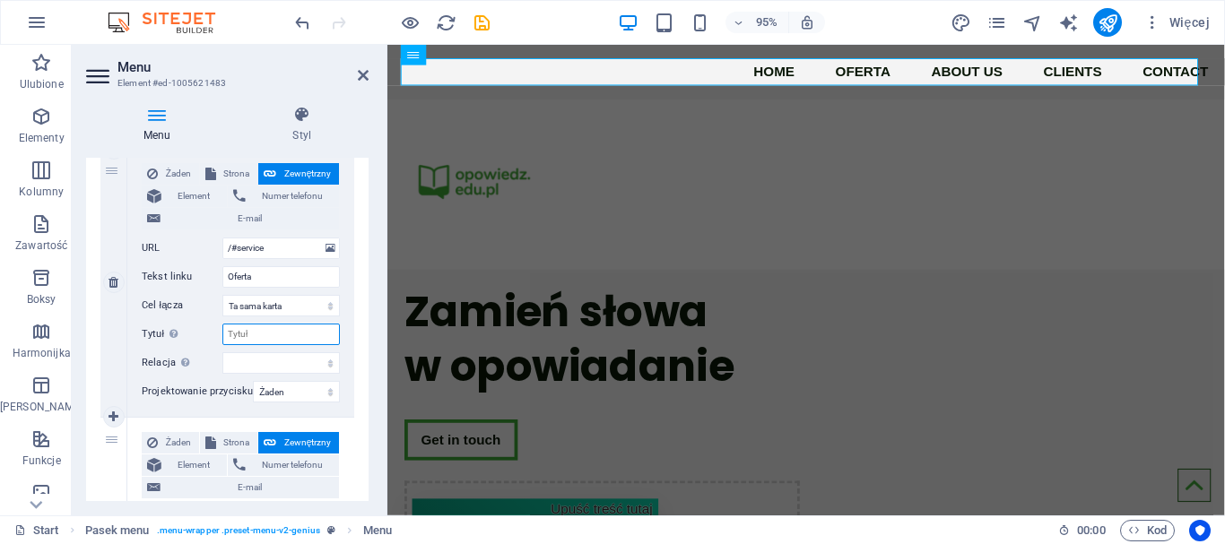
click at [284, 338] on input "Tytuł Dodatkowy opis linku nie powinien być taki sam jak treść linku. Tytuł jes…" at bounding box center [281, 335] width 118 height 22
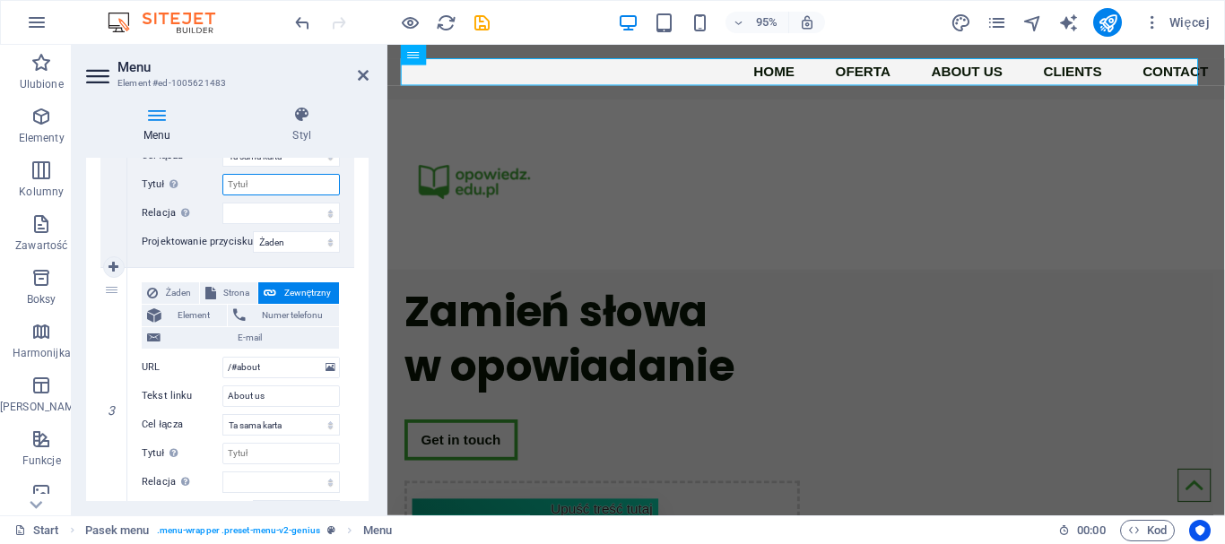
scroll to position [747, 0]
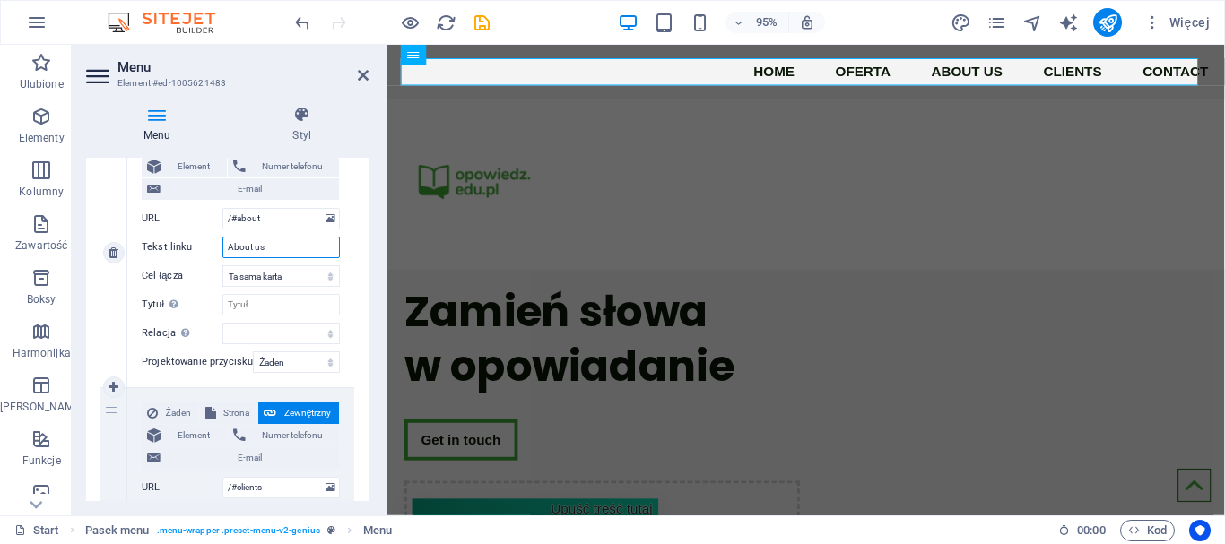
drag, startPoint x: 283, startPoint y: 244, endPoint x: 198, endPoint y: 246, distance: 84.3
click at [198, 246] on div "Tekst linku About us" at bounding box center [241, 248] width 198 height 22
type input "O nas"
select select
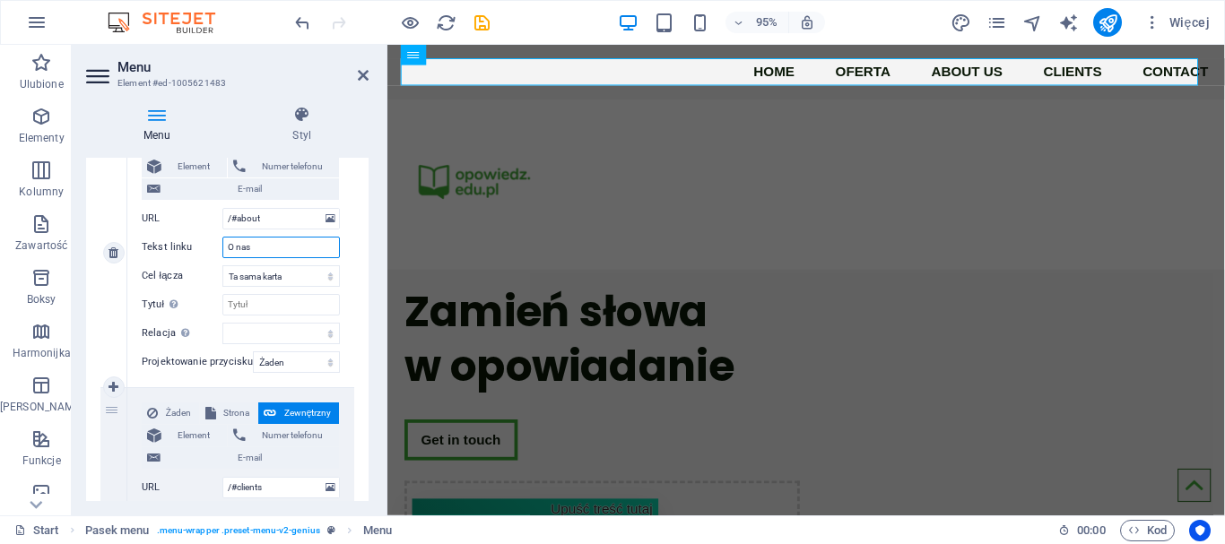
select select
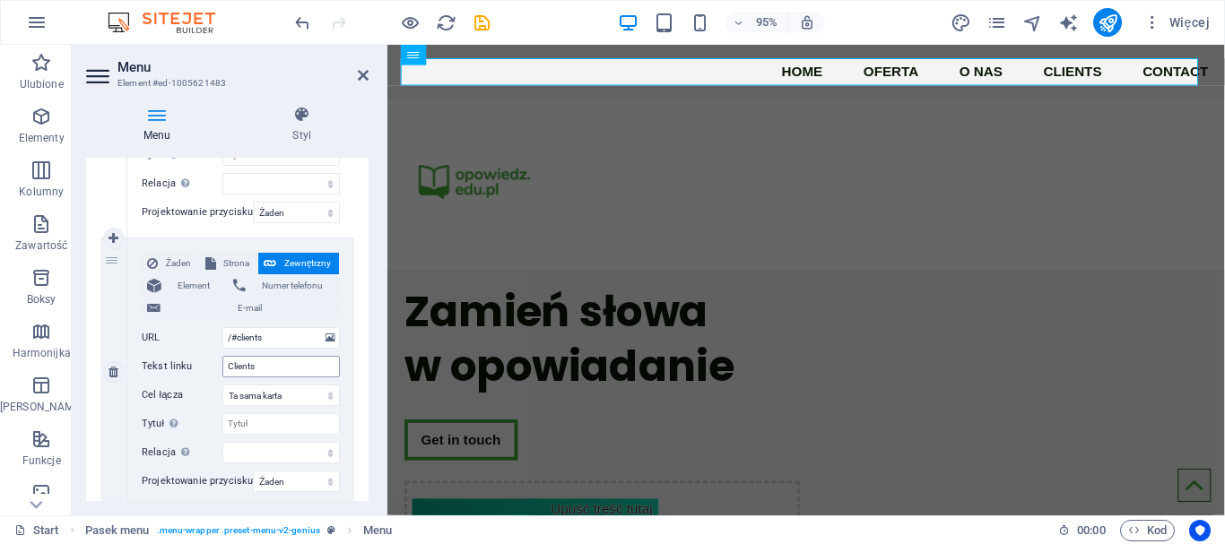
type input "O nas"
drag, startPoint x: 272, startPoint y: 364, endPoint x: 202, endPoint y: 367, distance: 70.0
click at [202, 367] on div "Tekst linku Clients" at bounding box center [241, 367] width 198 height 22
type input "Klienci"
select select
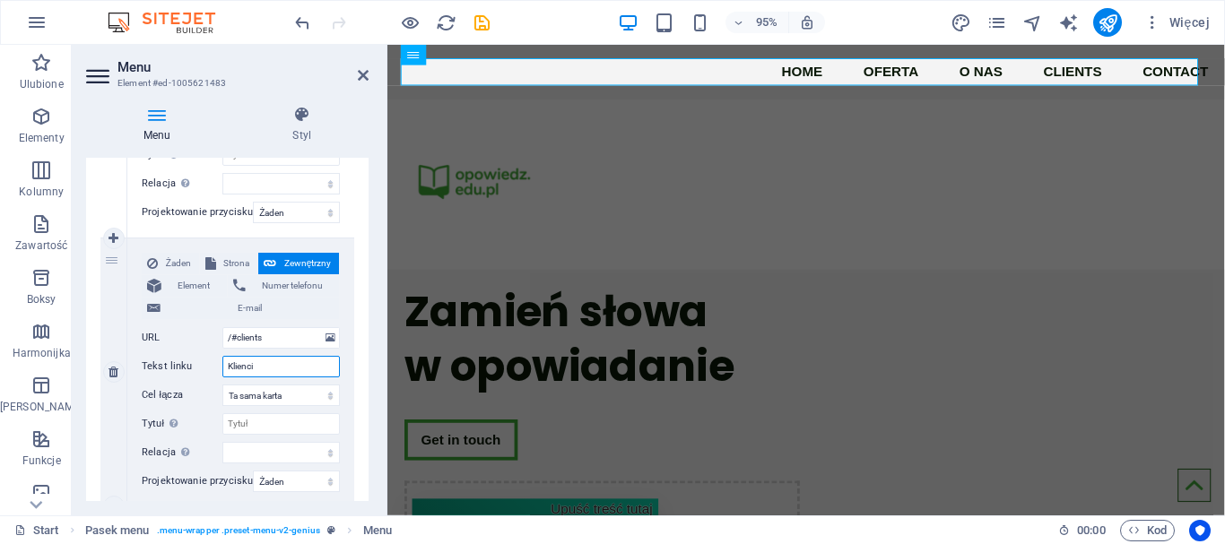
select select
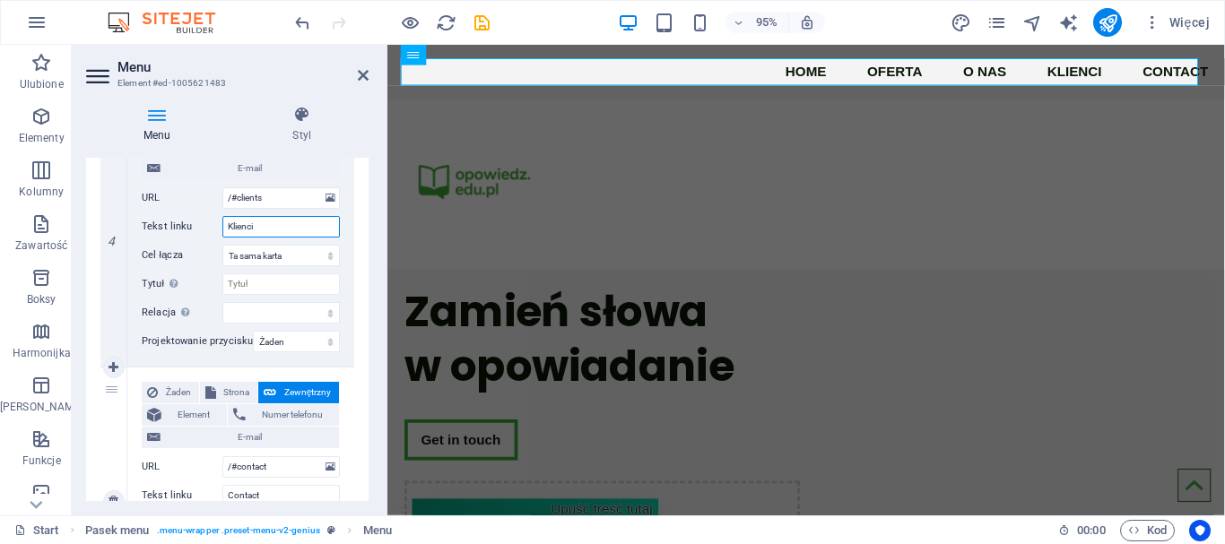
scroll to position [1196, 0]
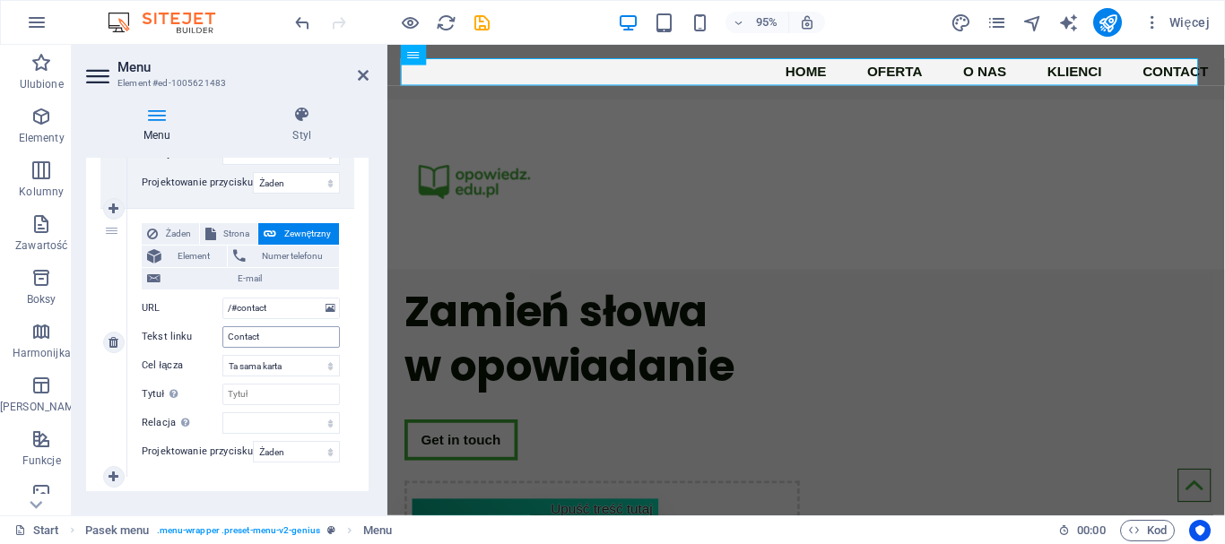
type input "Klienci"
drag, startPoint x: 274, startPoint y: 339, endPoint x: 178, endPoint y: 340, distance: 96.0
click at [178, 340] on div "Tekst linku Contact" at bounding box center [241, 338] width 198 height 22
type input "Kontakt"
select select
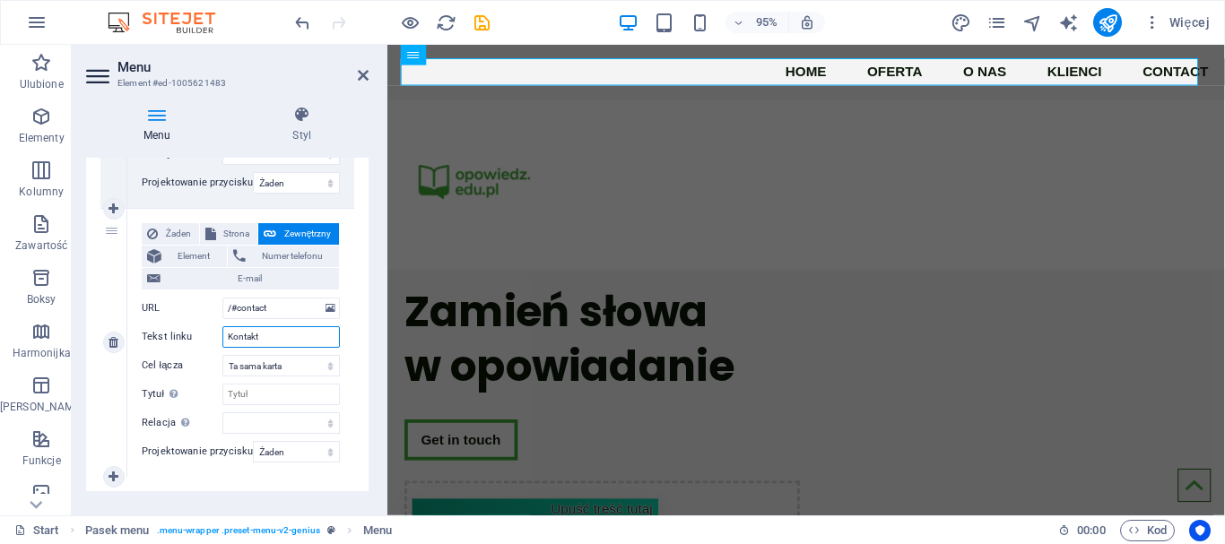
select select
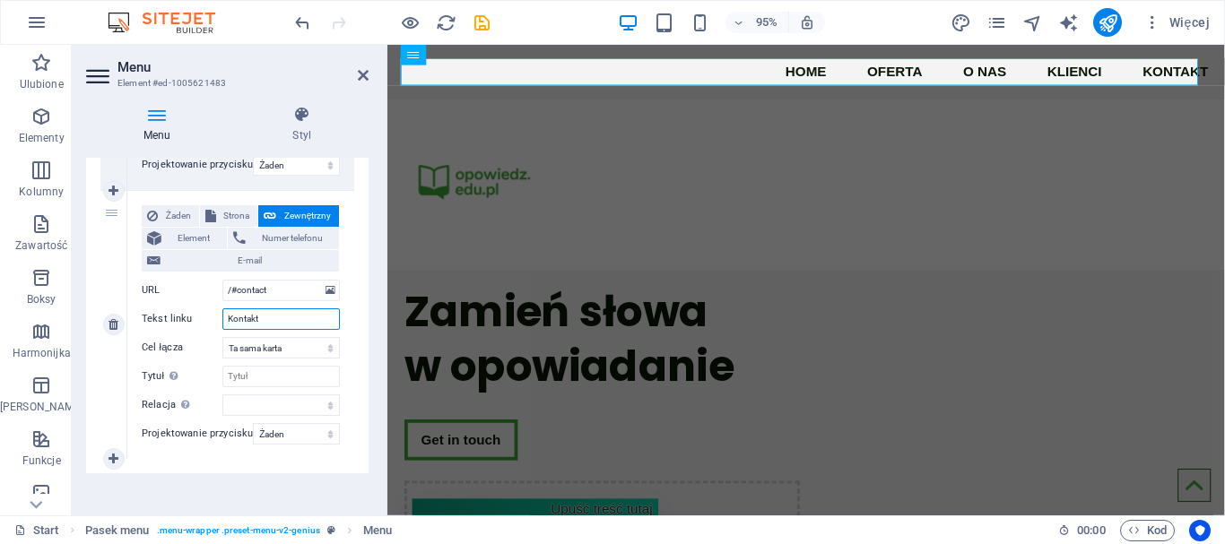
scroll to position [1222, 0]
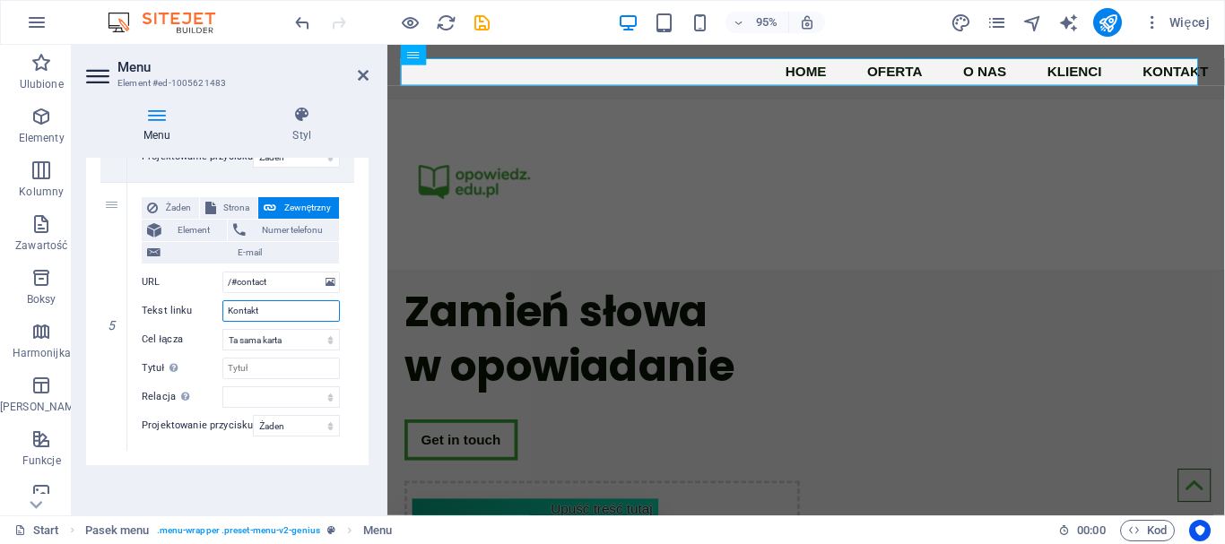
type input "Kontakt"
click at [276, 485] on div "Menu Automatycznie Spersonalizowany Utwórz niestandardowe elementy menu dla teg…" at bounding box center [227, 330] width 283 height 344
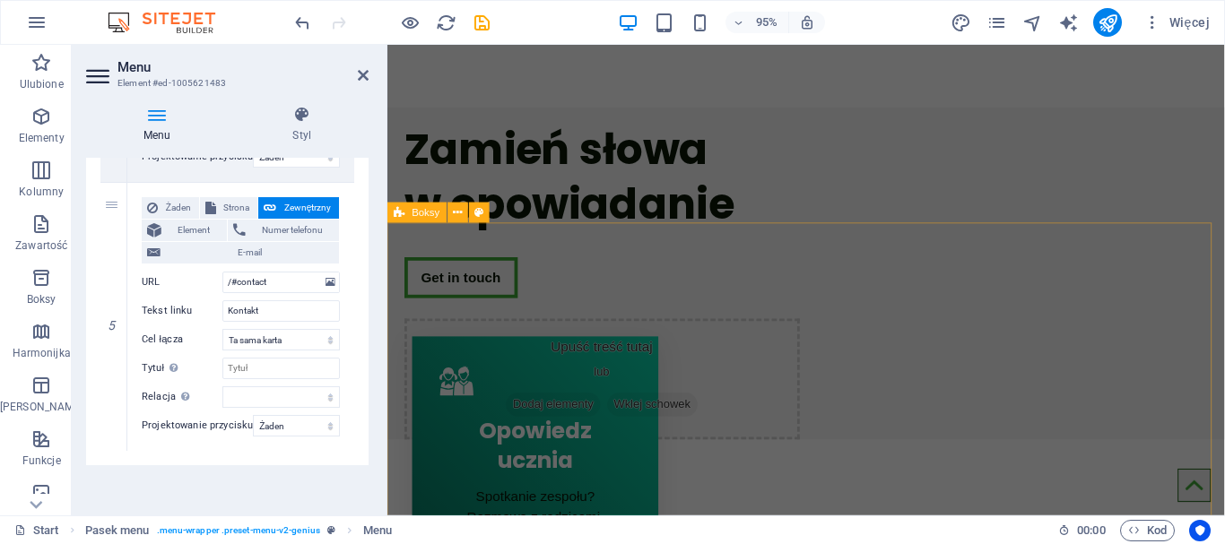
scroll to position [299, 0]
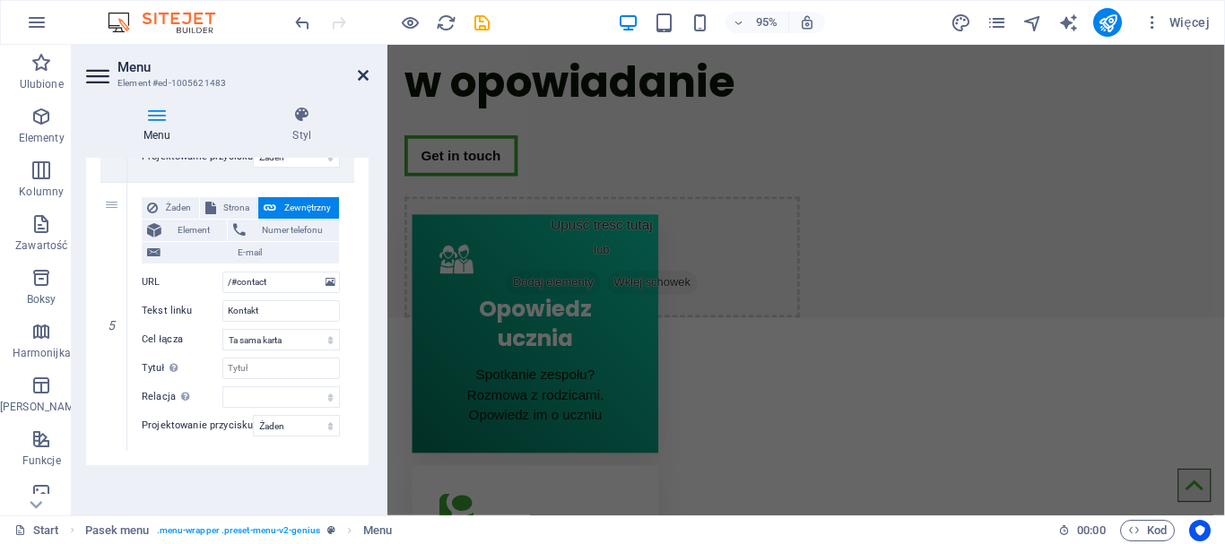
click at [364, 74] on icon at bounding box center [363, 75] width 11 height 14
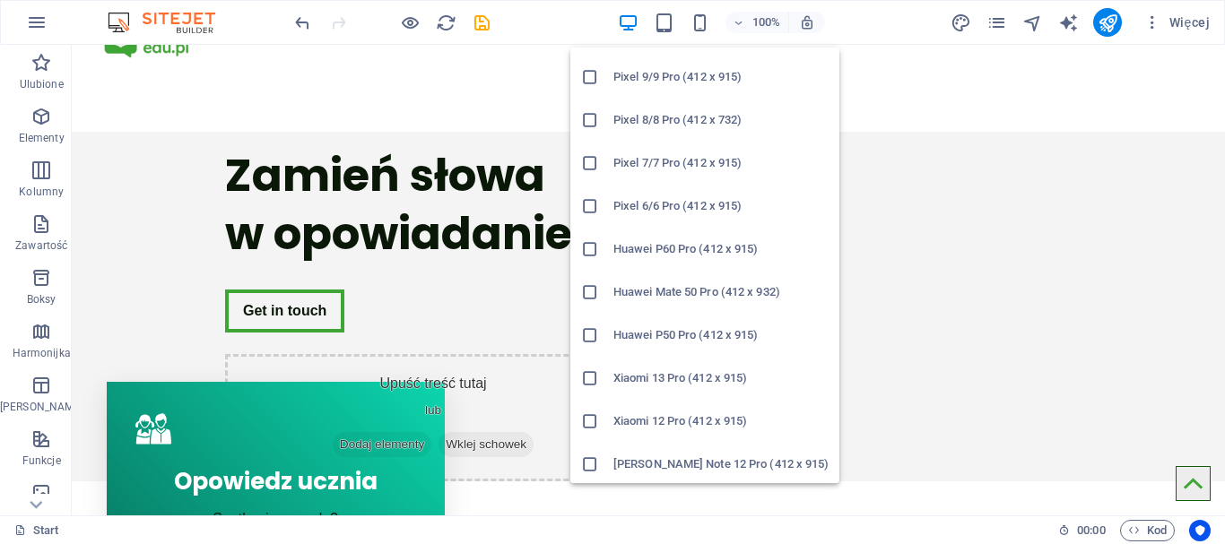
scroll to position [985, 0]
click at [589, 379] on icon at bounding box center [590, 376] width 18 height 18
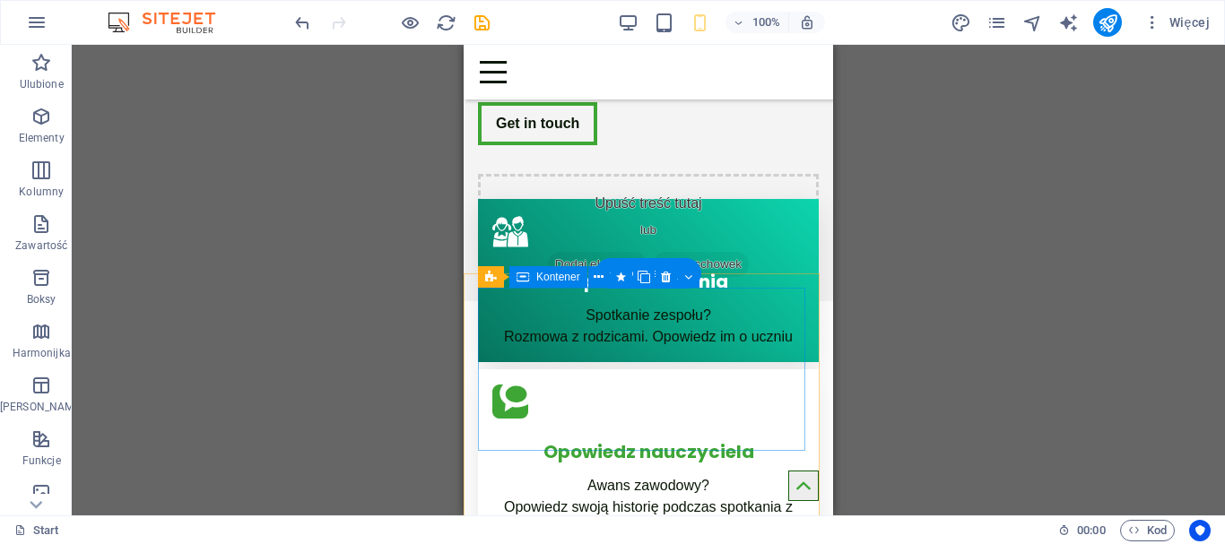
scroll to position [147, 0]
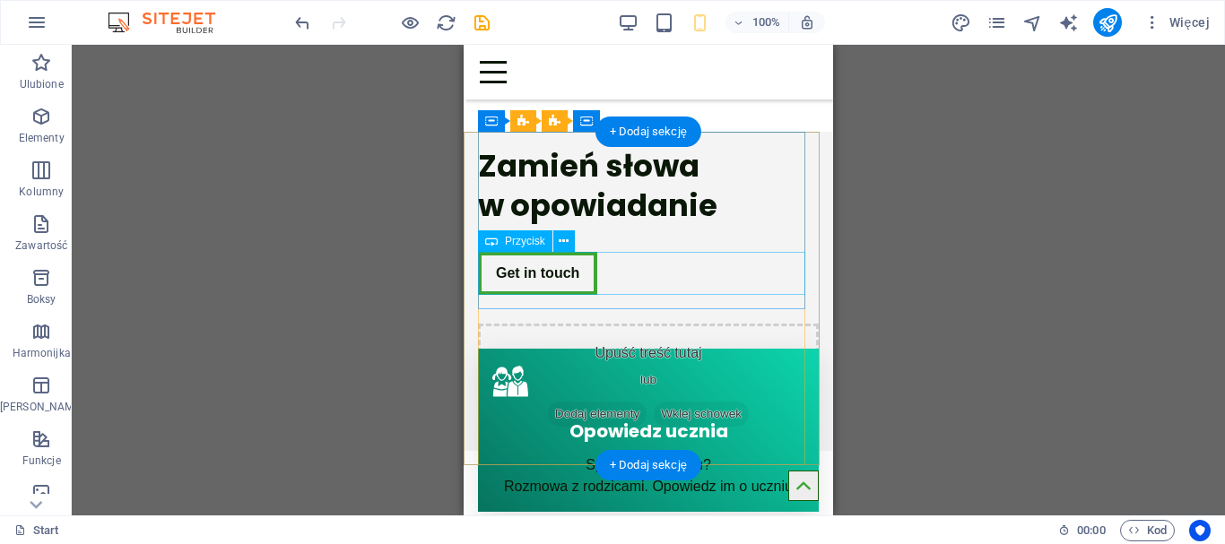
click at [555, 280] on div "Get in touch" at bounding box center [648, 273] width 341 height 43
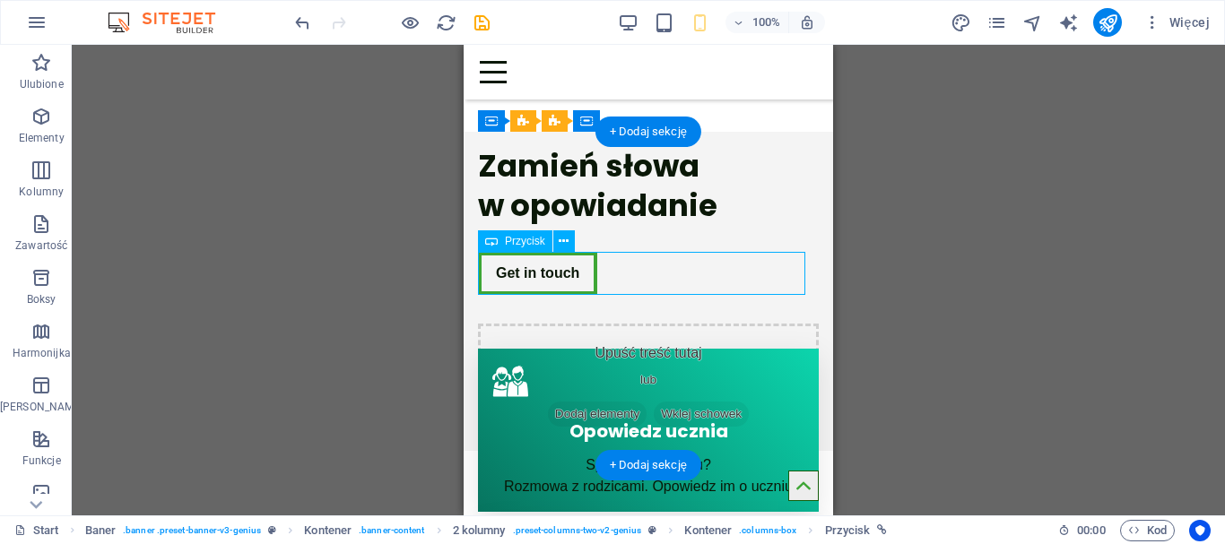
click at [555, 275] on div "Get in touch" at bounding box center [648, 273] width 341 height 43
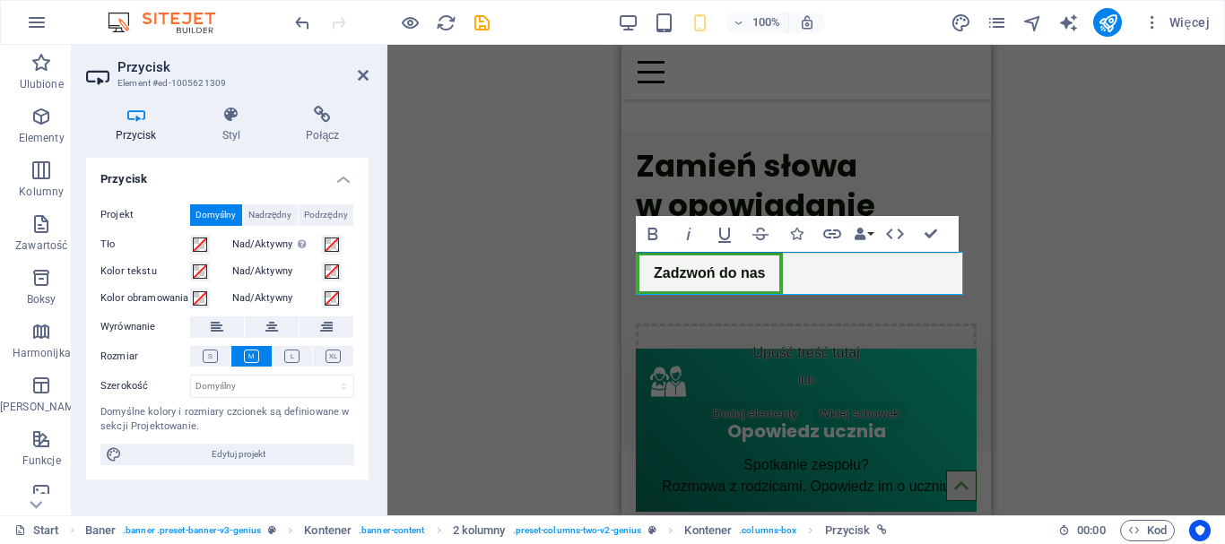
click at [1095, 222] on div "Kontener 2 kolumny Kontener Baner H1 Baner Baner Kontener Kontener Baner 2 kolu…" at bounding box center [807, 280] width 838 height 471
click at [360, 74] on icon at bounding box center [363, 75] width 11 height 14
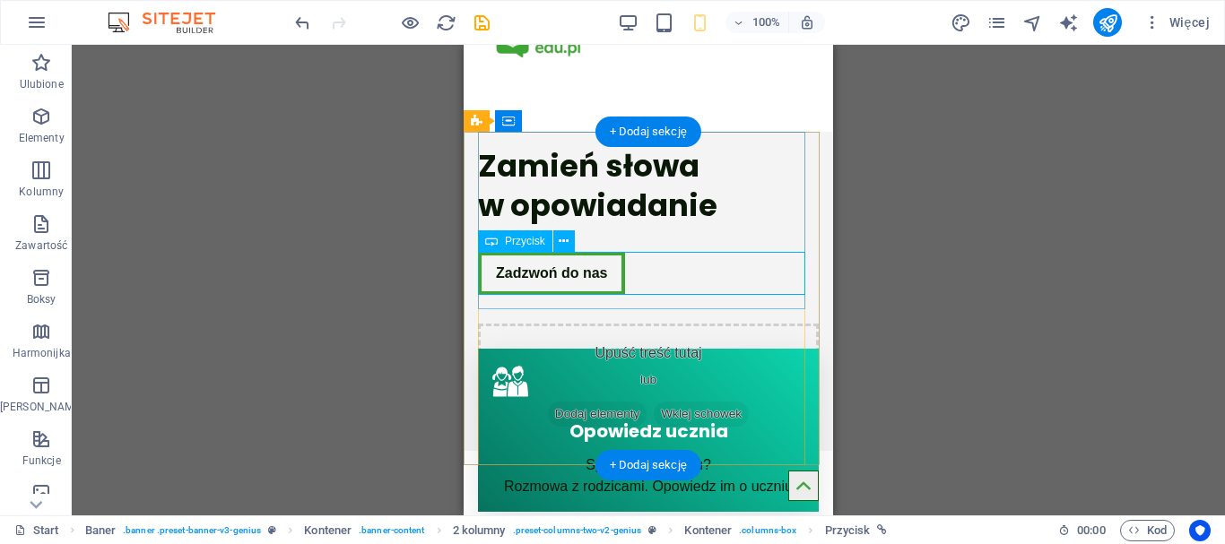
scroll to position [0, 0]
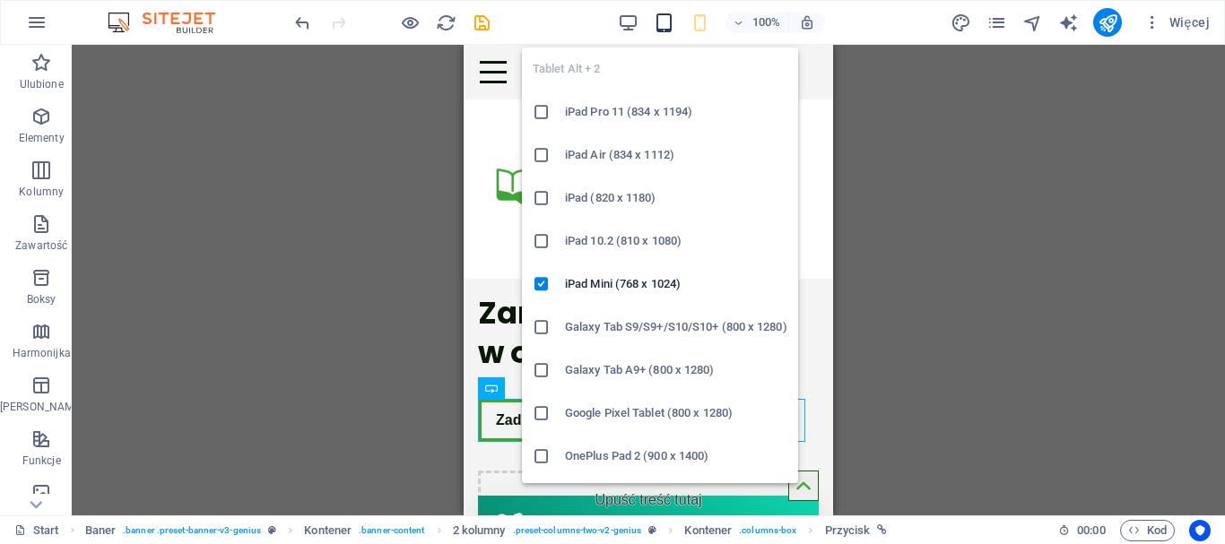
click at [667, 30] on icon "button" at bounding box center [664, 23] width 21 height 21
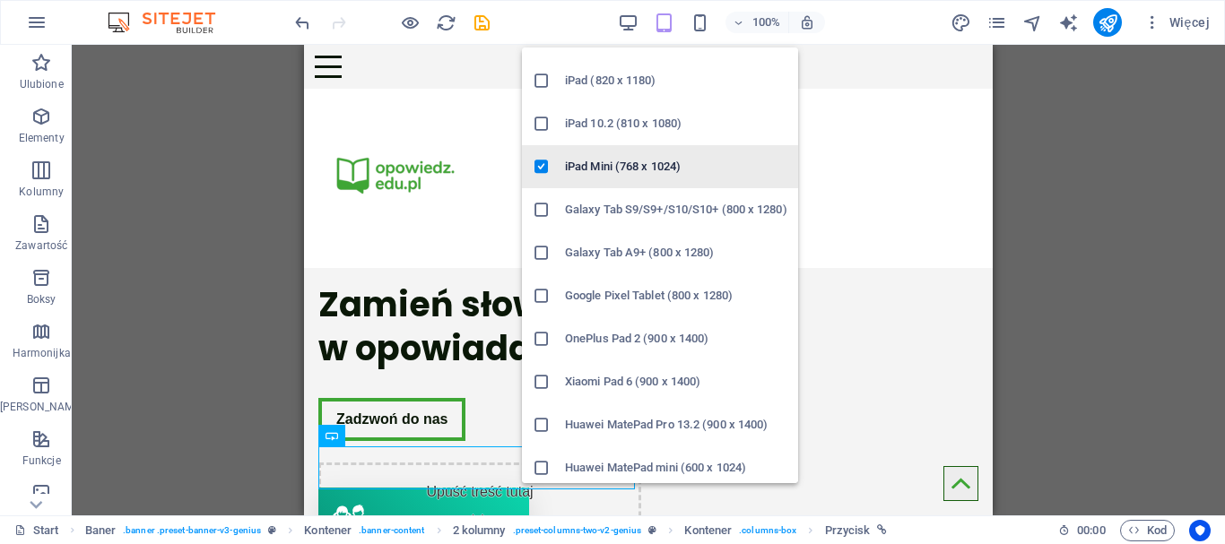
scroll to position [210, 0]
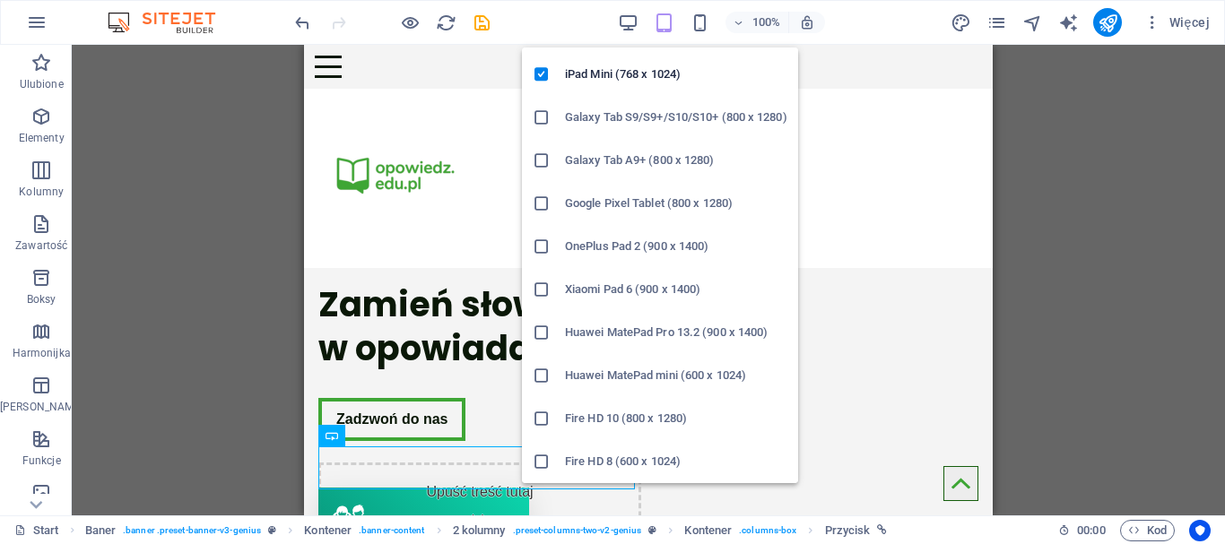
click at [609, 332] on h6 "Huawei MatePad Pro 13.2 (900 x 1400)" at bounding box center [676, 333] width 222 height 22
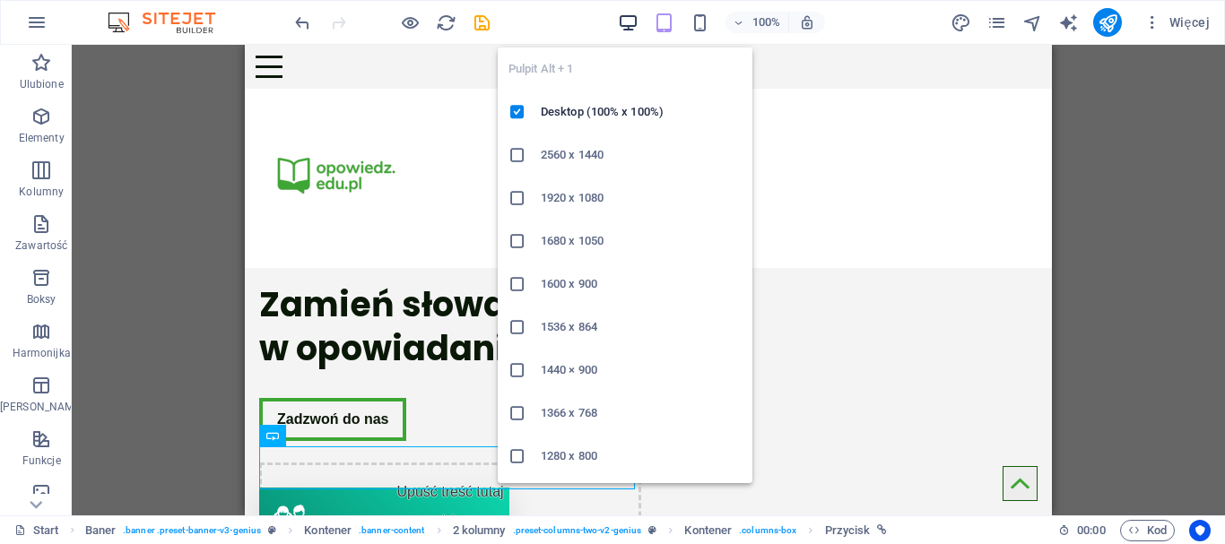
click at [632, 26] on icon "button" at bounding box center [628, 23] width 21 height 21
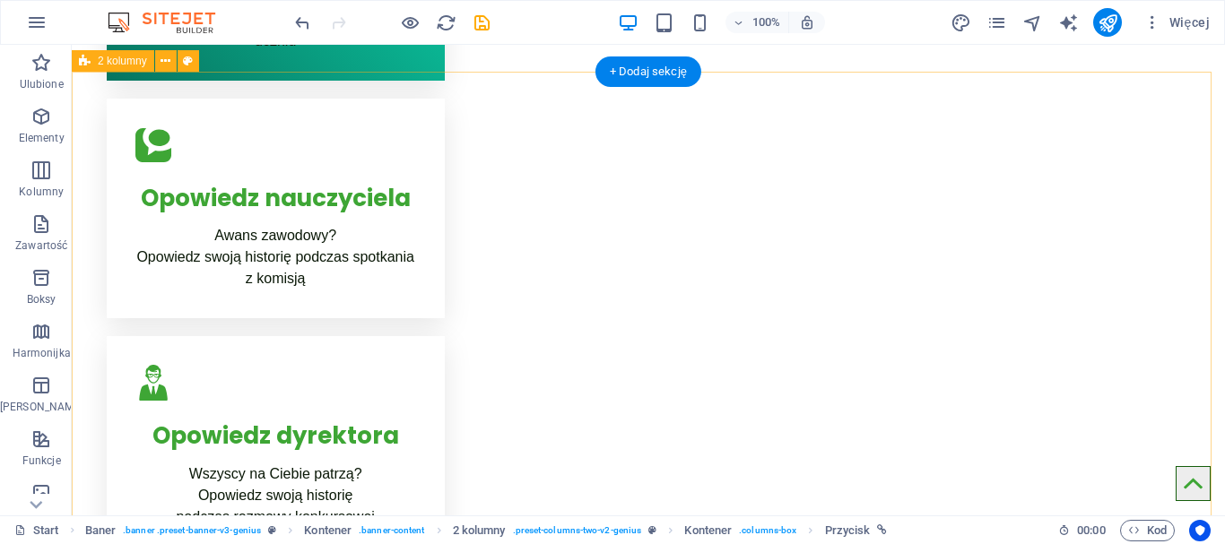
scroll to position [721, 0]
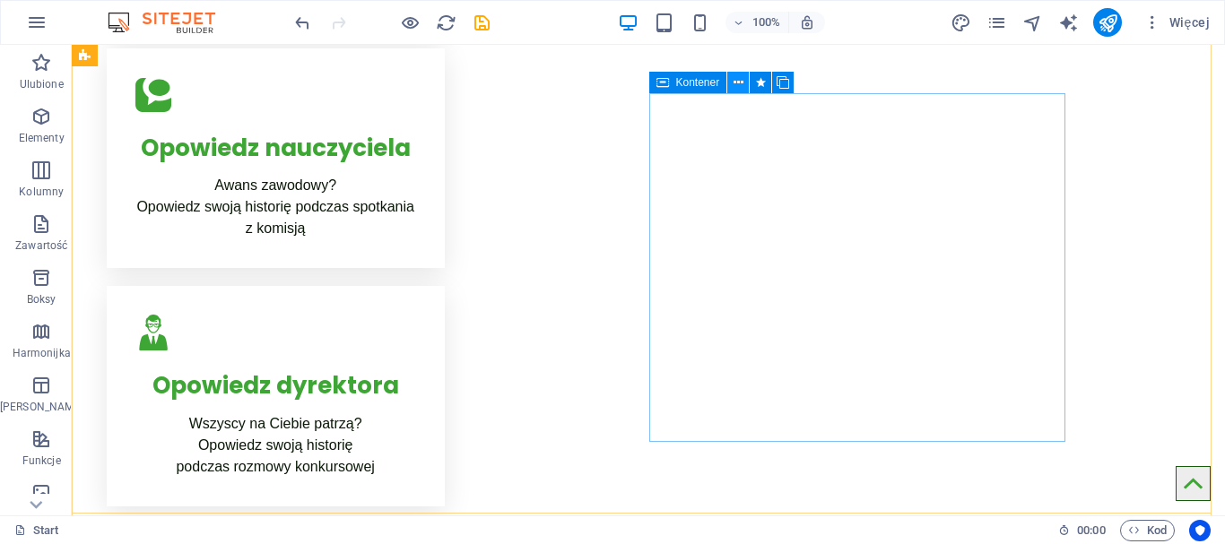
click at [738, 85] on icon at bounding box center [739, 83] width 10 height 19
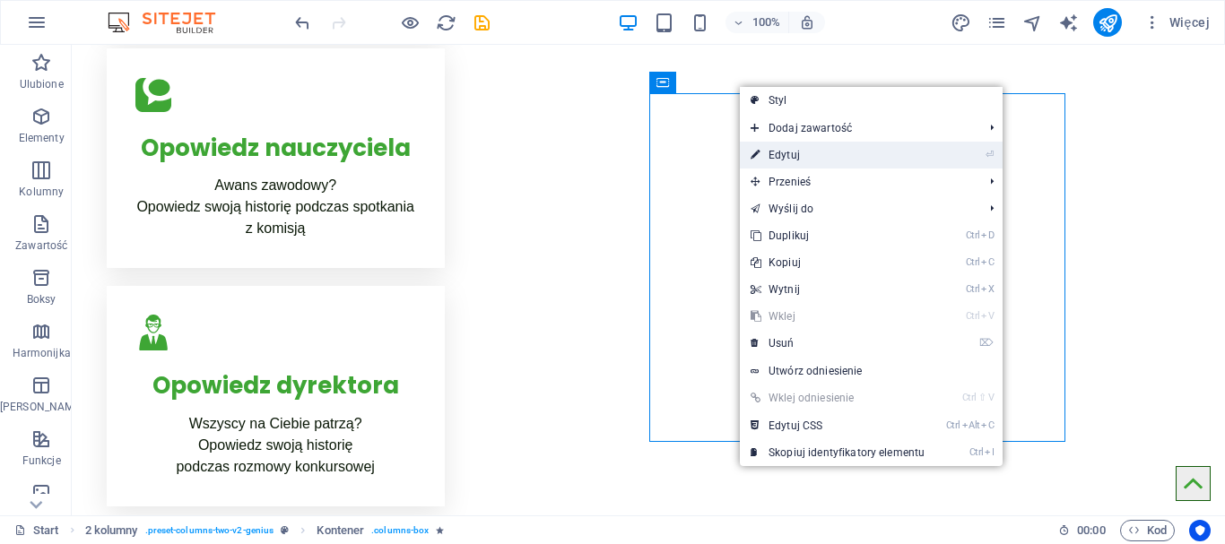
click at [788, 149] on link "⏎ Edytuj" at bounding box center [838, 155] width 196 height 27
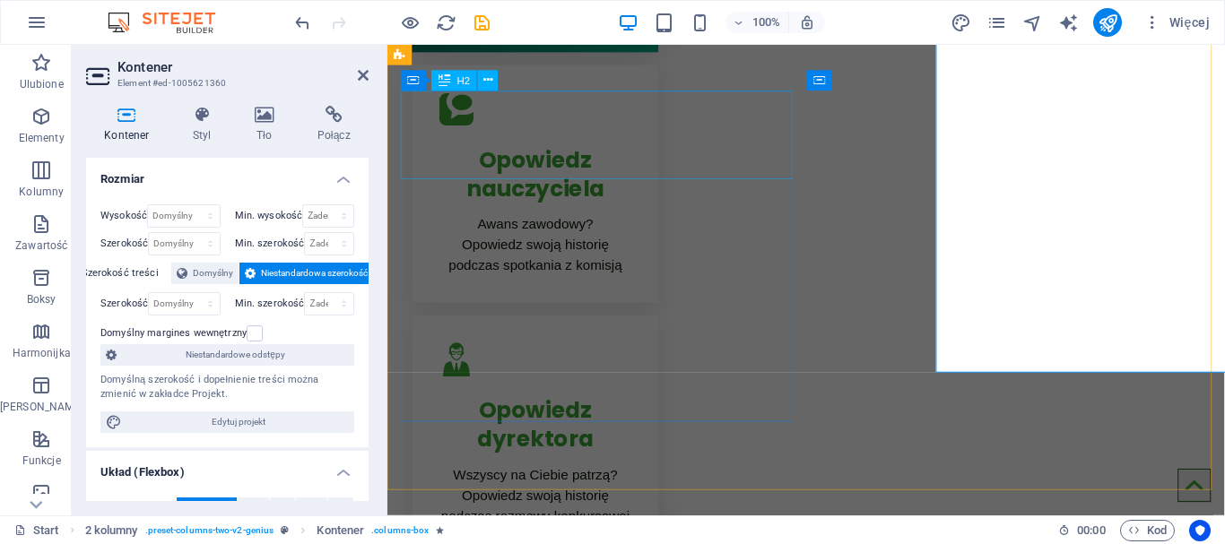
scroll to position [773, 0]
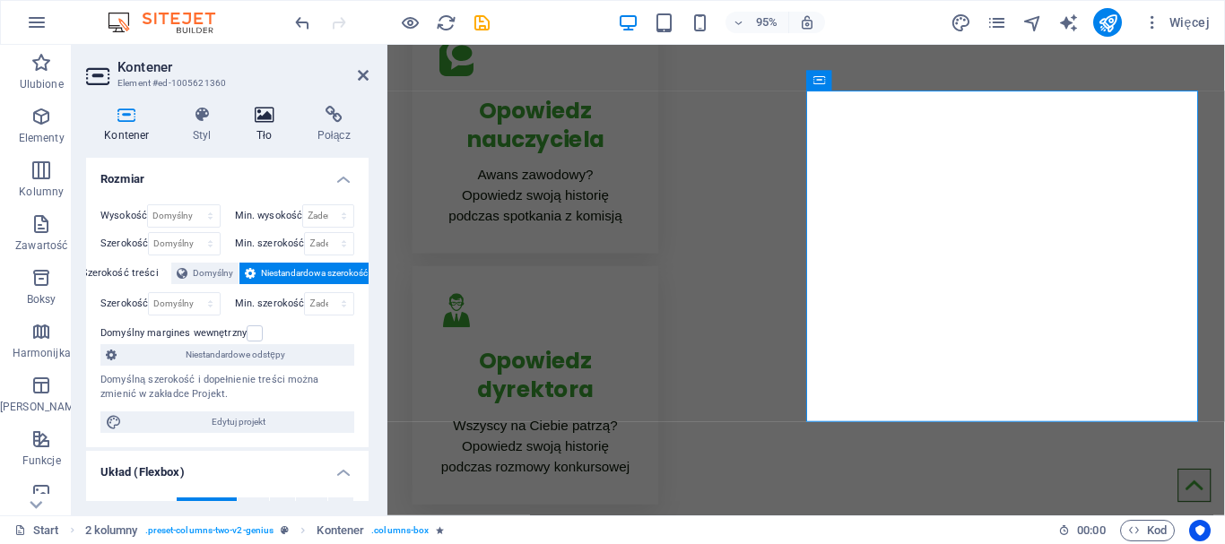
click at [264, 121] on icon at bounding box center [265, 115] width 56 height 18
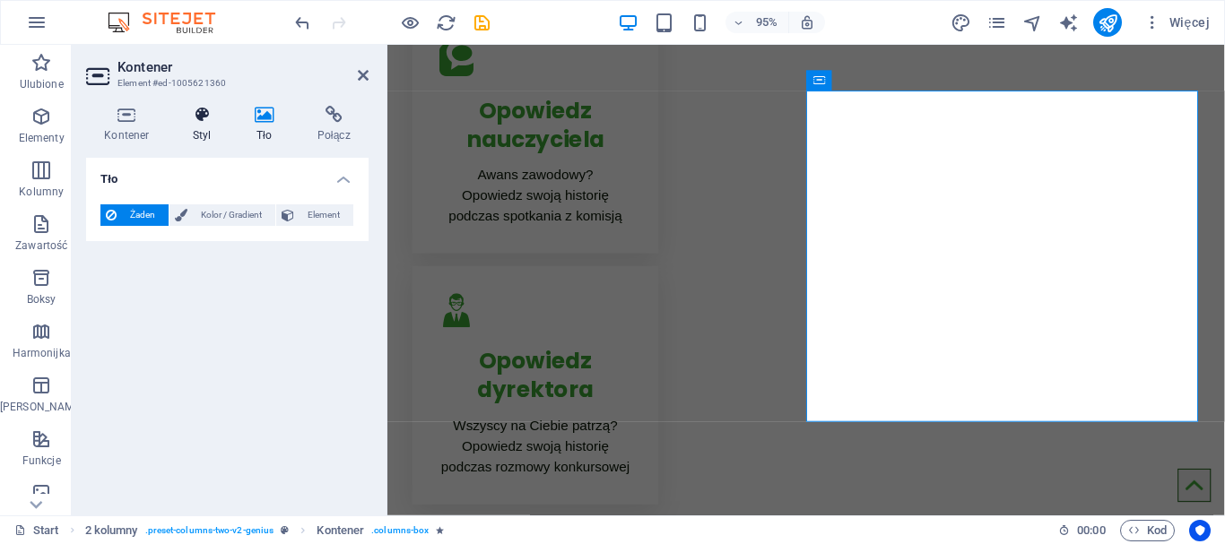
click at [205, 120] on icon at bounding box center [202, 115] width 55 height 18
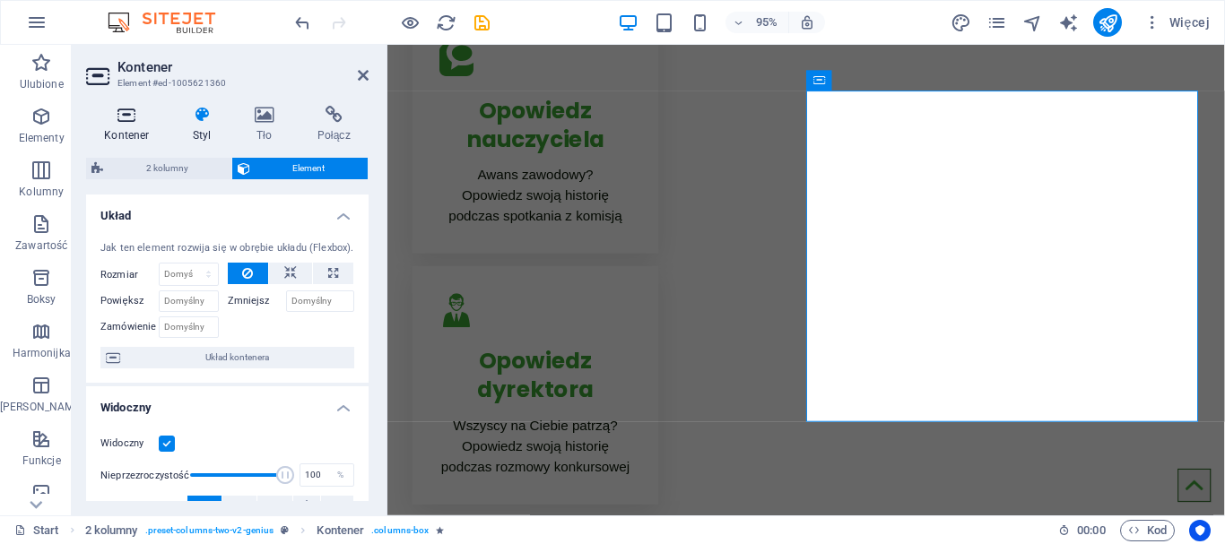
click at [119, 121] on icon at bounding box center [127, 115] width 82 height 18
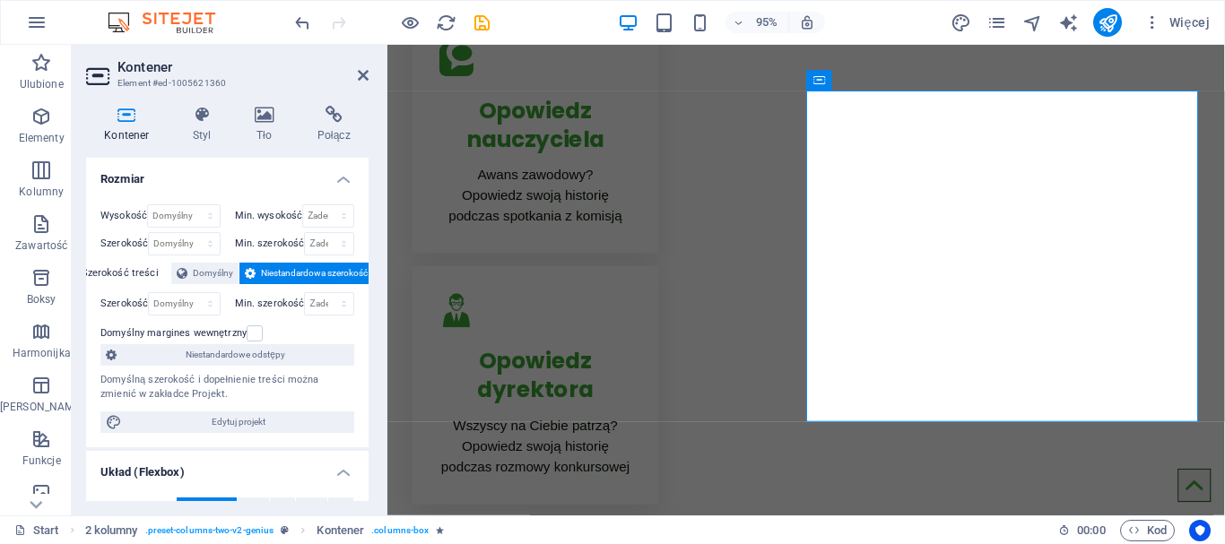
scroll to position [150, 0]
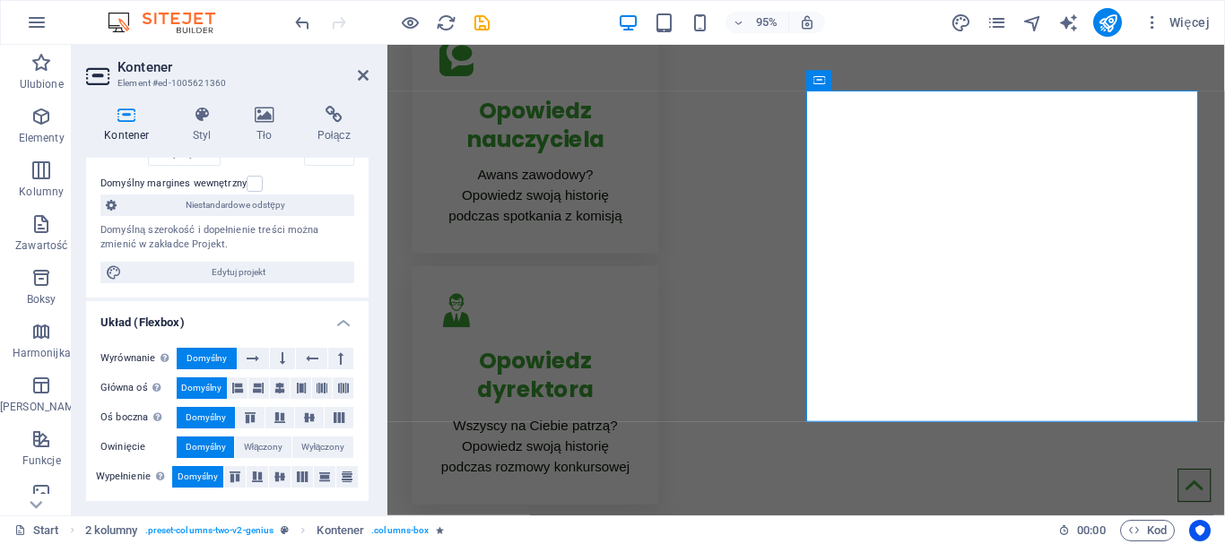
click at [334, 321] on h4 "Układ (Flexbox)" at bounding box center [227, 317] width 283 height 32
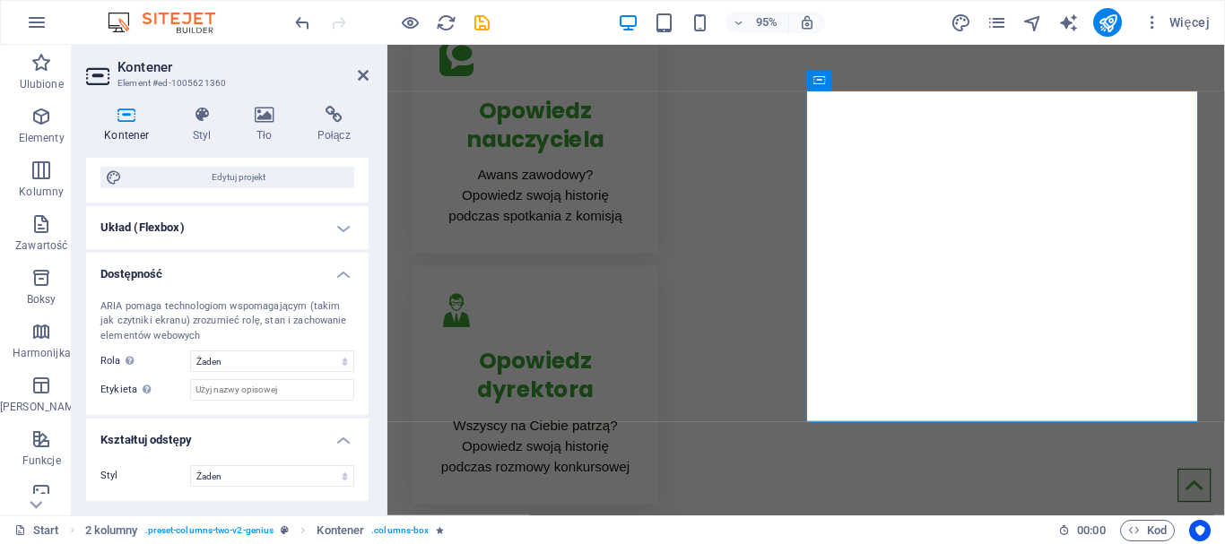
scroll to position [0, 0]
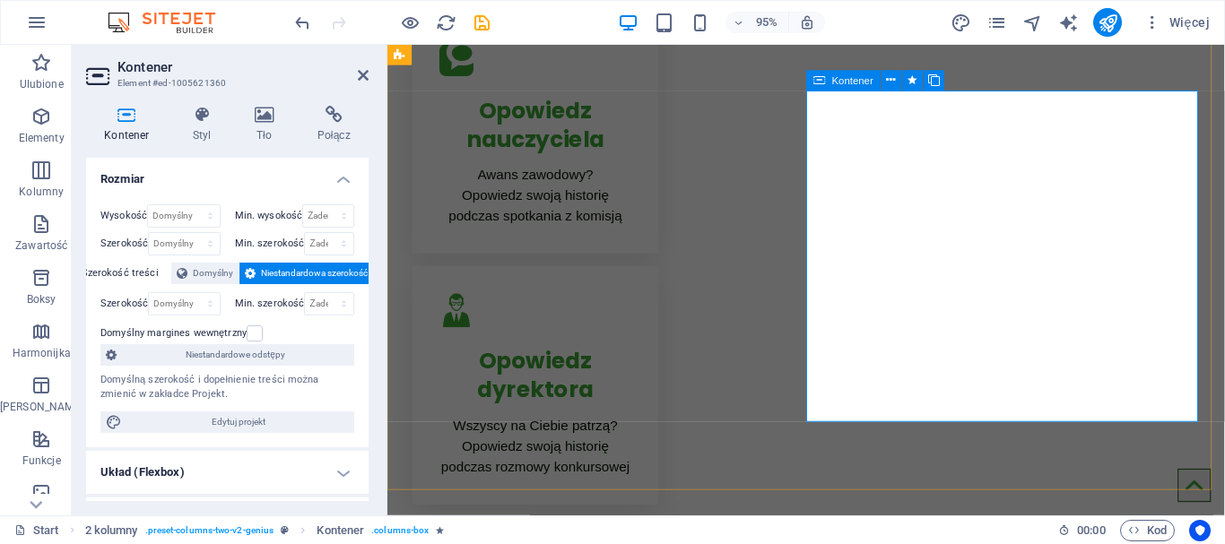
click at [822, 83] on icon at bounding box center [820, 80] width 12 height 21
click at [938, 81] on icon at bounding box center [934, 81] width 12 height 18
click at [822, 83] on icon at bounding box center [820, 80] width 12 height 21
click at [888, 83] on icon at bounding box center [891, 81] width 9 height 18
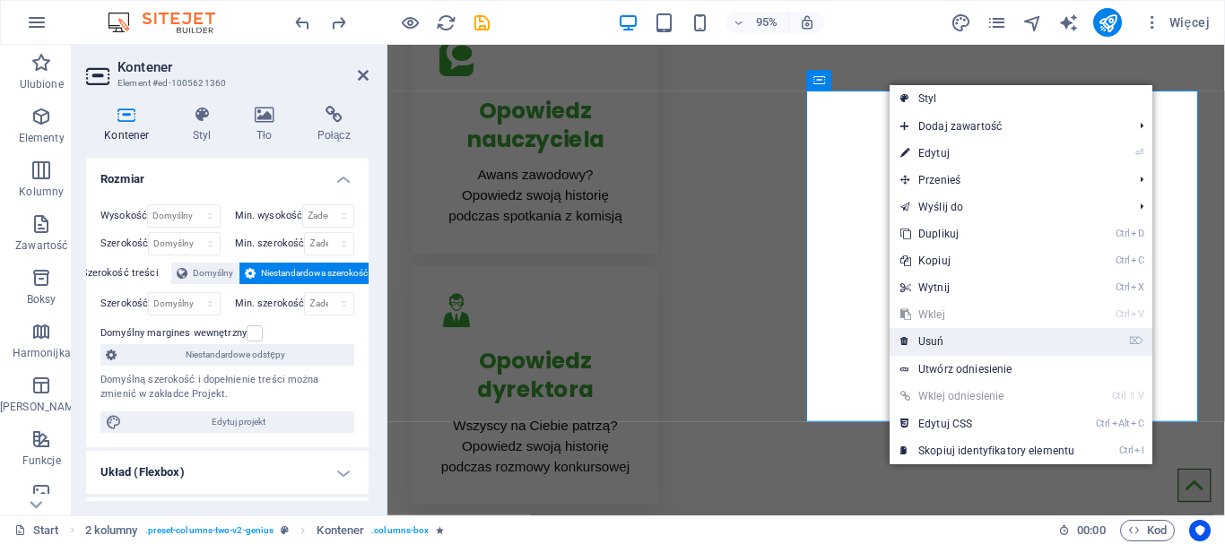
click at [945, 343] on link "⌦ Usuń" at bounding box center [988, 341] width 196 height 27
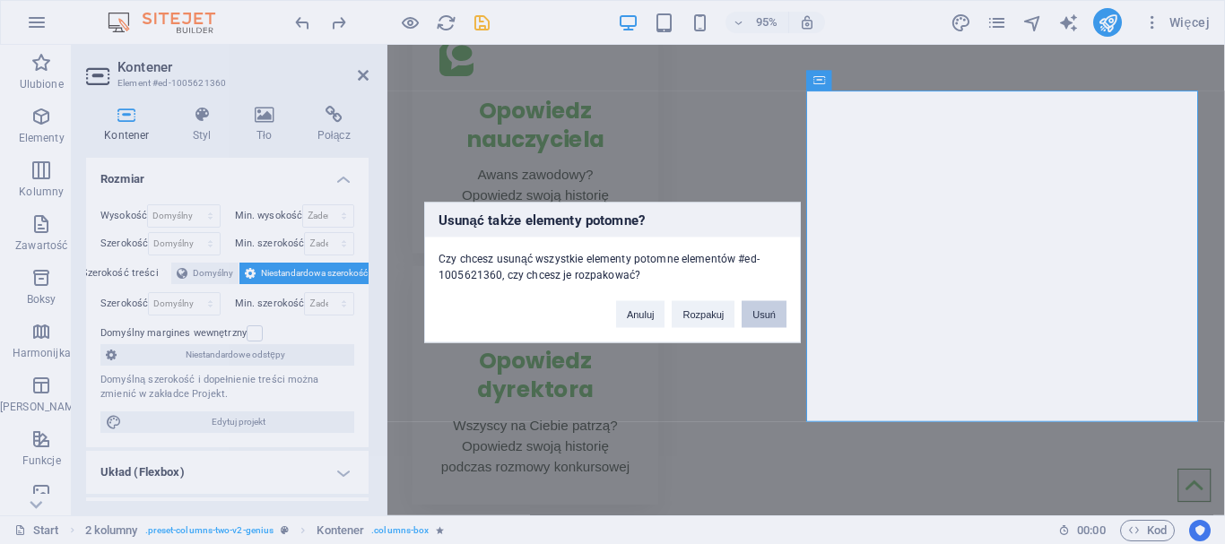
click at [765, 314] on button "Usuń" at bounding box center [764, 314] width 45 height 27
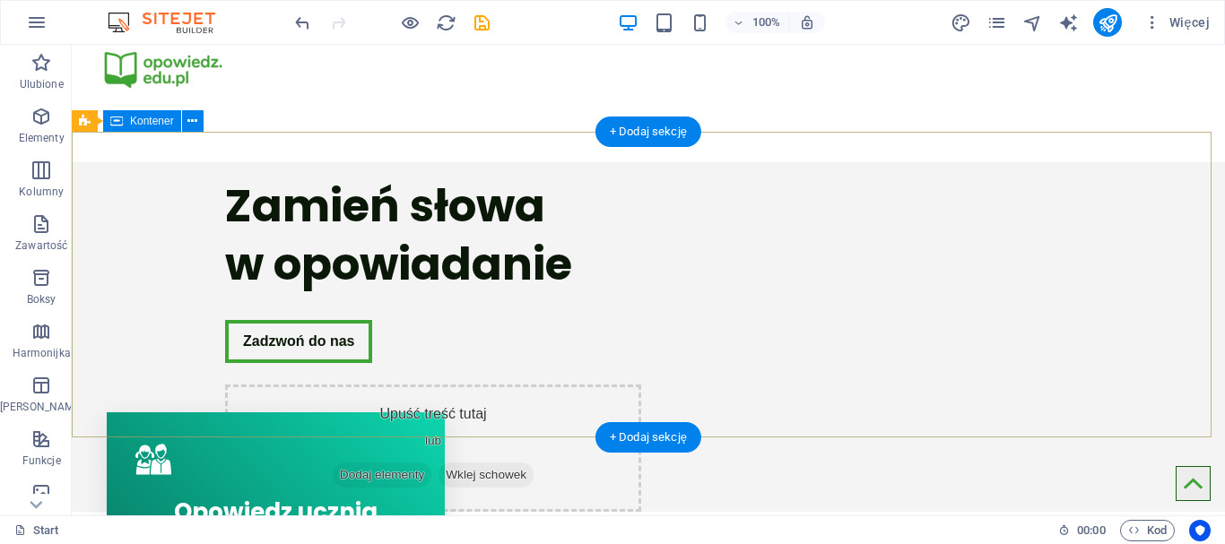
scroll to position [150, 0]
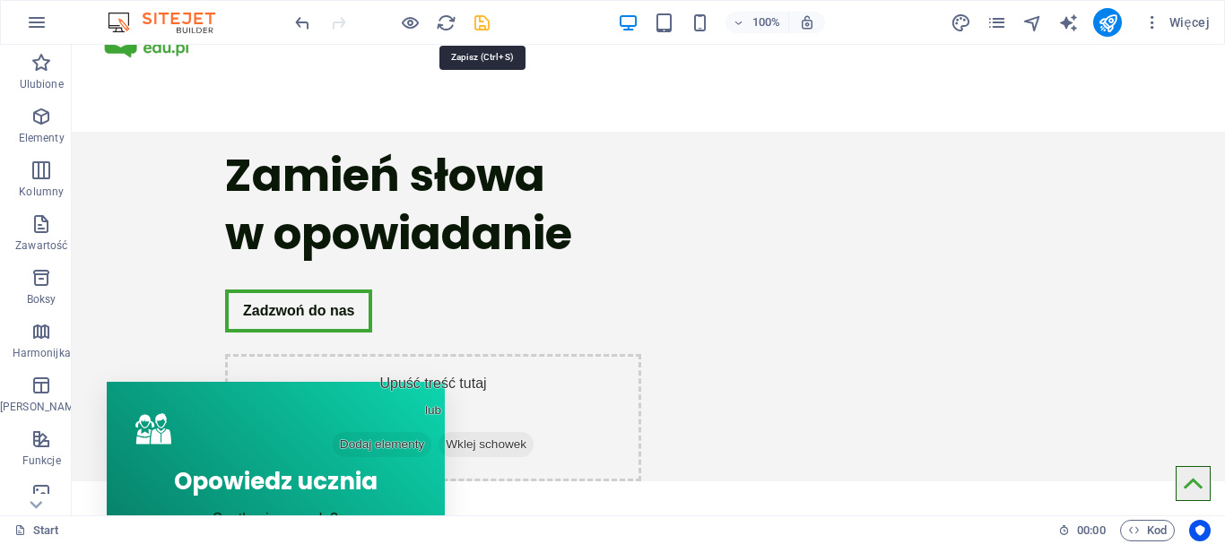
click at [483, 21] on icon "save" at bounding box center [482, 23] width 21 height 21
checkbox input "false"
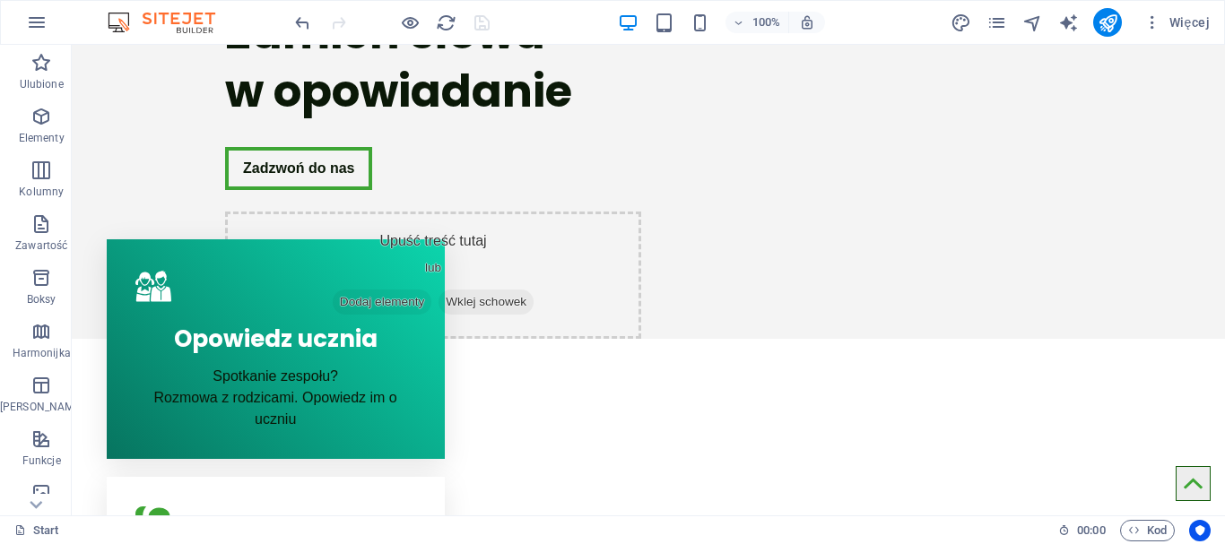
scroll to position [299, 0]
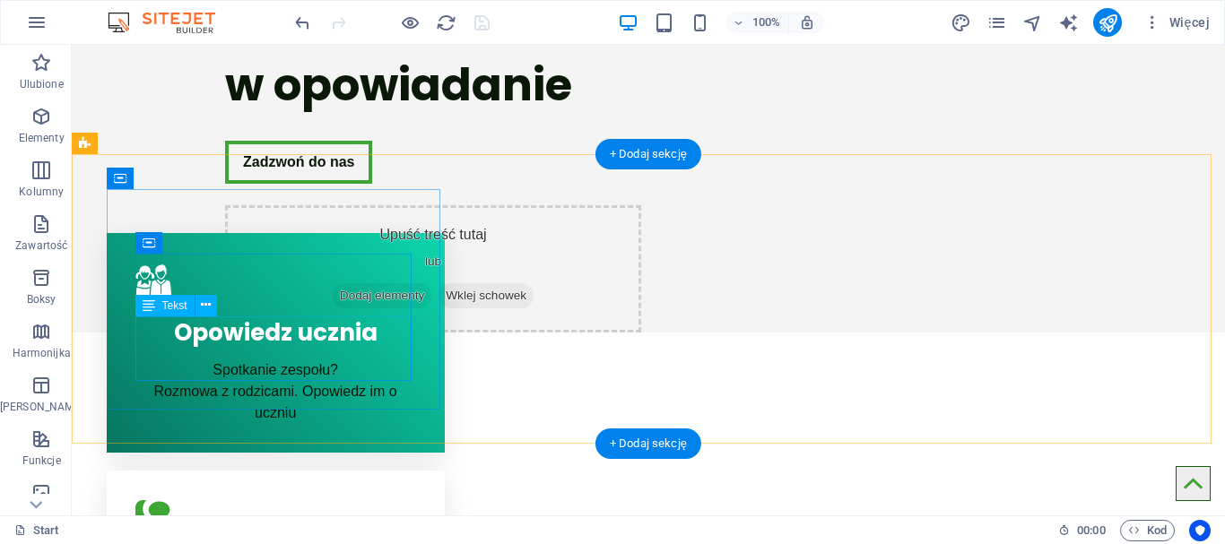
click at [306, 360] on div "Spotkanie zespołu? Rozmowa z rodzicami. Opowiedz im o uczniu" at bounding box center [275, 392] width 281 height 65
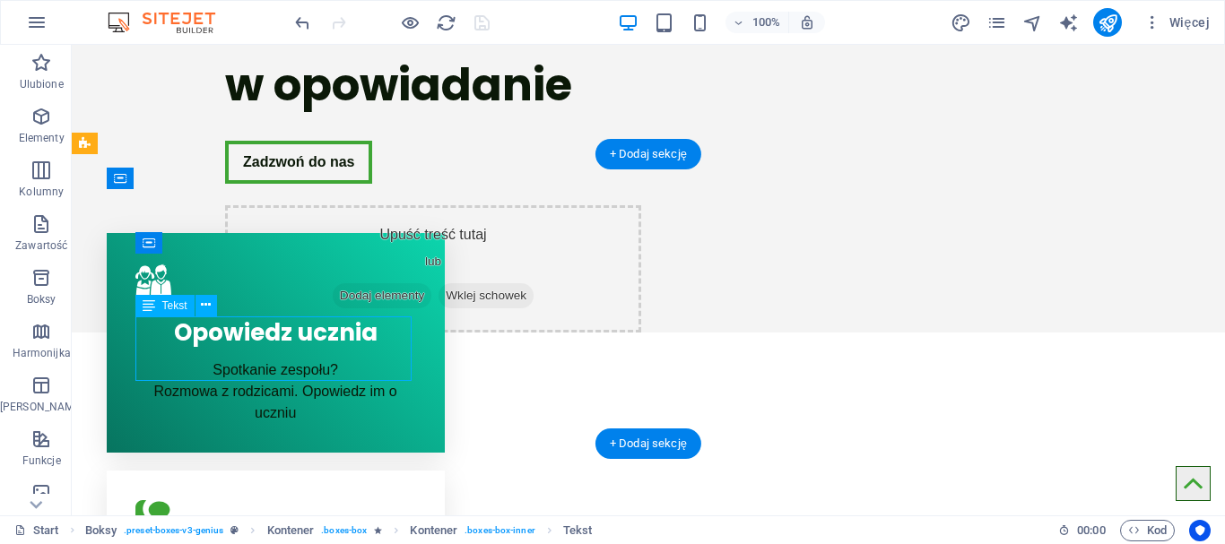
click at [303, 360] on div "Spotkanie zespołu? Rozmowa z rodzicami. Opowiedz im o uczniu" at bounding box center [275, 392] width 281 height 65
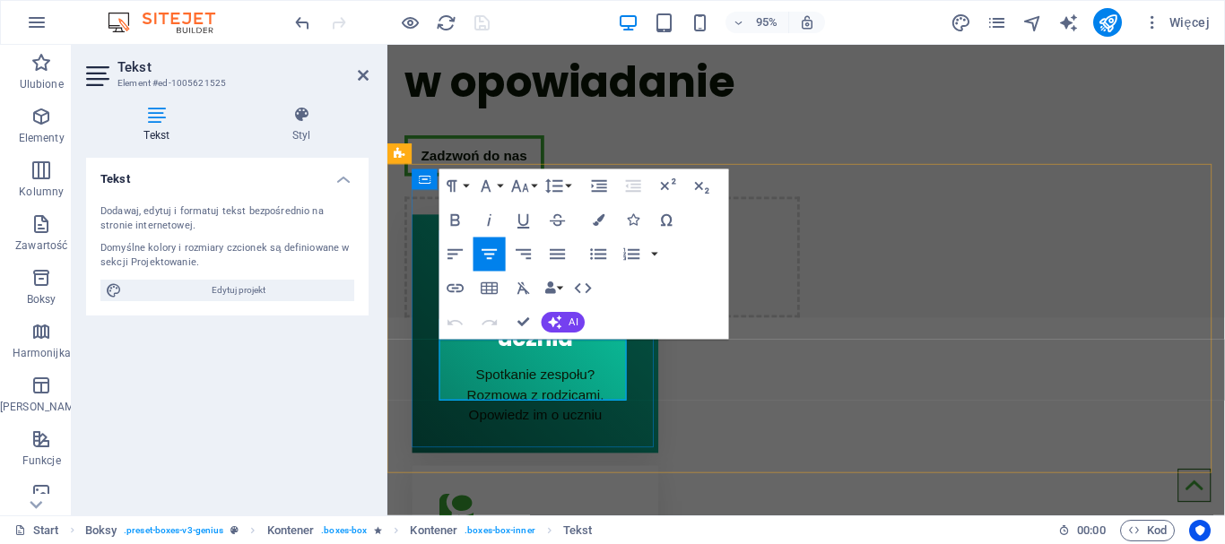
click at [559, 404] on p "Rozmowa z rodzicami. Opowiedz im o uczniu" at bounding box center [542, 425] width 201 height 43
click at [469, 411] on p "Rozmowa z rodzicami. Opowiedz im o uczniu" at bounding box center [542, 425] width 201 height 43
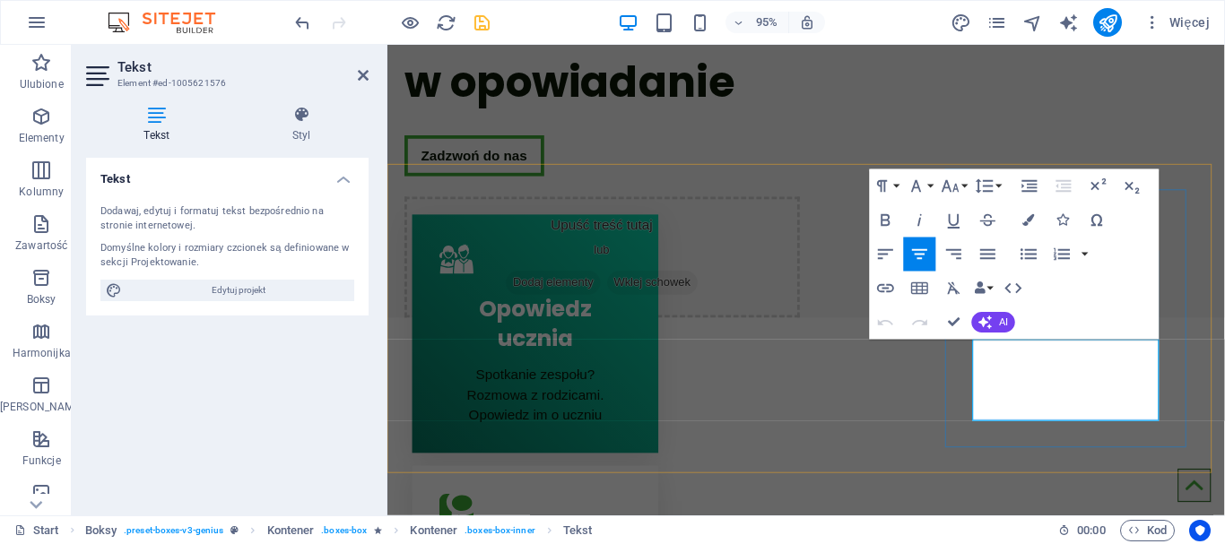
drag, startPoint x: 1183, startPoint y: 369, endPoint x: 1032, endPoint y: 374, distance: 150.8
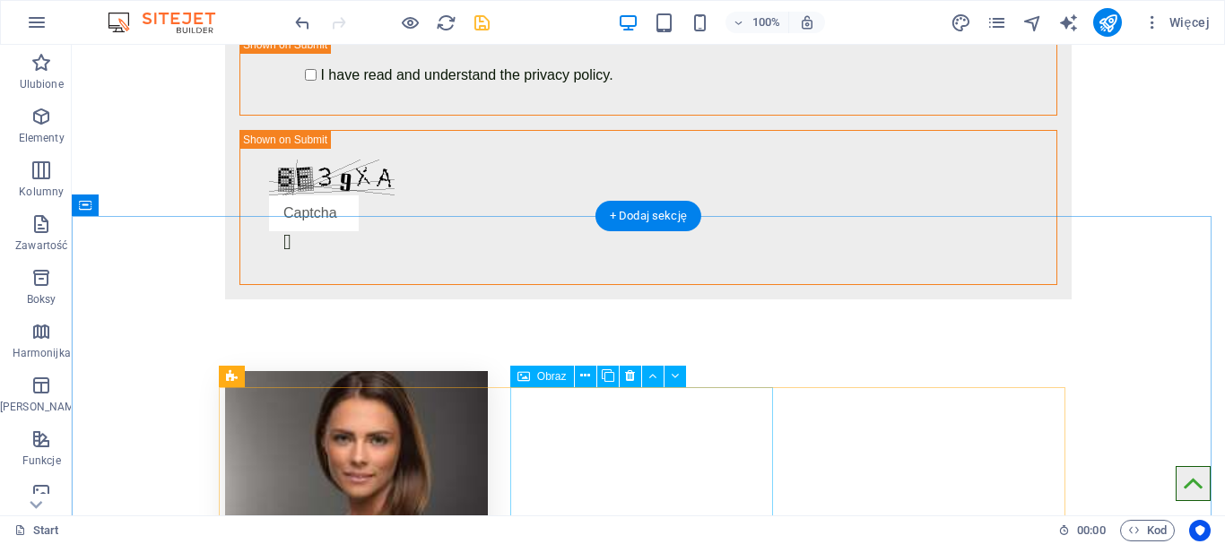
scroll to position [3140, 0]
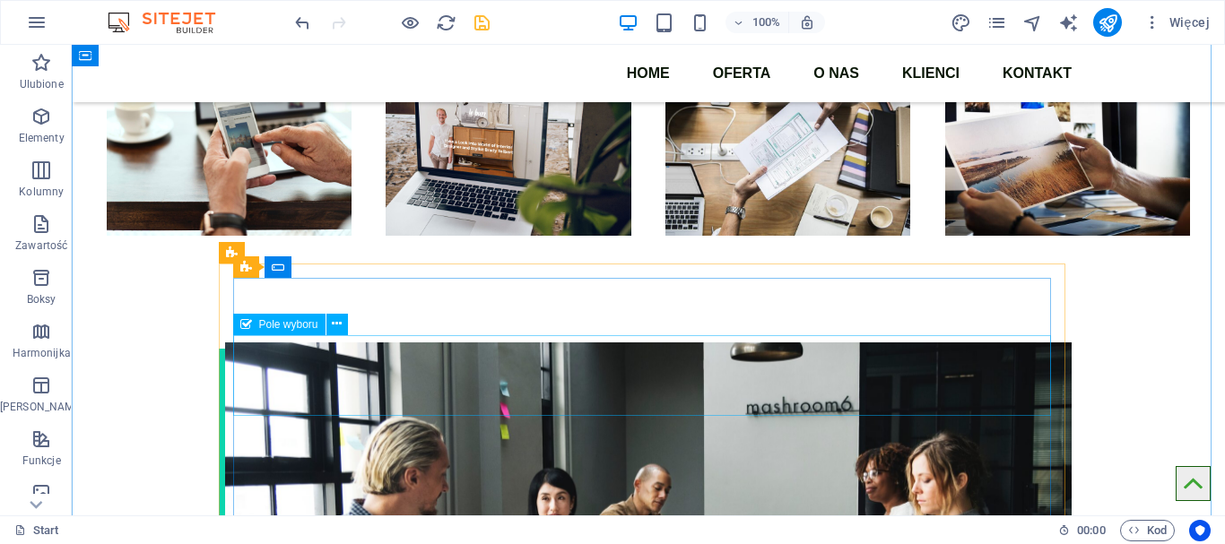
scroll to position [1703, 0]
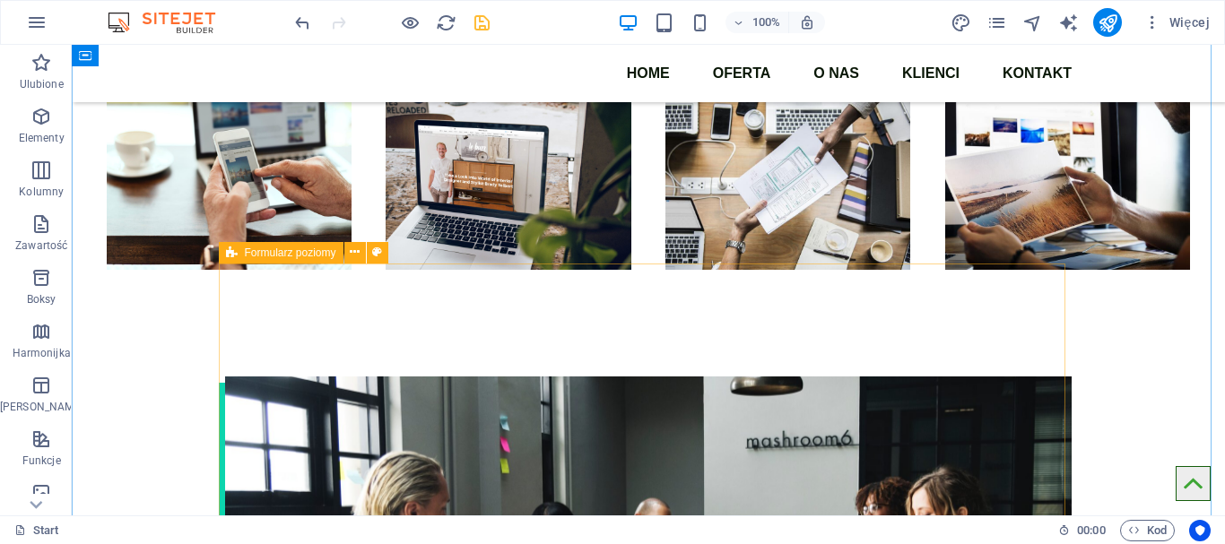
click at [226, 252] on icon at bounding box center [232, 253] width 12 height 22
click at [362, 255] on button at bounding box center [355, 253] width 22 height 22
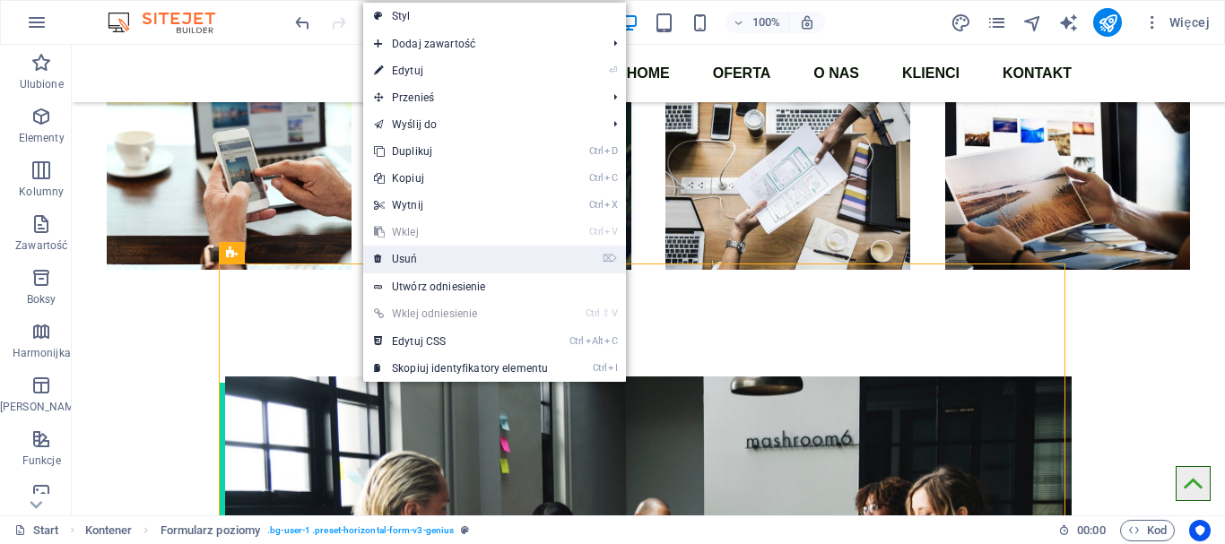
click at [427, 264] on link "⌦ Usuń" at bounding box center [461, 259] width 196 height 27
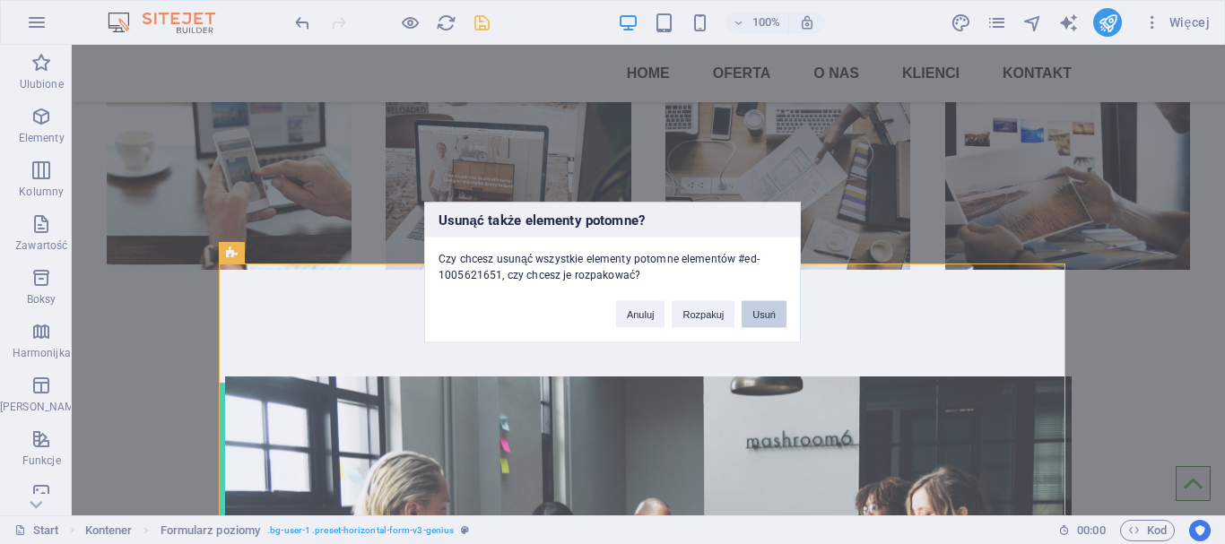
click at [754, 313] on button "Usuń" at bounding box center [764, 314] width 45 height 27
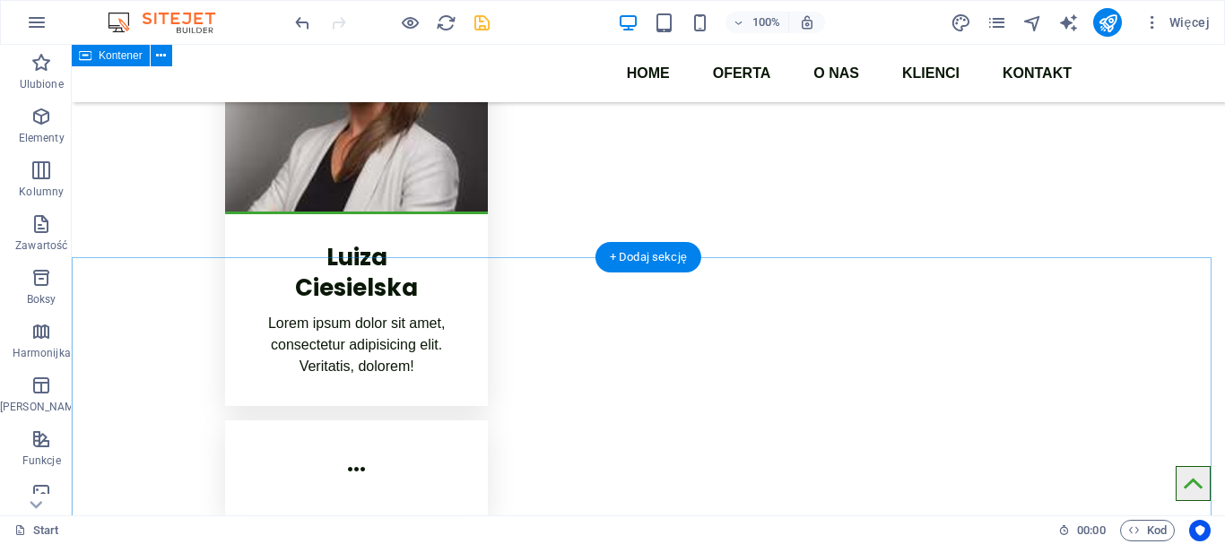
scroll to position [2703, 0]
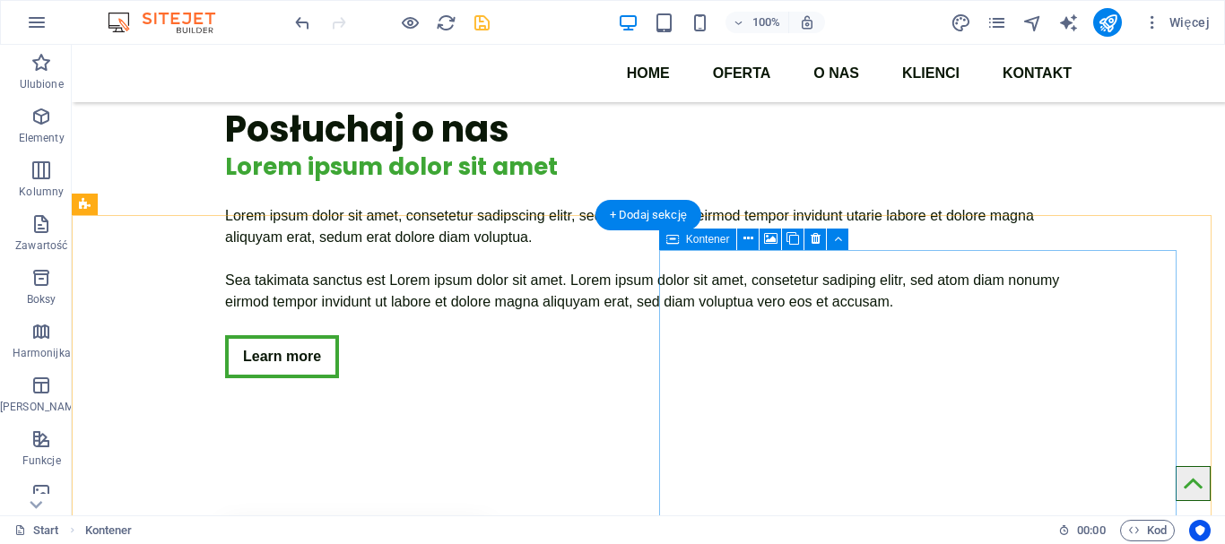
scroll to position [2313, 0]
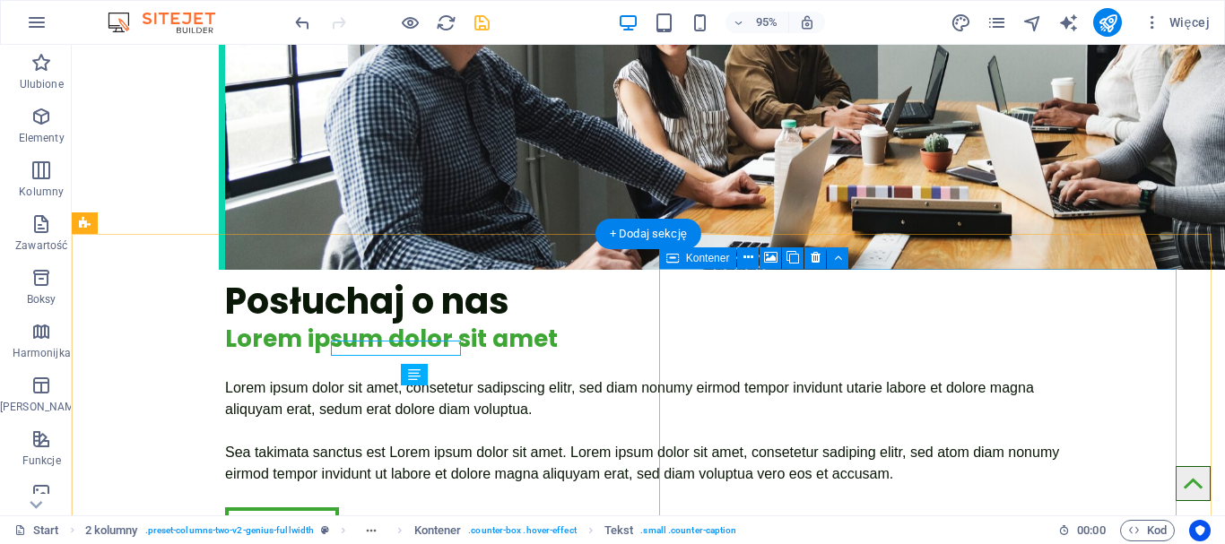
scroll to position [2313, 0]
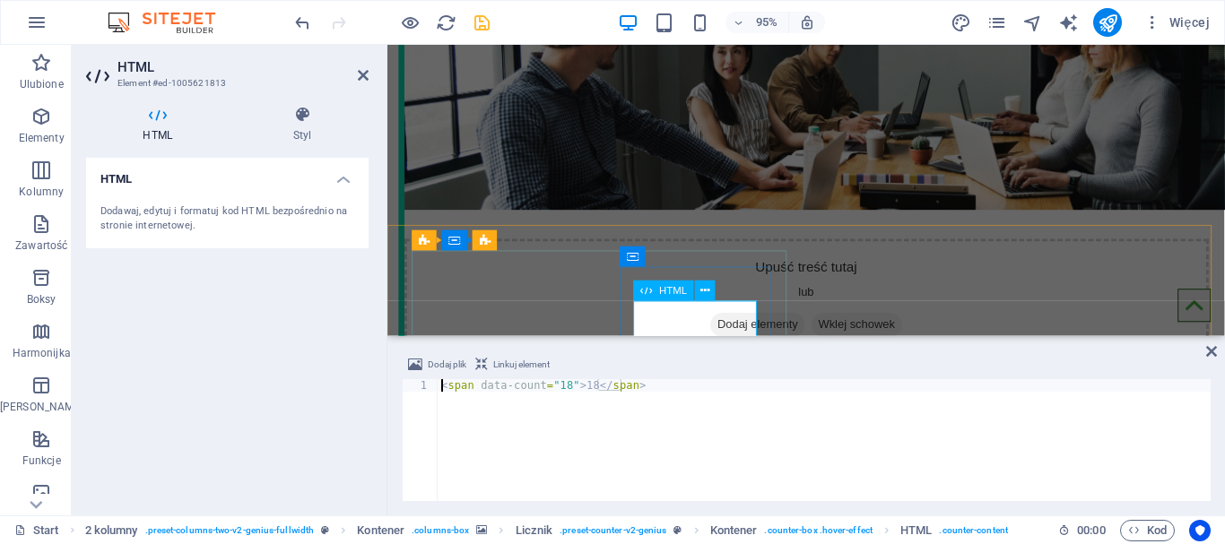
type textarea "`<span data-count="18">18</span>"
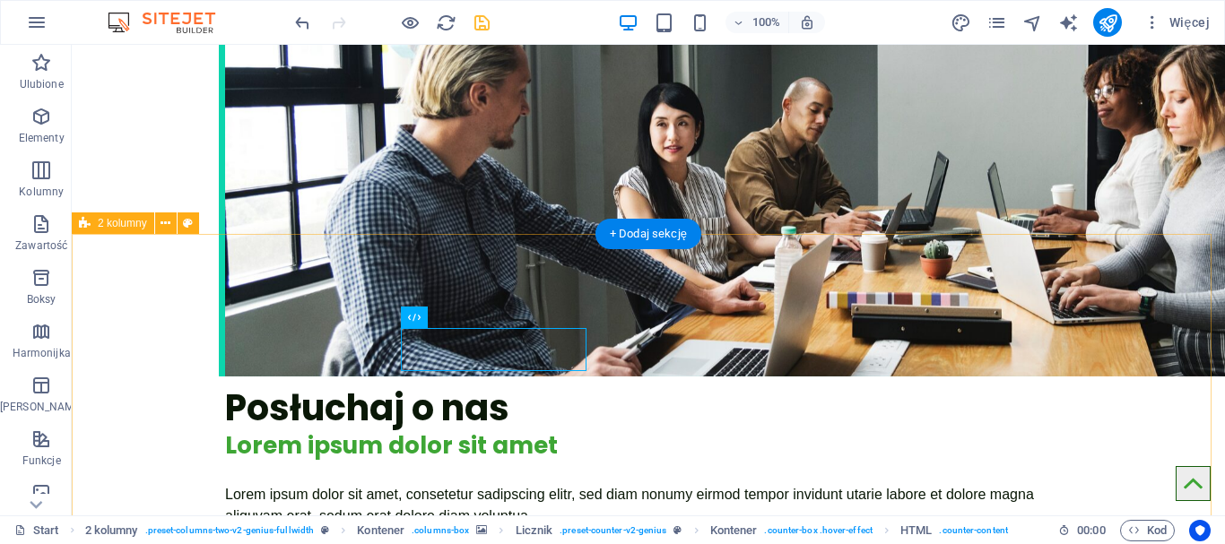
scroll to position [2313, 0]
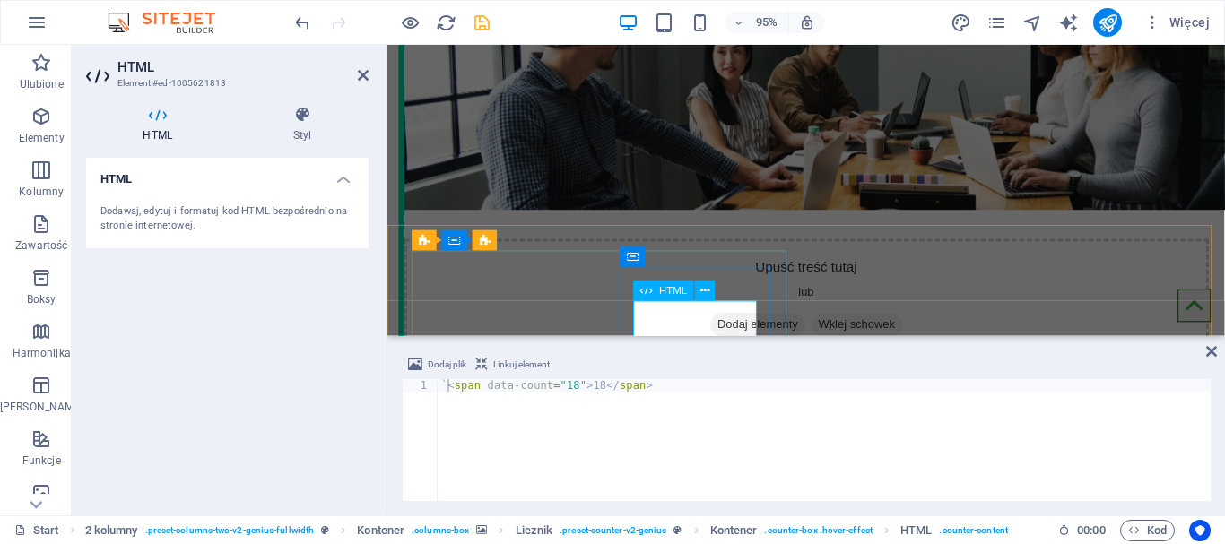
click at [558, 394] on div "< span data-count = "18" > 18 </ span >" at bounding box center [824, 452] width 773 height 147
click at [587, 386] on div "< span data-count = "18" > 18 </ span >" at bounding box center [824, 452] width 773 height 147
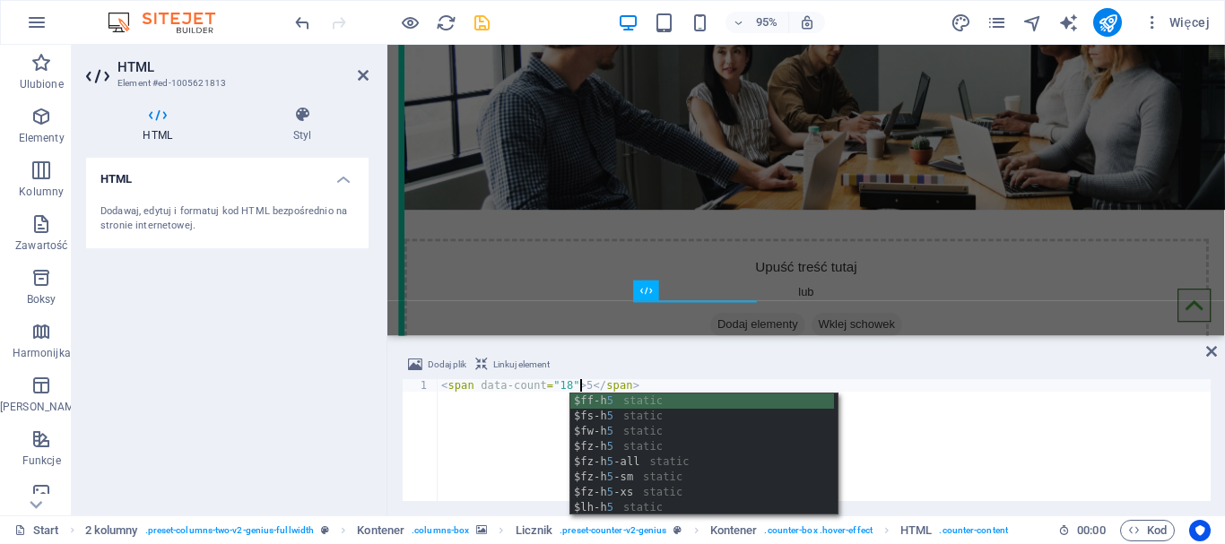
scroll to position [0, 11]
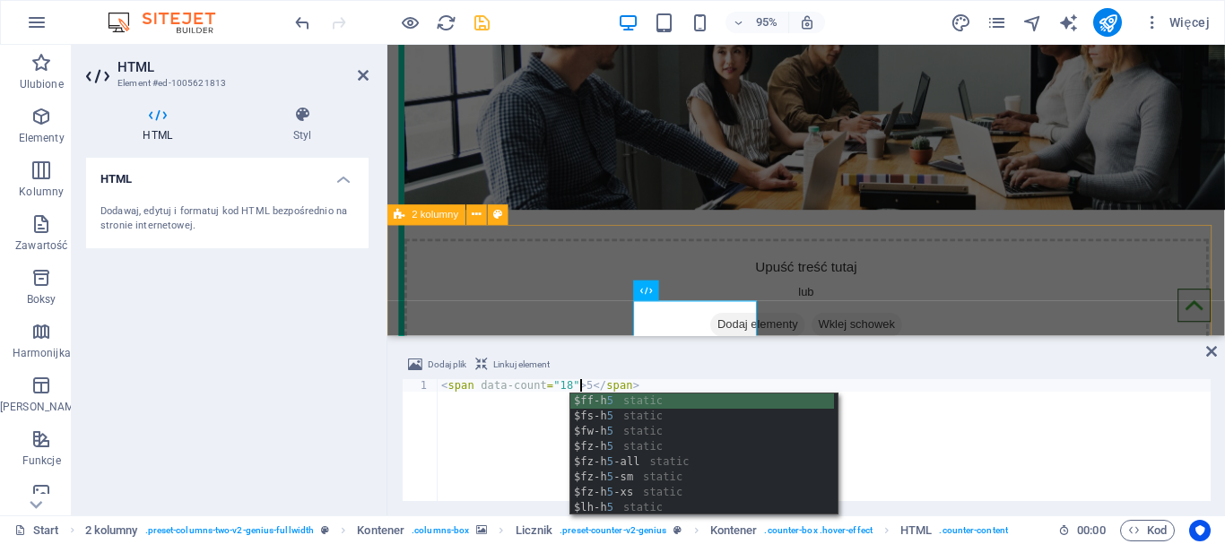
type textarea "<span data-count="18">5</span>"
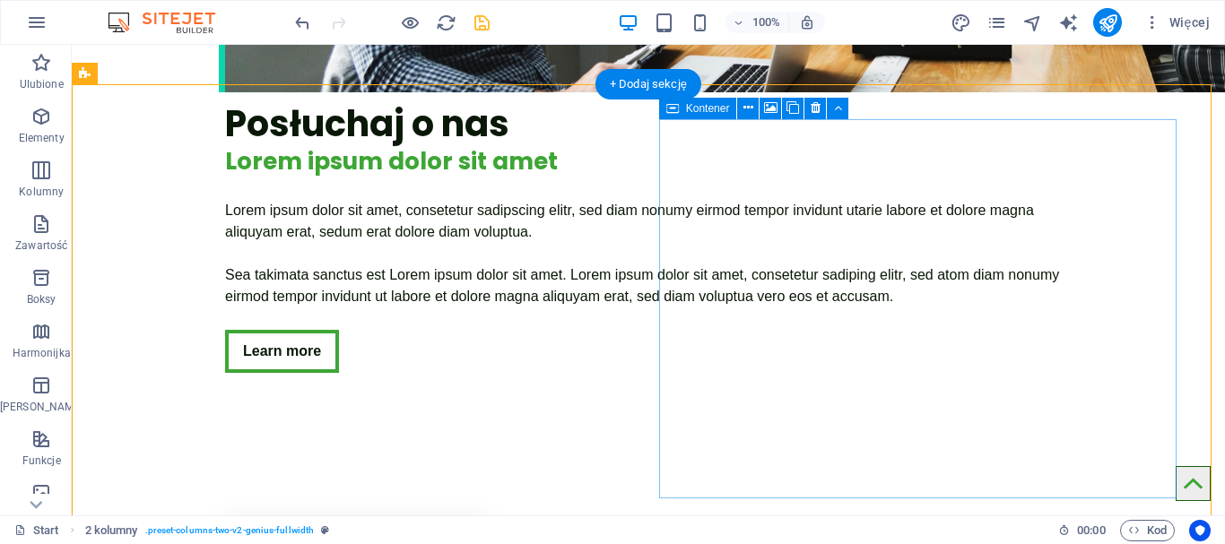
scroll to position [2462, 0]
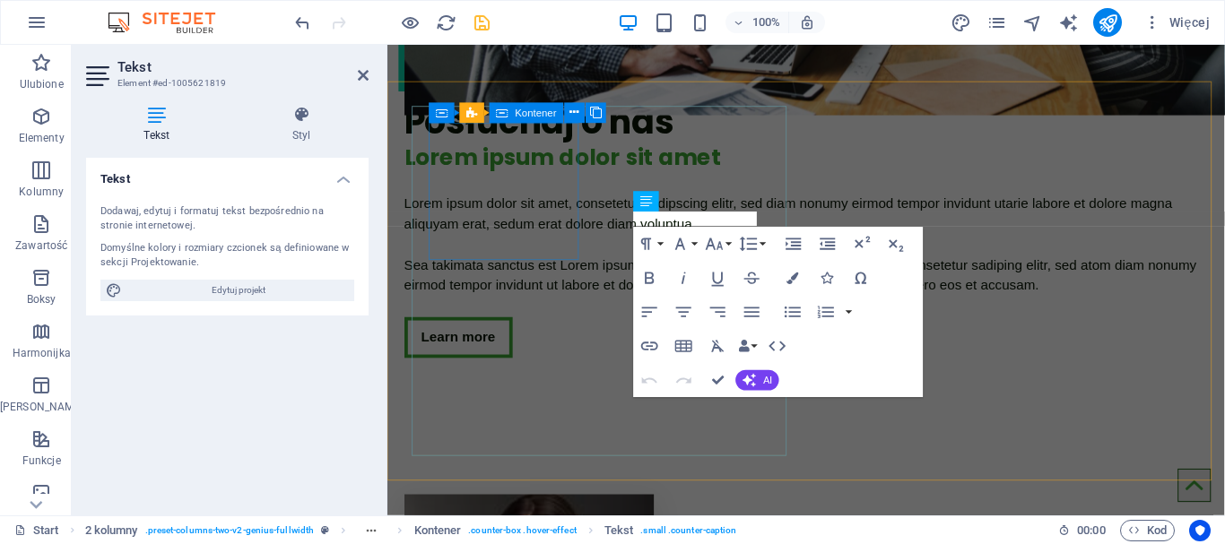
scroll to position [2433, 0]
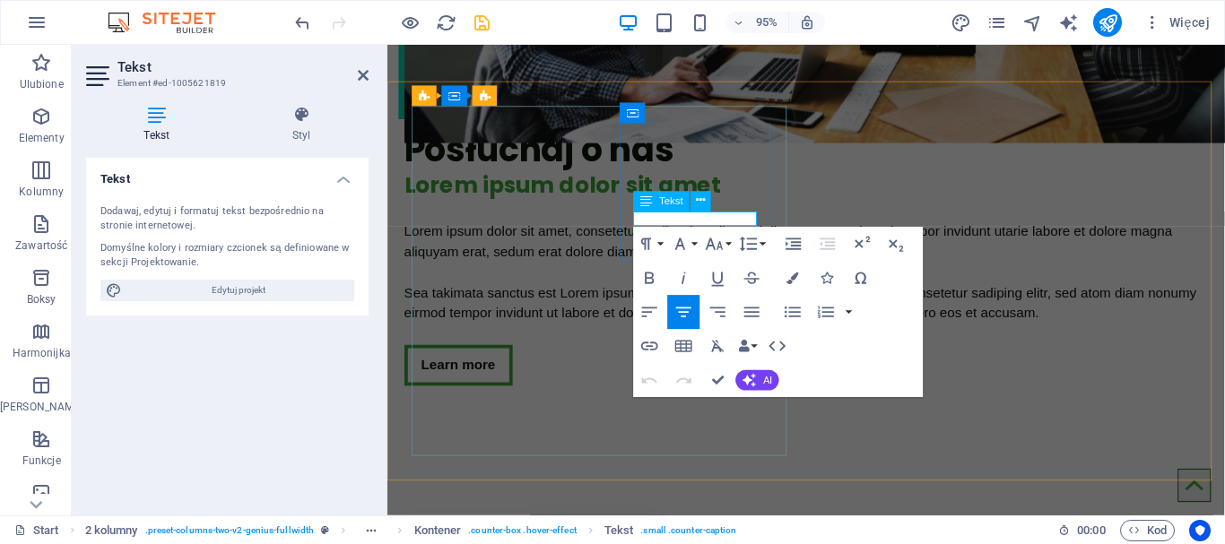
drag, startPoint x: 750, startPoint y: 223, endPoint x: 670, endPoint y: 229, distance: 80.0
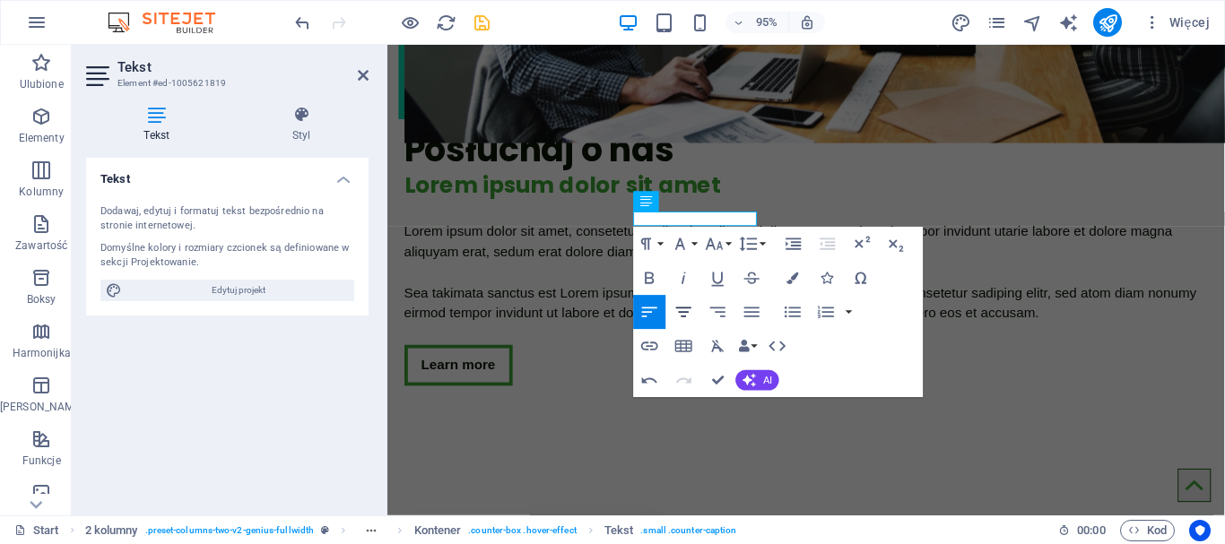
click at [691, 311] on icon "button" at bounding box center [685, 312] width 21 height 21
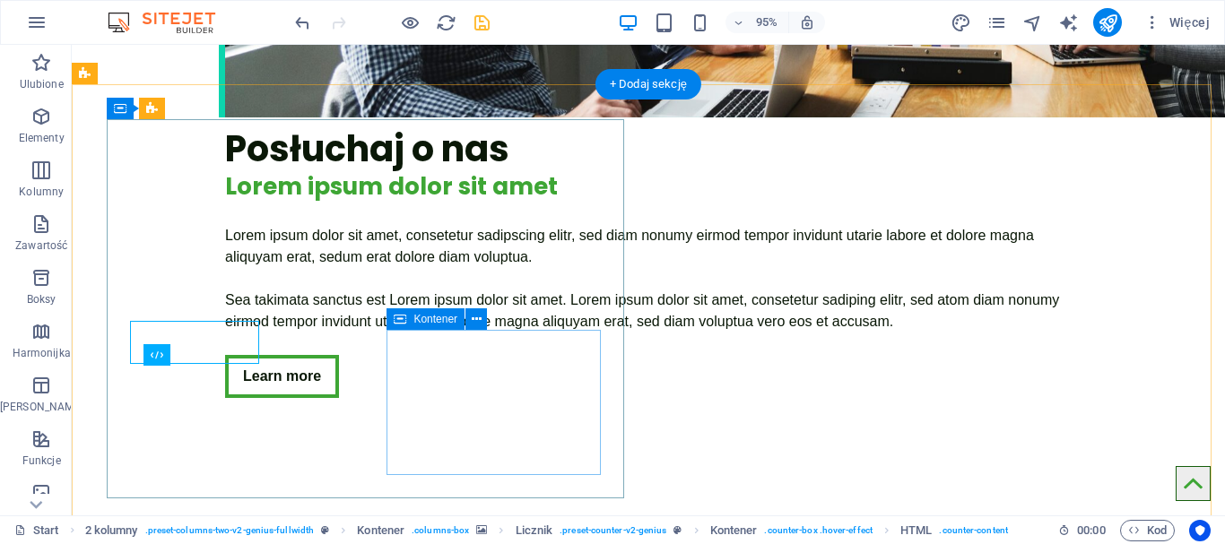
scroll to position [2462, 0]
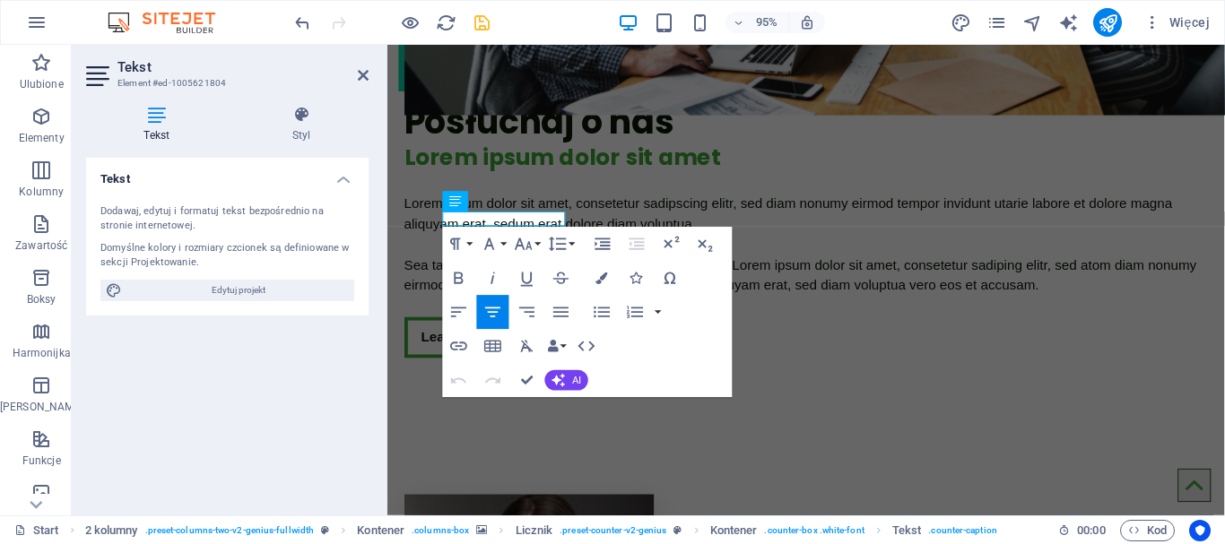
scroll to position [2433, 0]
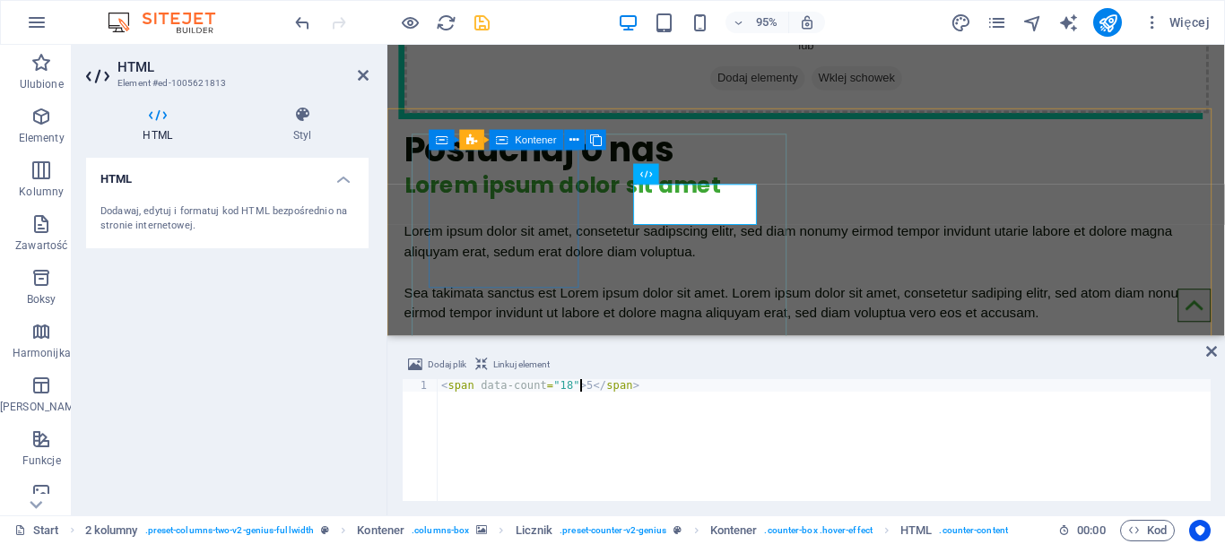
scroll to position [2296, 0]
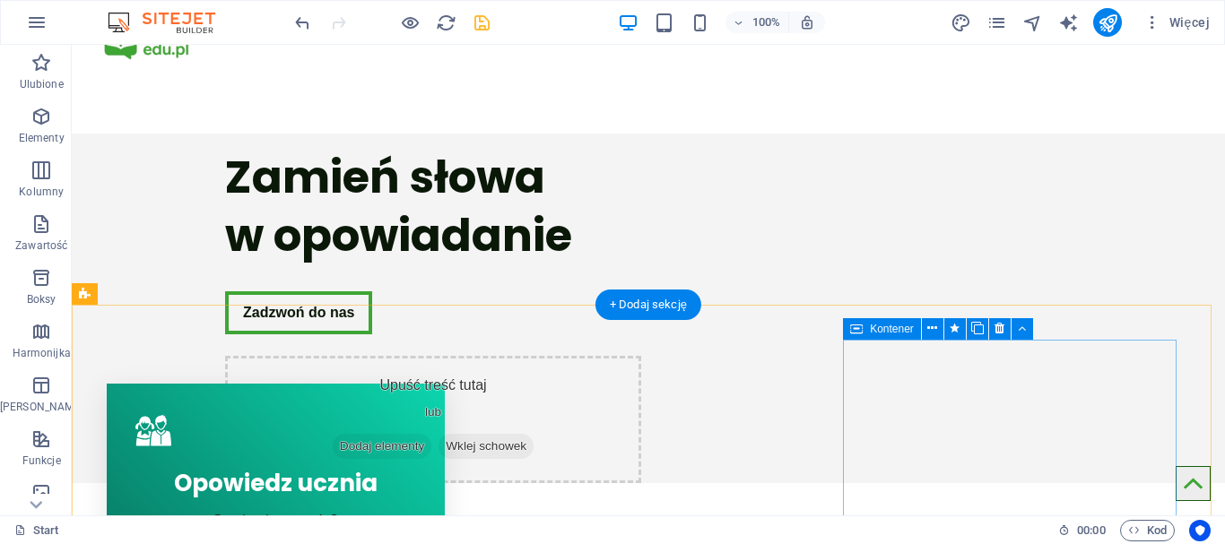
scroll to position [150, 0]
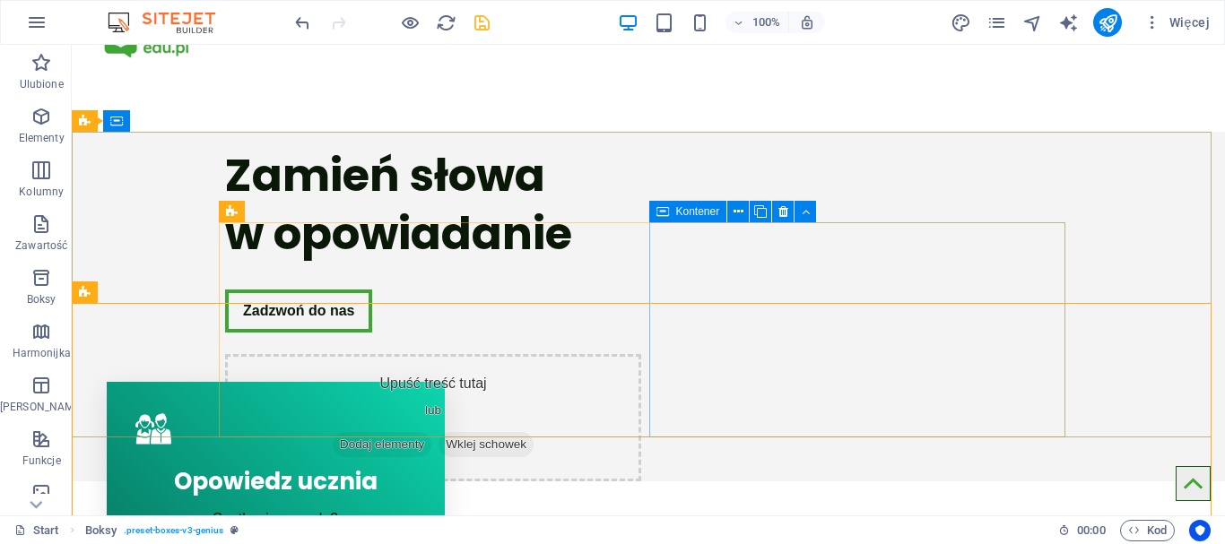
click at [710, 210] on span "Kontener" at bounding box center [698, 211] width 44 height 11
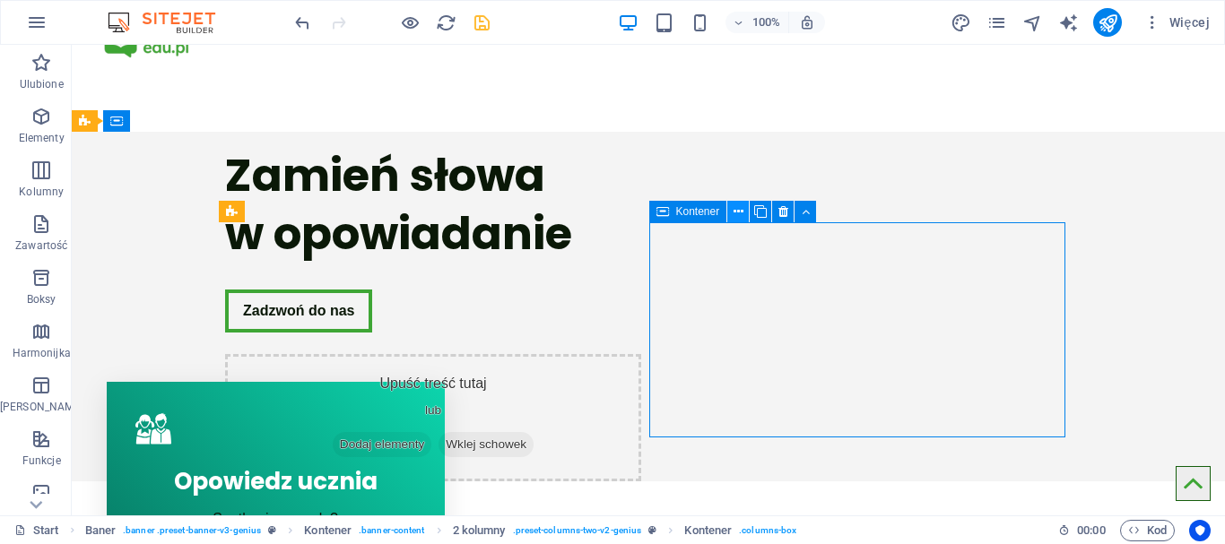
click at [736, 213] on icon at bounding box center [739, 212] width 10 height 19
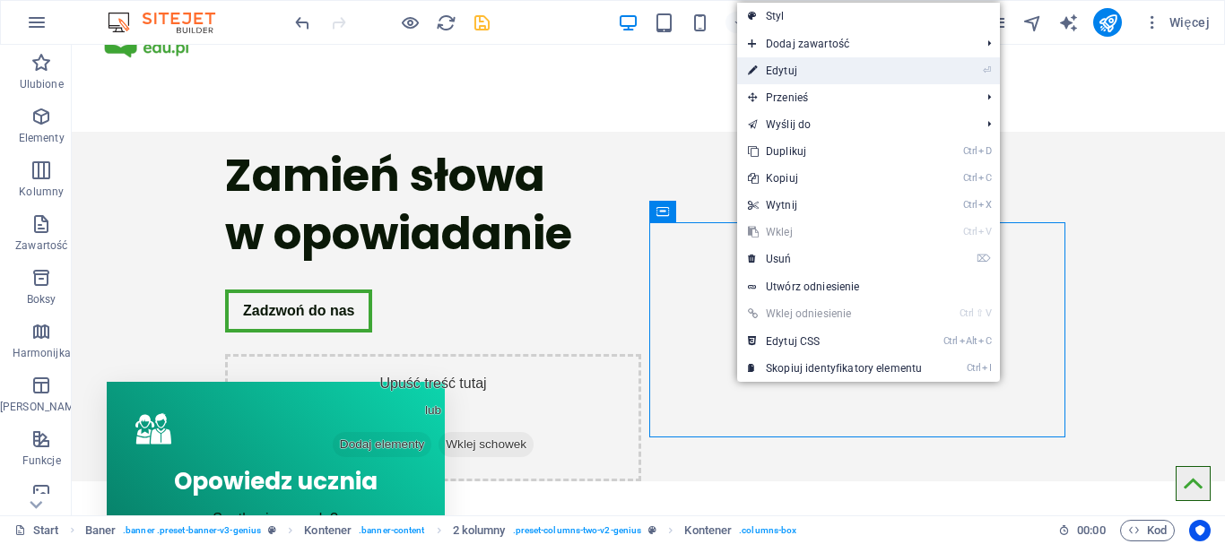
click at [816, 72] on link "⏎ Edytuj" at bounding box center [835, 70] width 196 height 27
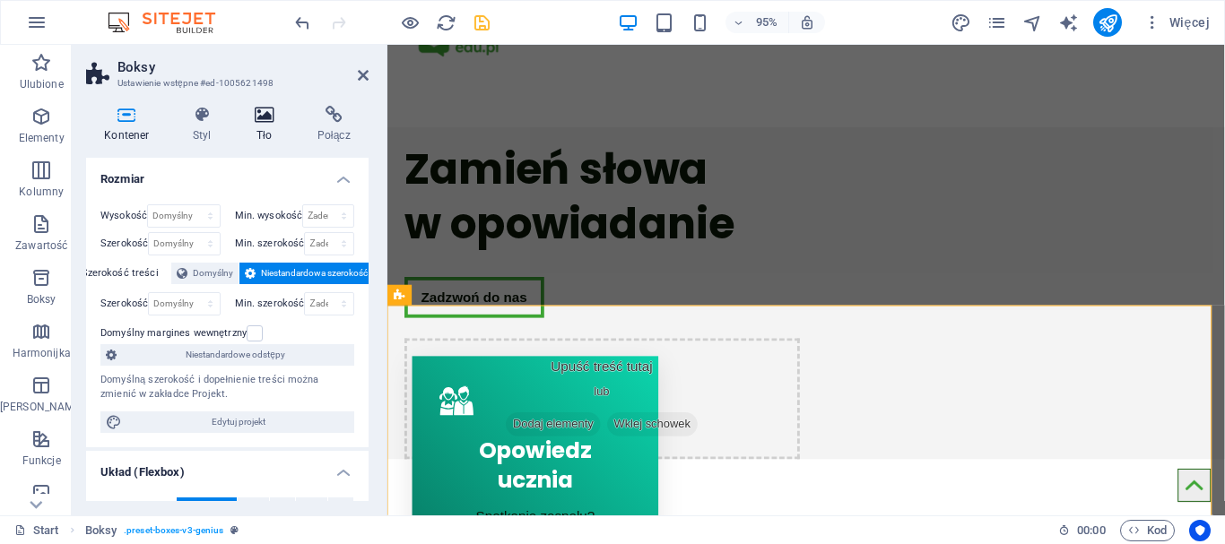
click at [265, 115] on icon at bounding box center [265, 115] width 56 height 18
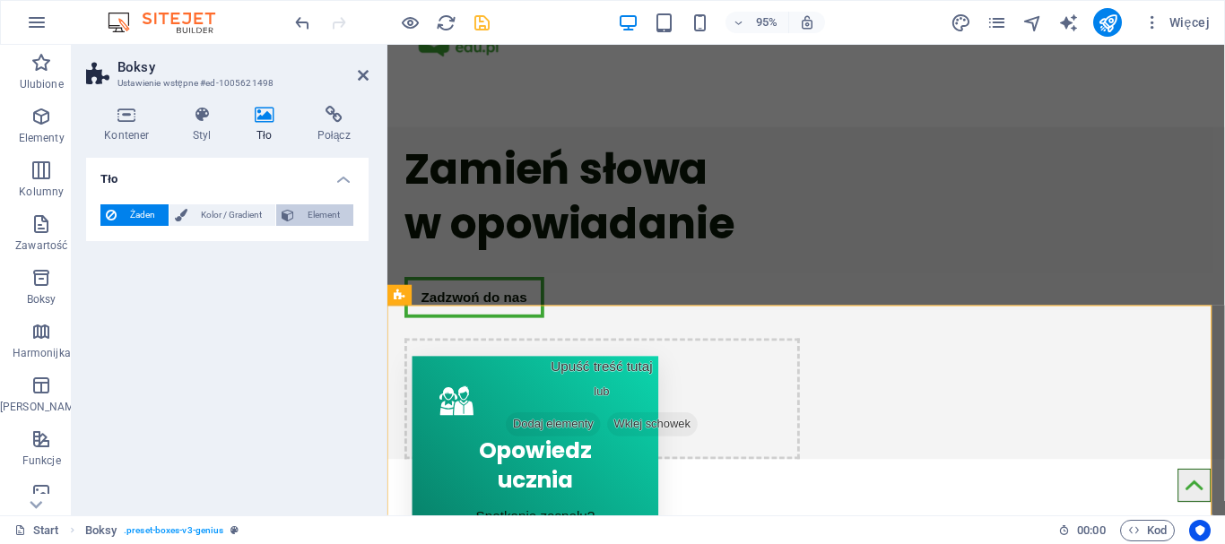
click at [307, 216] on span "Element" at bounding box center [324, 216] width 48 height 22
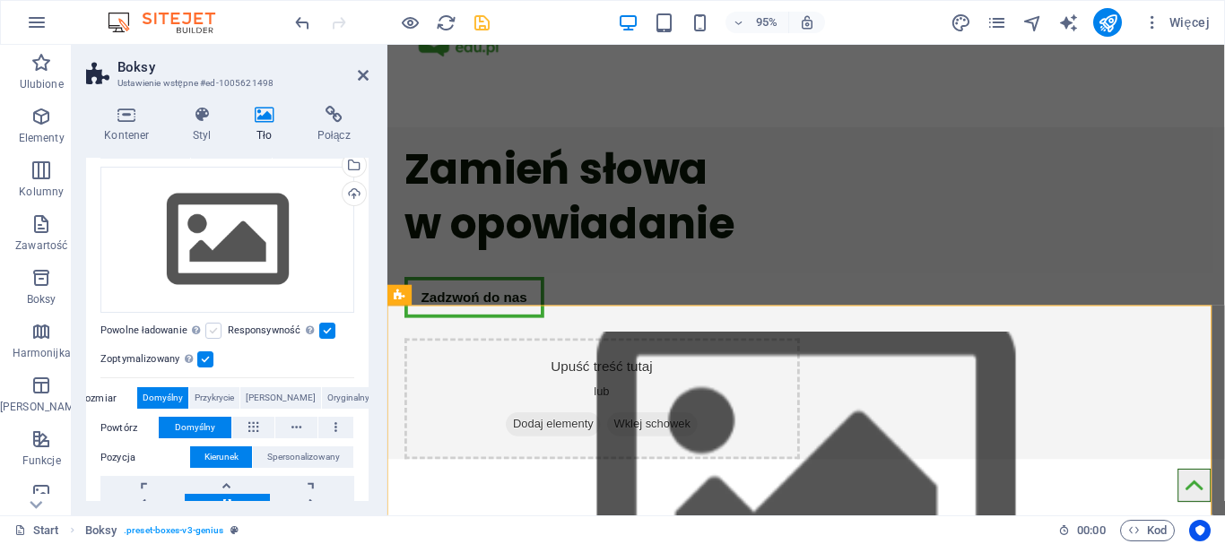
click at [216, 331] on label at bounding box center [213, 331] width 16 height 16
click at [0, 0] on input "Powolne ładowanie Ładowanie obrazów po załadowaniu strony poprawia szybkość str…" at bounding box center [0, 0] width 0 height 0
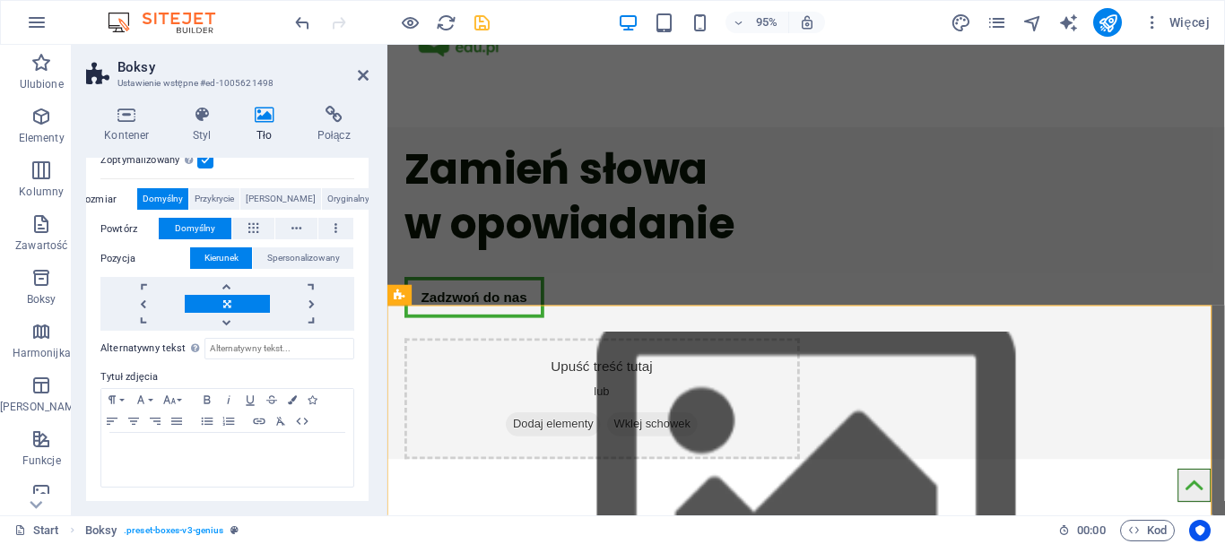
scroll to position [50, 0]
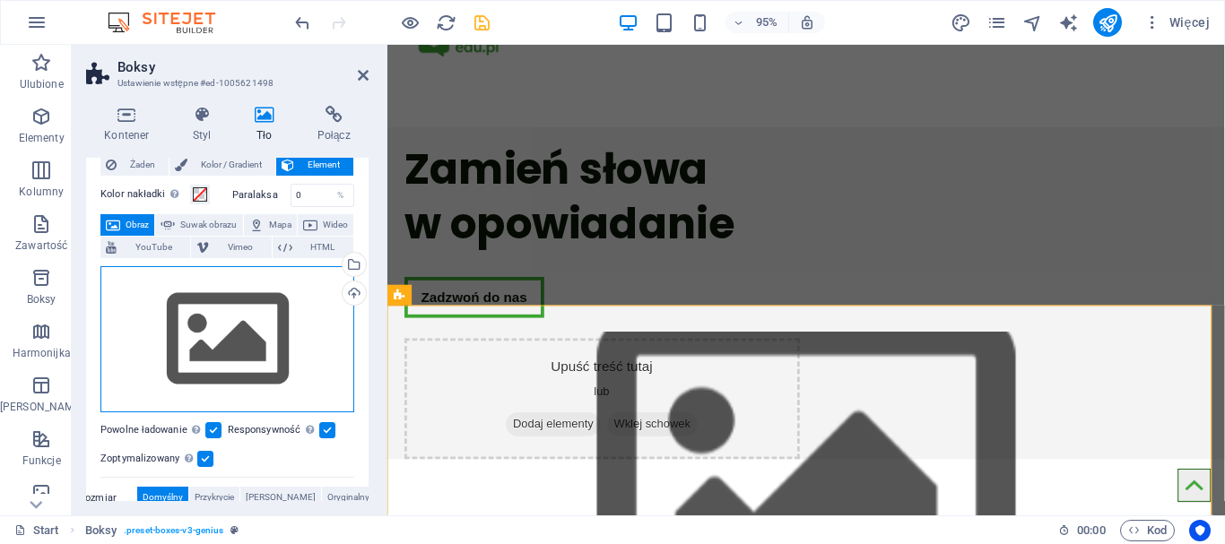
click at [264, 354] on div "Przeciągnij pliki tutaj, kliknij, aby wybrać pliki lub wybierz pliki z Plików l…" at bounding box center [227, 339] width 254 height 147
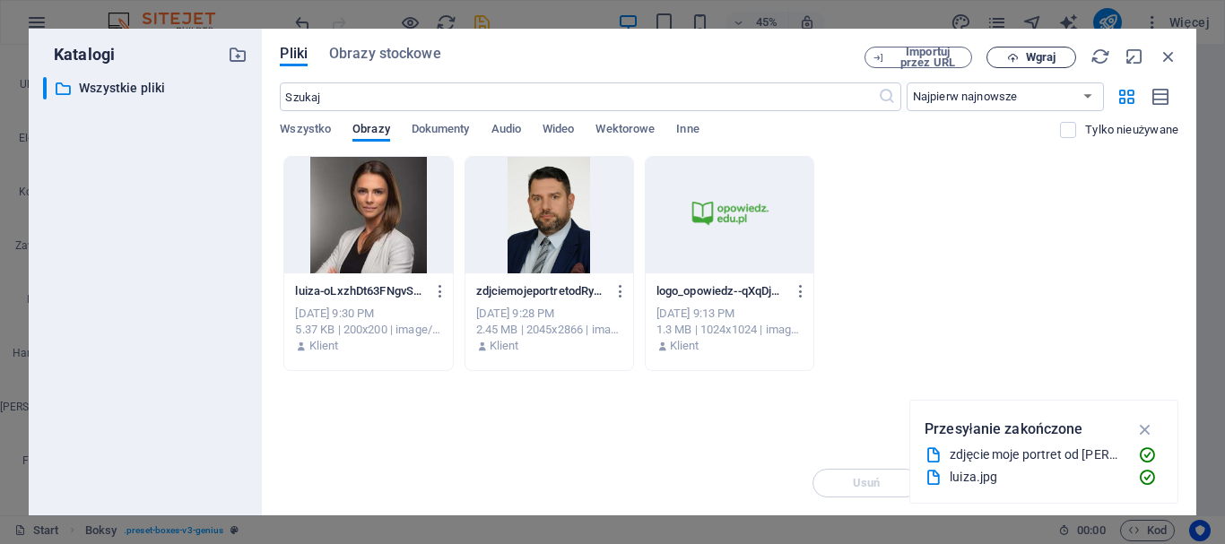
click at [1057, 59] on span "Wgraj" at bounding box center [1032, 58] width 74 height 12
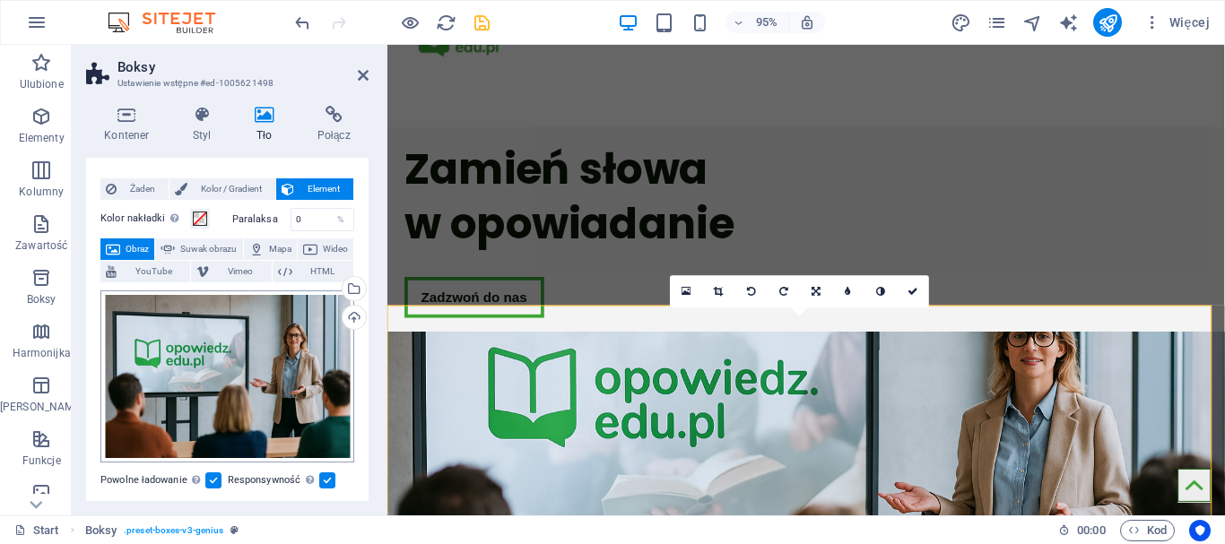
scroll to position [0, 0]
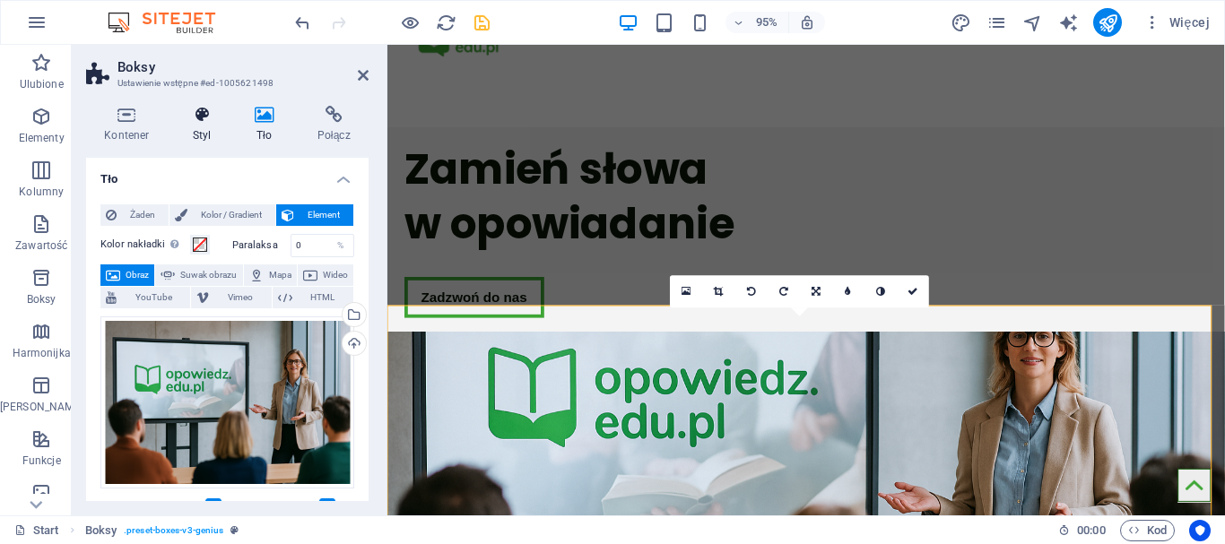
click at [200, 116] on icon at bounding box center [202, 115] width 55 height 18
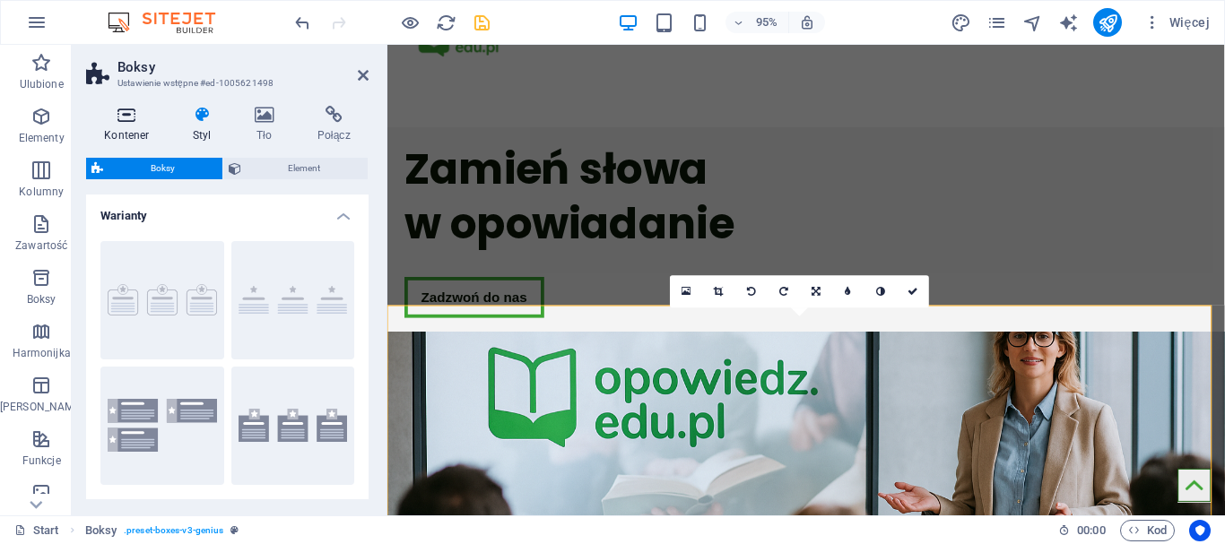
click at [130, 117] on icon at bounding box center [127, 115] width 82 height 18
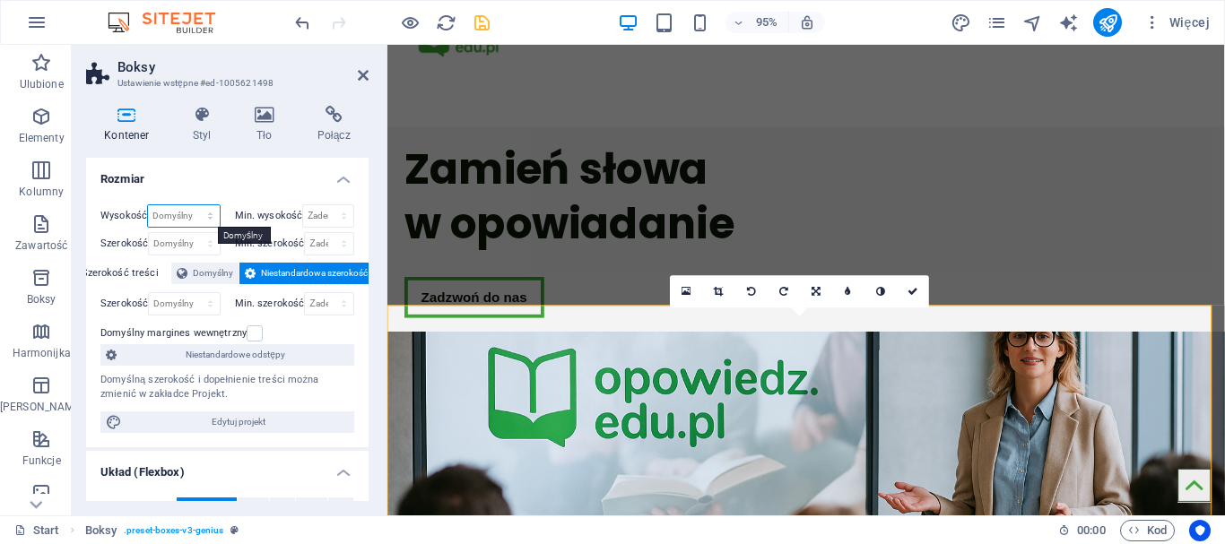
click at [195, 221] on select "Domyślny px rem % vh vw" at bounding box center [183, 216] width 71 height 22
click at [236, 185] on h4 "Rozmiar" at bounding box center [227, 174] width 283 height 32
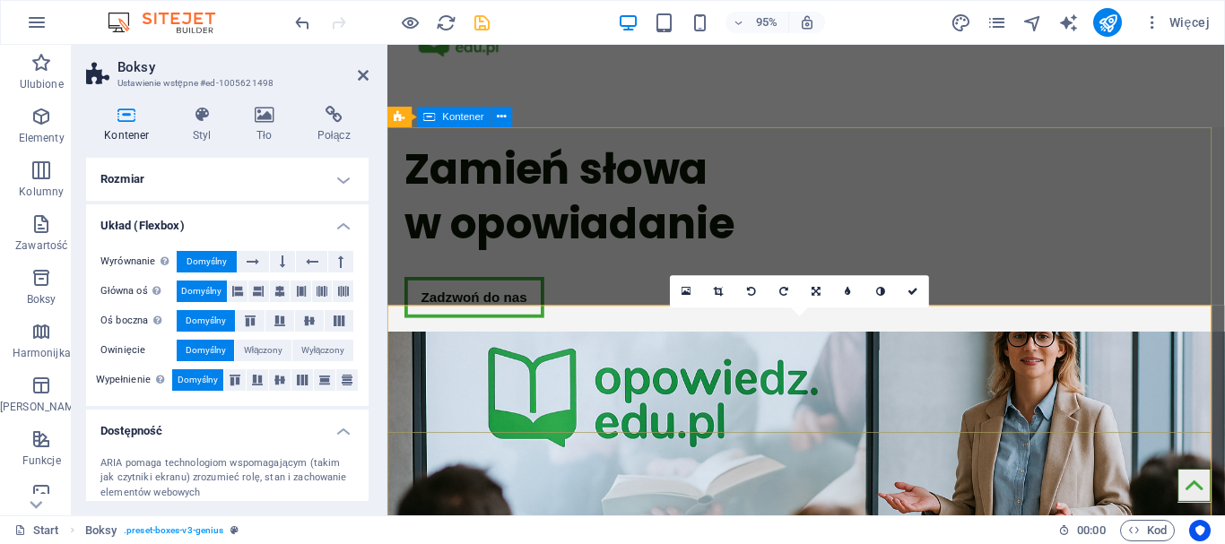
scroll to position [299, 0]
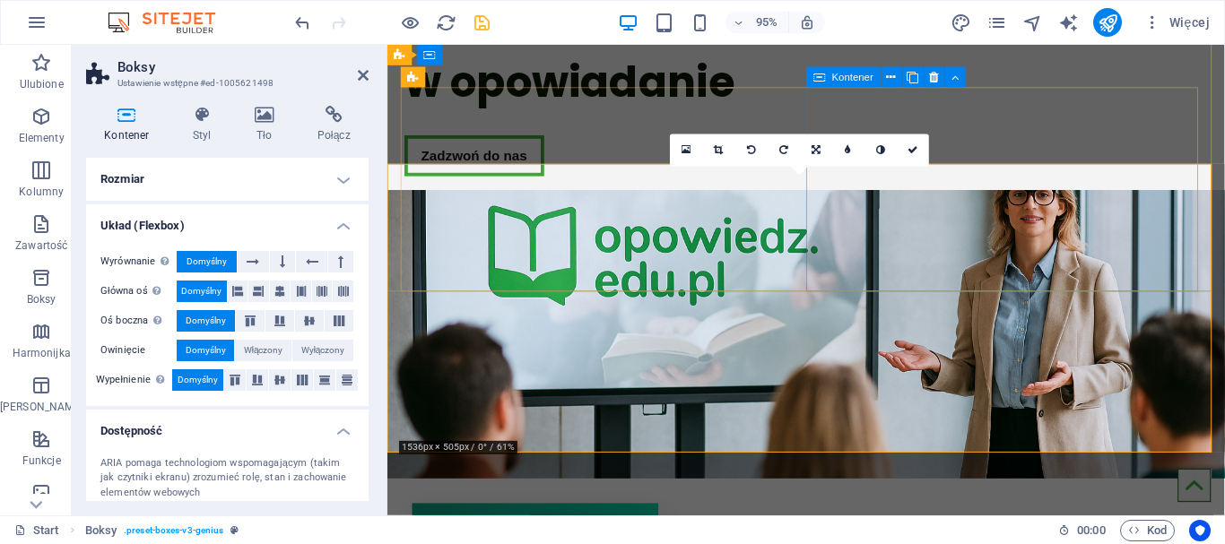
drag, startPoint x: 1230, startPoint y: 189, endPoint x: 1217, endPoint y: 139, distance: 51.8
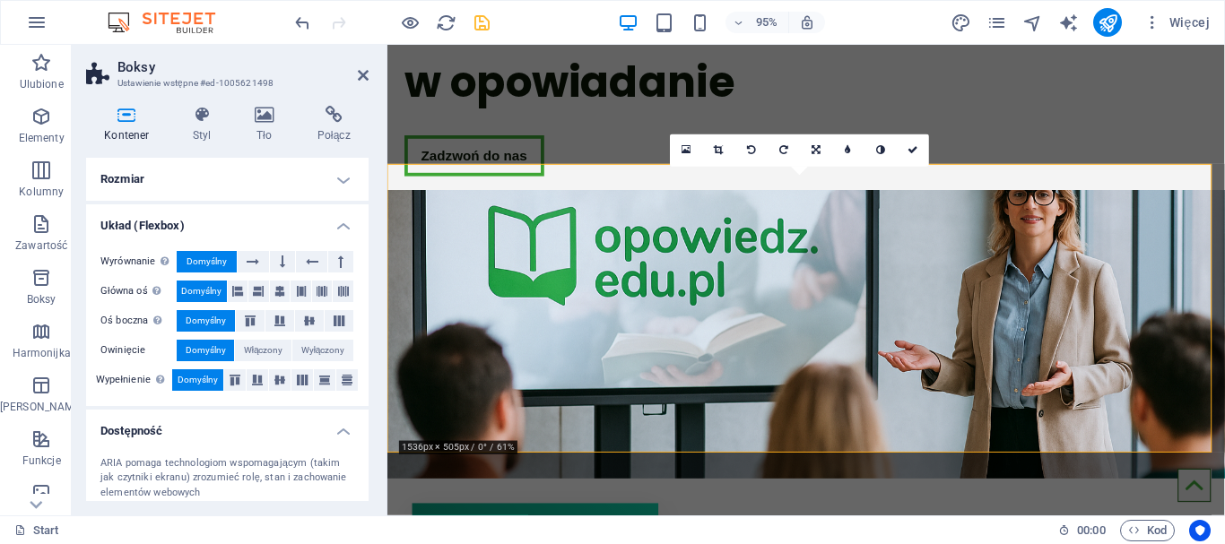
click at [1224, 330] on figure at bounding box center [829, 350] width 882 height 304
click at [362, 78] on icon at bounding box center [363, 75] width 11 height 14
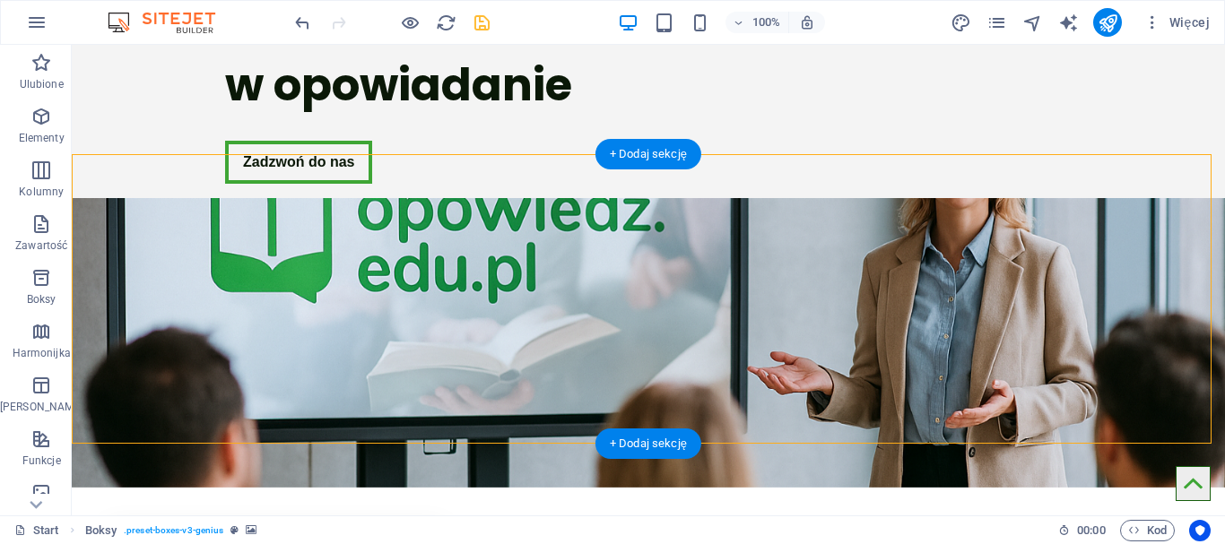
click at [835, 426] on figure at bounding box center [649, 343] width 1154 height 290
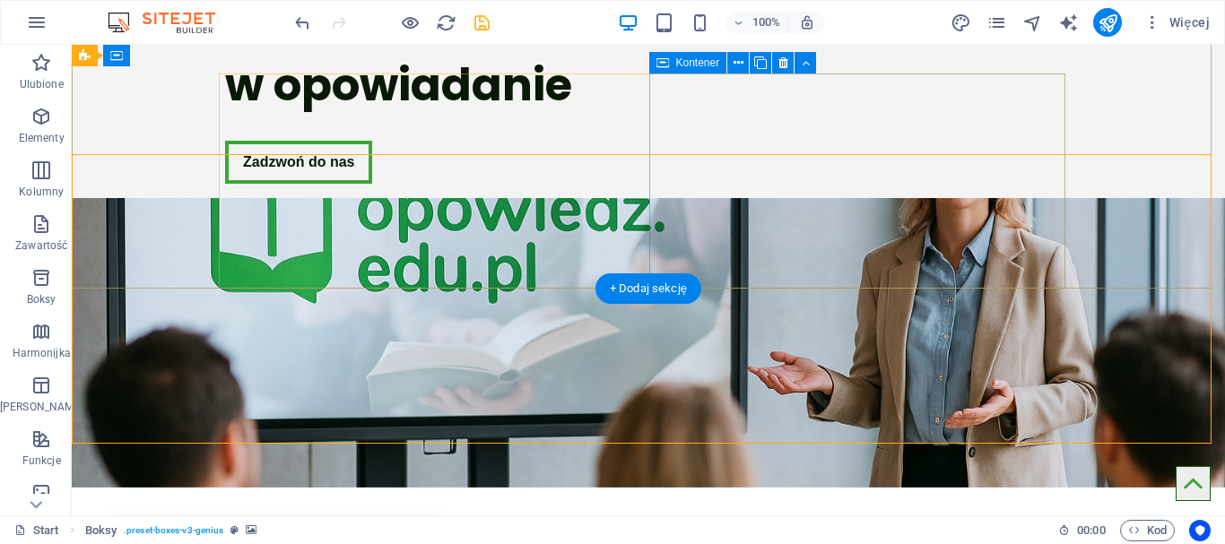
click at [641, 205] on div "Upuść treść tutaj lub Dodaj elementy Wklej schowek" at bounding box center [433, 268] width 416 height 127
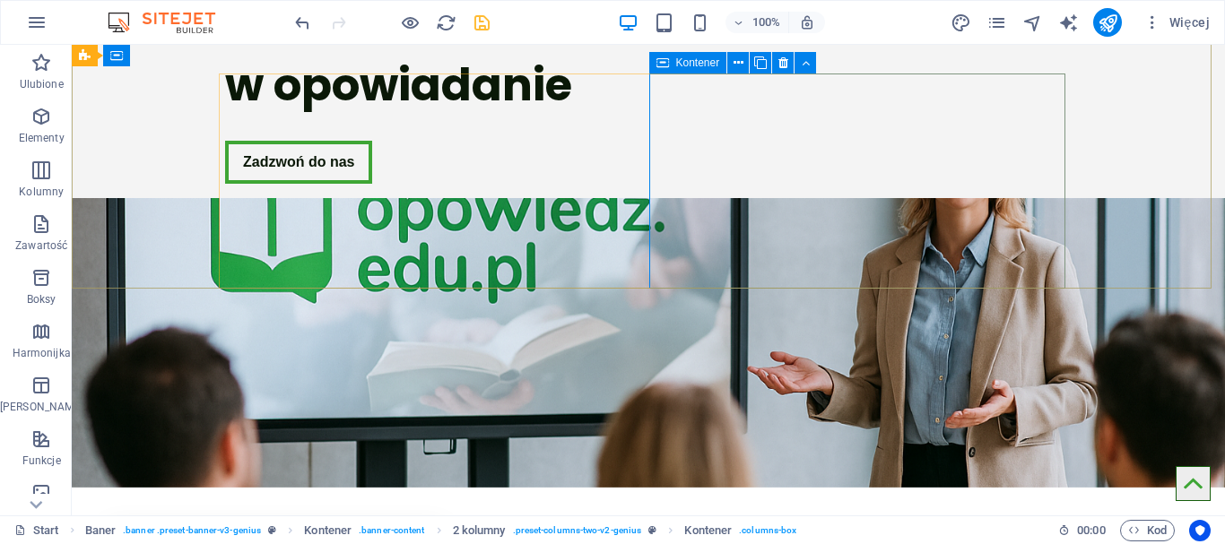
click at [705, 64] on span "Kontener" at bounding box center [698, 62] width 44 height 11
click at [685, 63] on span "Kontener" at bounding box center [698, 62] width 44 height 11
click at [735, 66] on icon at bounding box center [739, 63] width 10 height 19
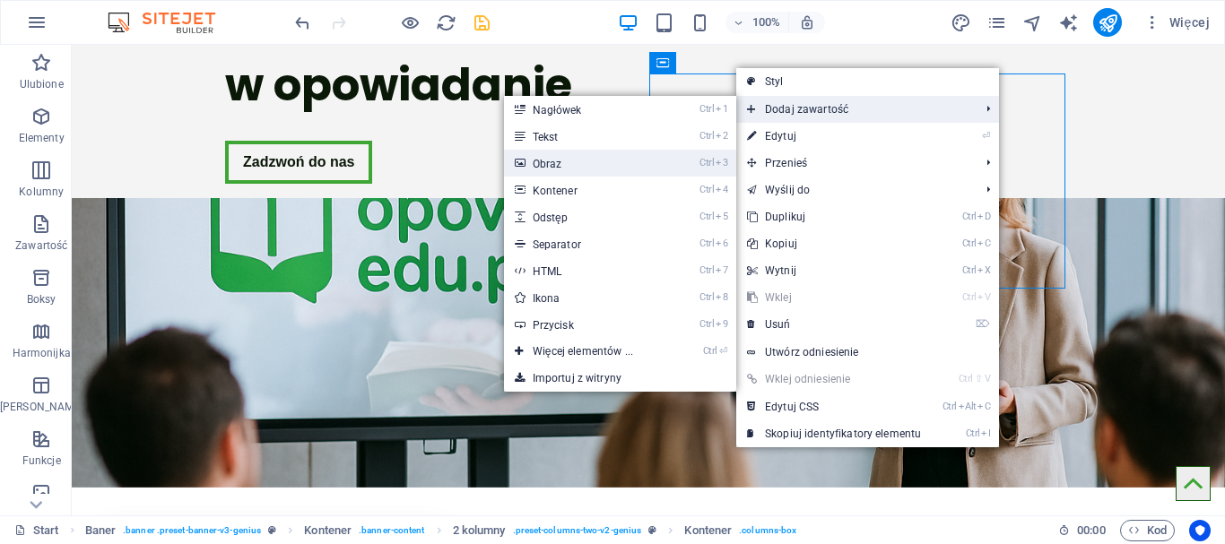
click at [541, 163] on link "Ctrl 3 Obraz" at bounding box center [586, 163] width 165 height 27
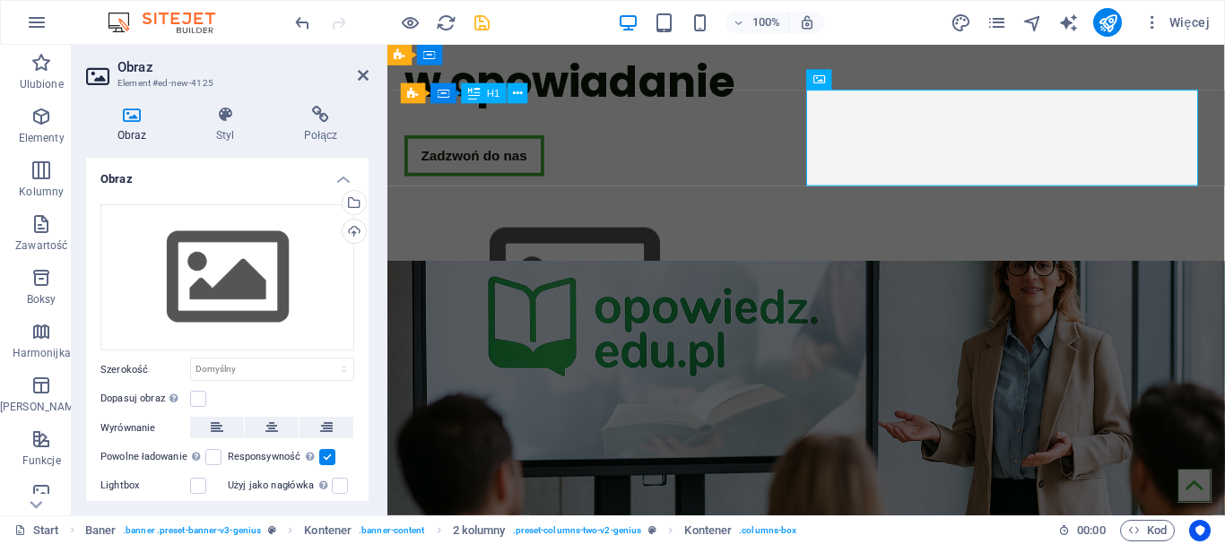
scroll to position [296, 0]
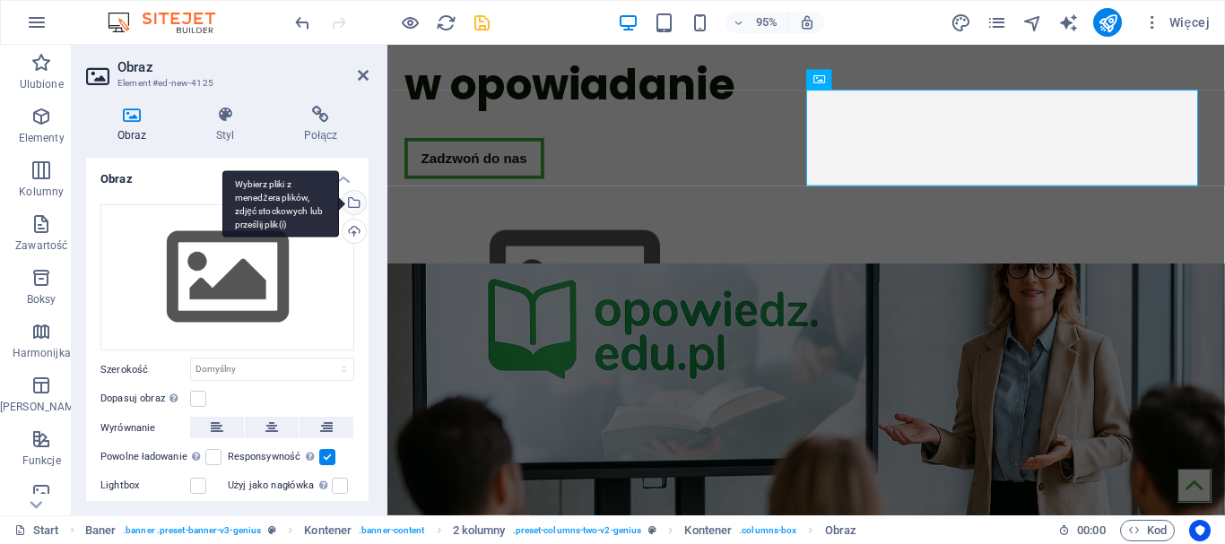
click at [350, 200] on div "Wybierz pliki z menedżera plików, zdjęć stockowych lub prześlij plik(i)" at bounding box center [352, 204] width 27 height 27
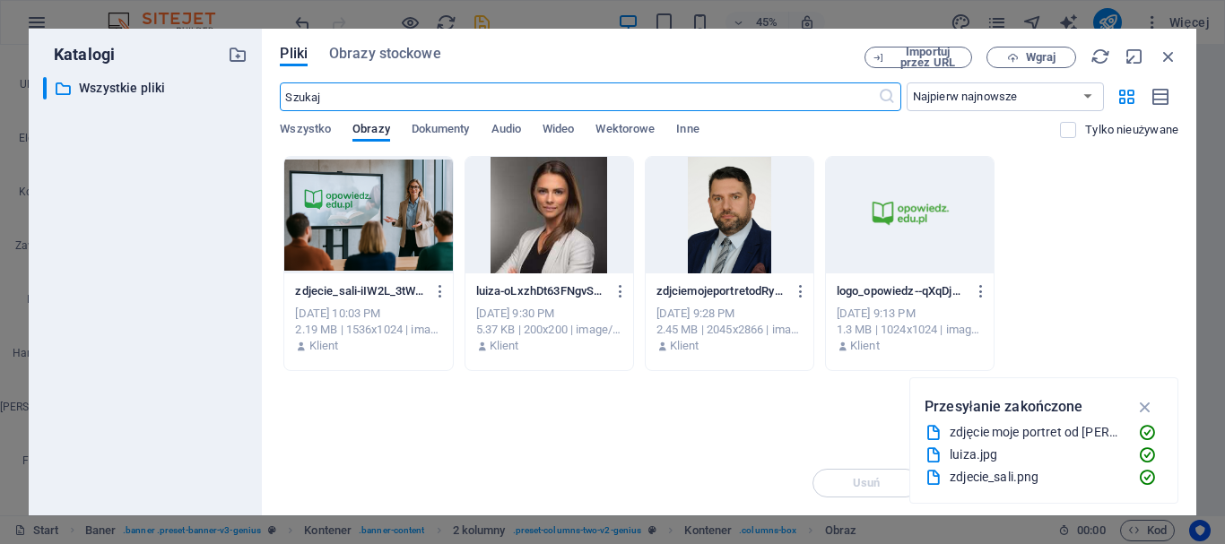
click at [330, 225] on div at bounding box center [368, 215] width 168 height 117
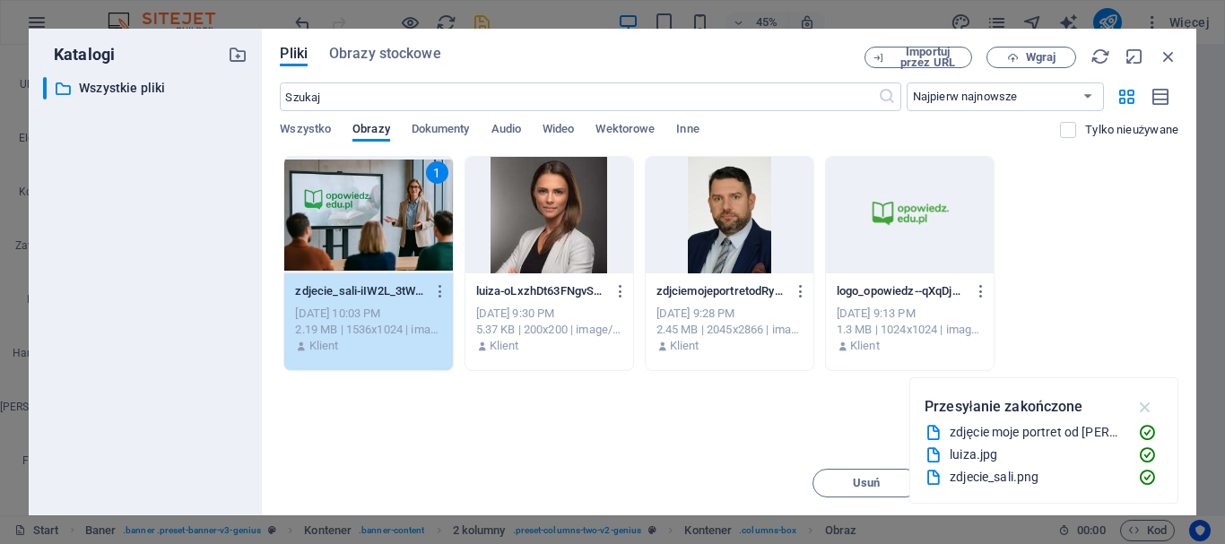
click at [1147, 403] on icon "button" at bounding box center [1146, 407] width 21 height 20
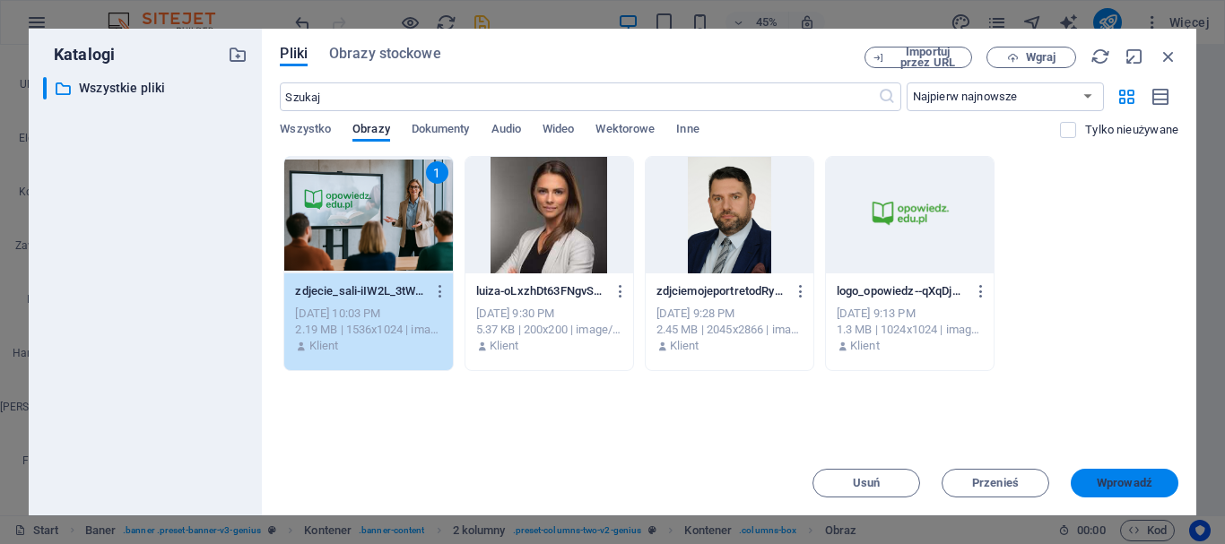
click at [1098, 479] on span "Wprowadź" at bounding box center [1125, 483] width 56 height 11
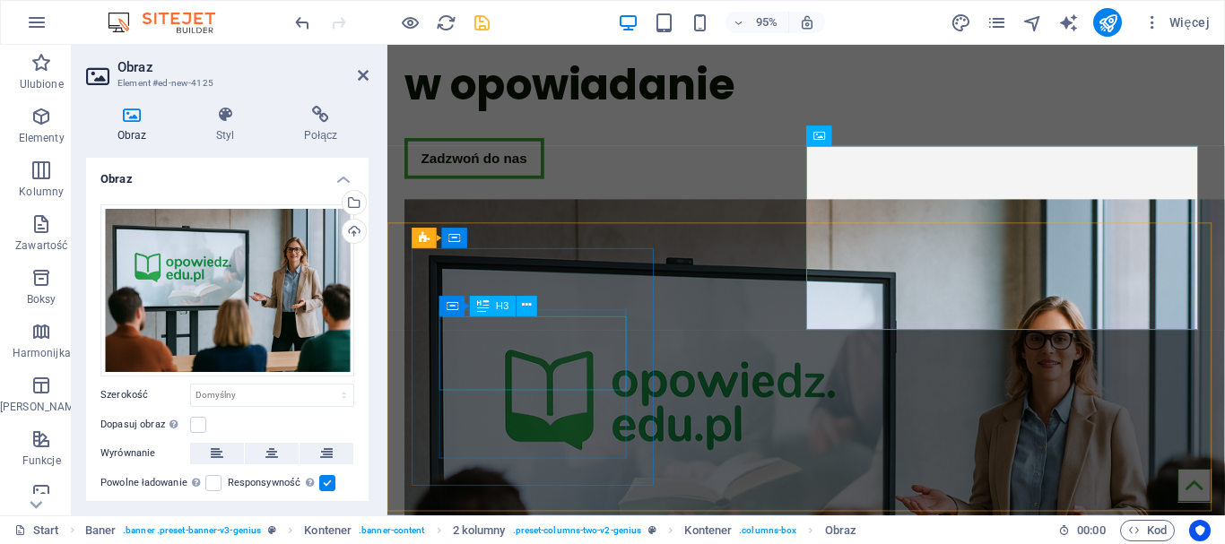
scroll to position [237, 0]
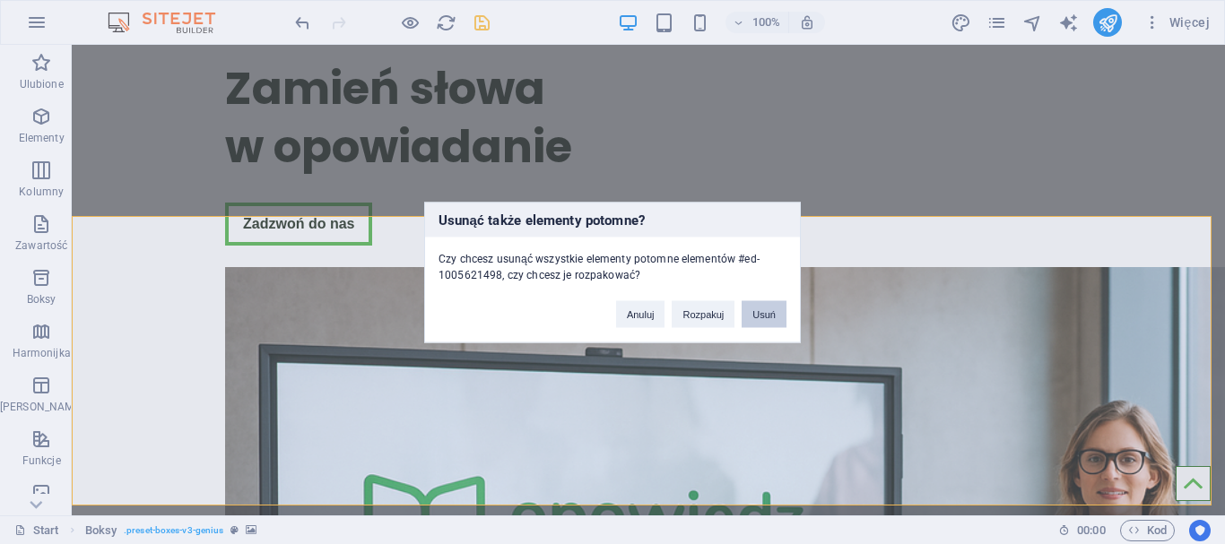
click at [754, 315] on button "Usuń" at bounding box center [764, 314] width 45 height 27
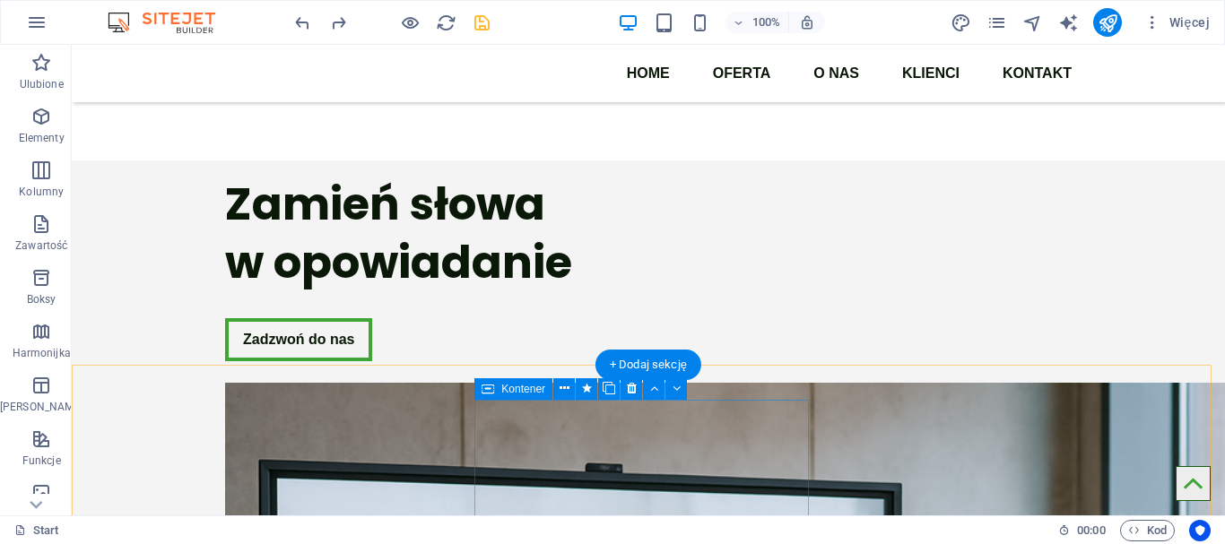
scroll to position [88, 0]
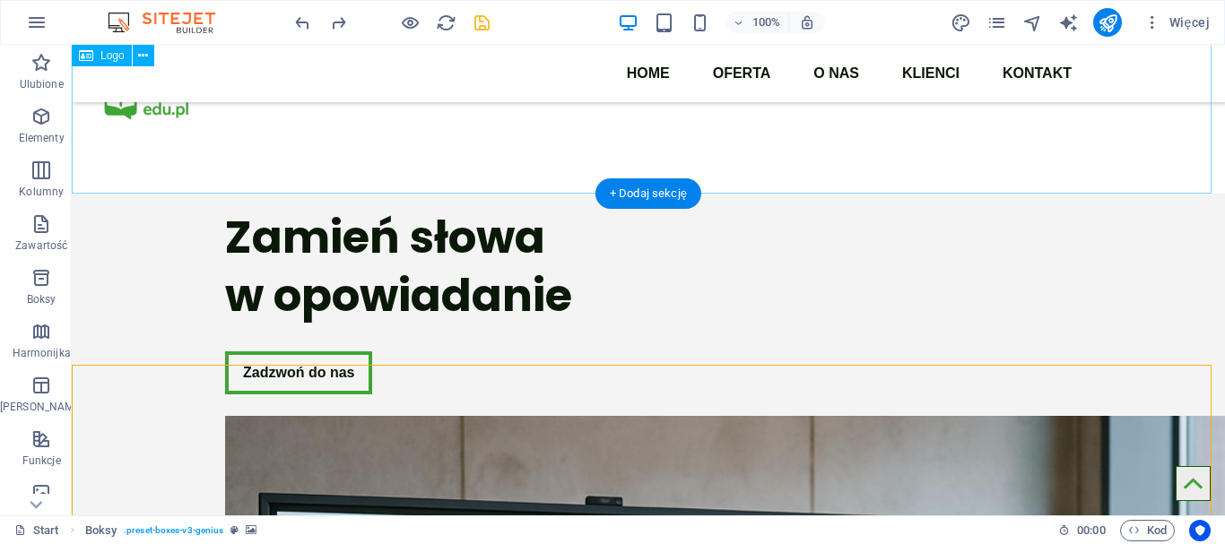
click at [1177, 158] on div at bounding box center [649, 75] width 1154 height 237
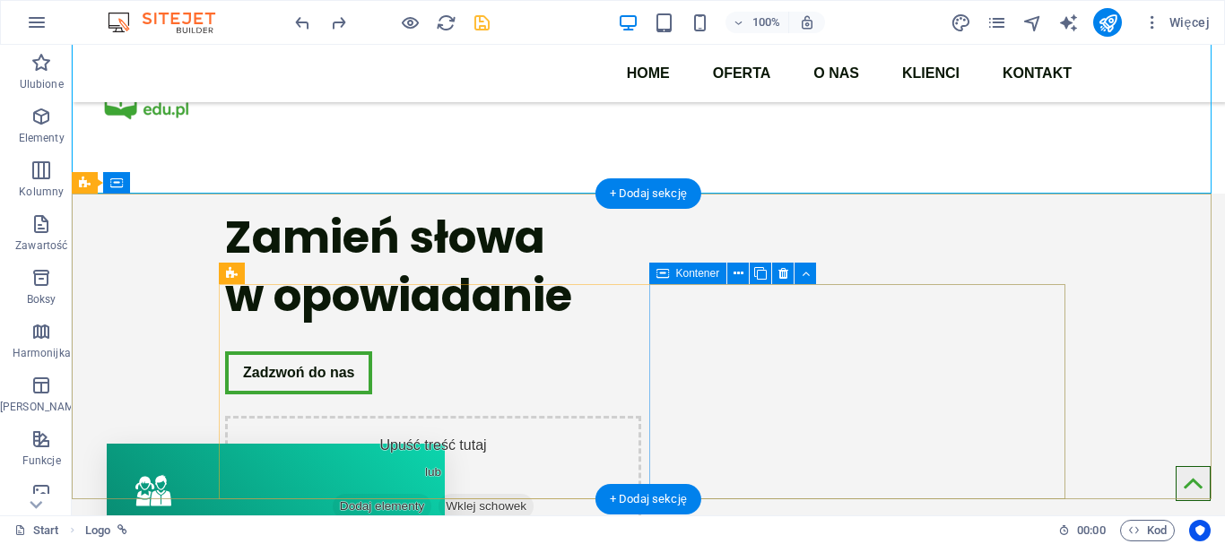
click at [641, 416] on div "Upuść treść tutaj lub Dodaj elementy Wklej schowek" at bounding box center [433, 479] width 416 height 127
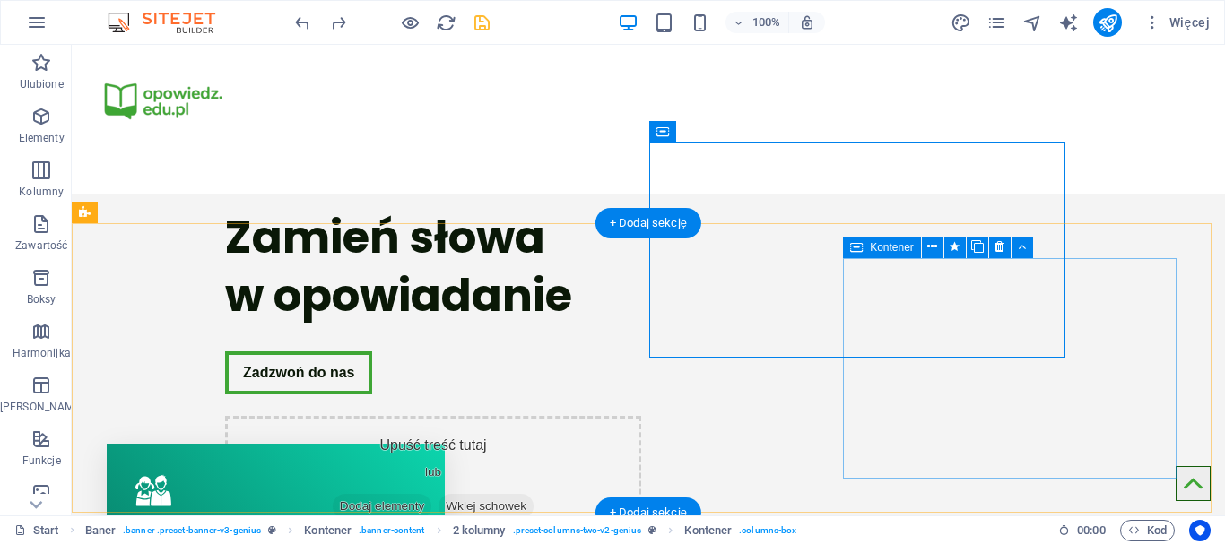
scroll to position [237, 0]
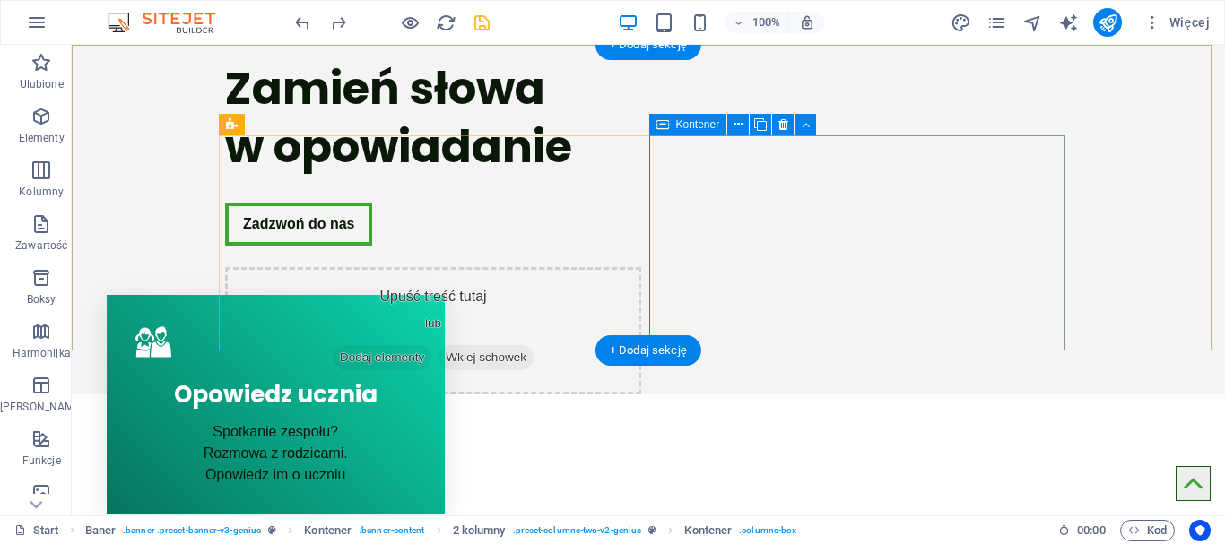
click at [641, 267] on div "Upuść treść tutaj lub Dodaj elementy Wklej schowek" at bounding box center [433, 330] width 416 height 127
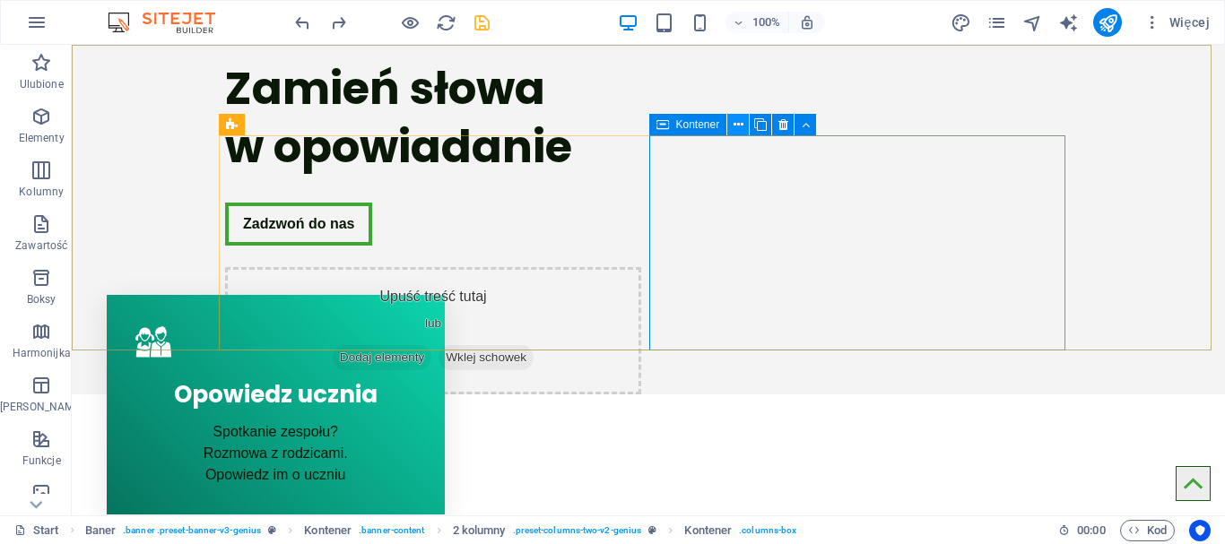
click at [739, 130] on icon at bounding box center [739, 125] width 10 height 19
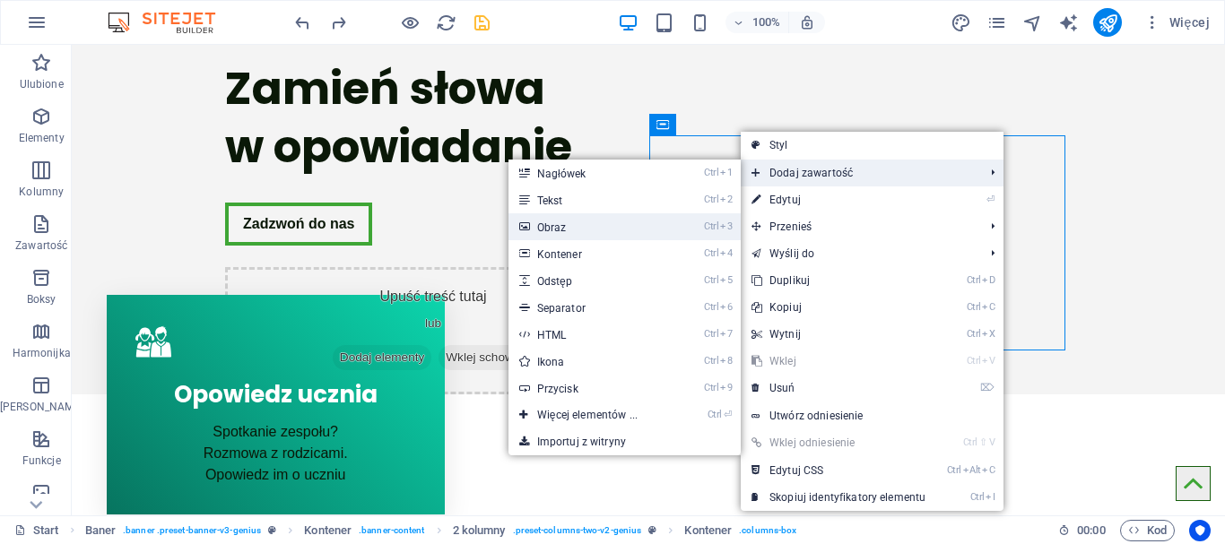
click at [584, 225] on link "Ctrl 3 Obraz" at bounding box center [591, 226] width 165 height 27
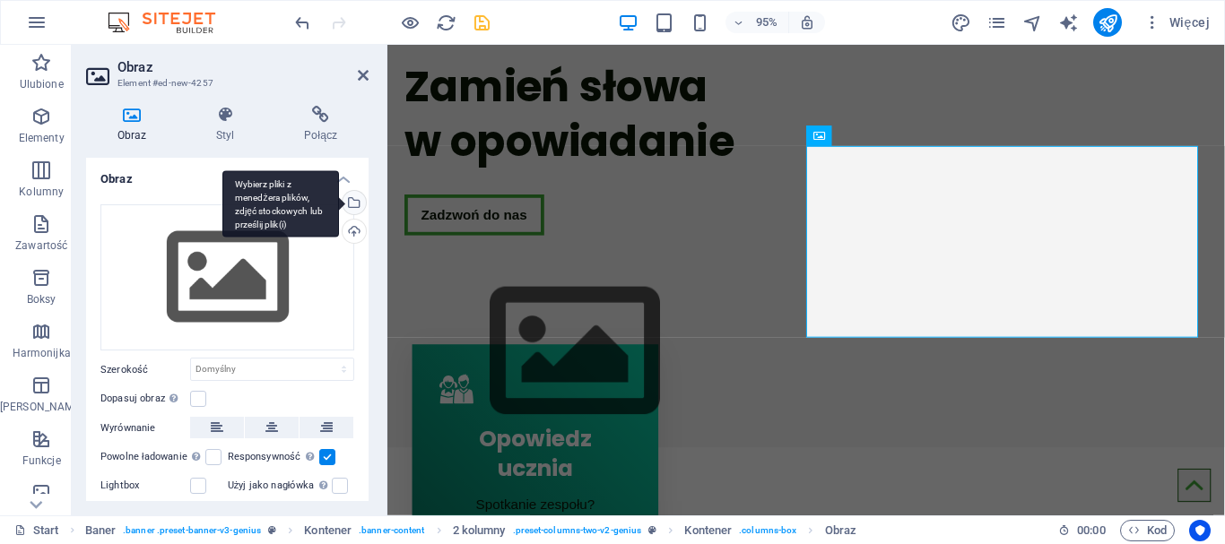
click at [355, 205] on div "Wybierz pliki z menedżera plików, zdjęć stockowych lub prześlij plik(i)" at bounding box center [352, 204] width 27 height 27
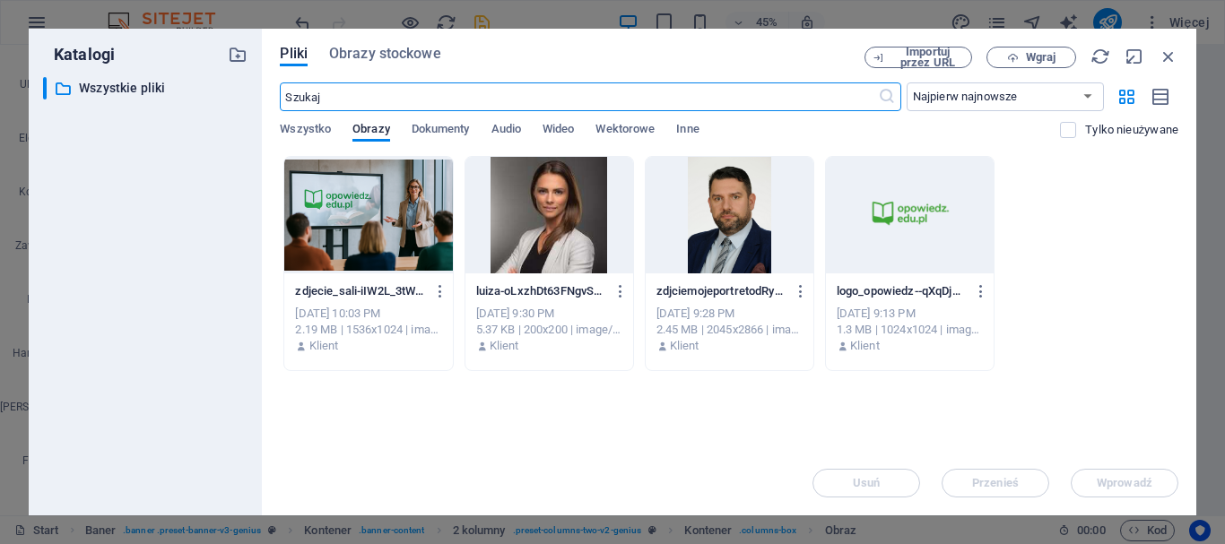
click at [402, 221] on div at bounding box center [368, 215] width 168 height 117
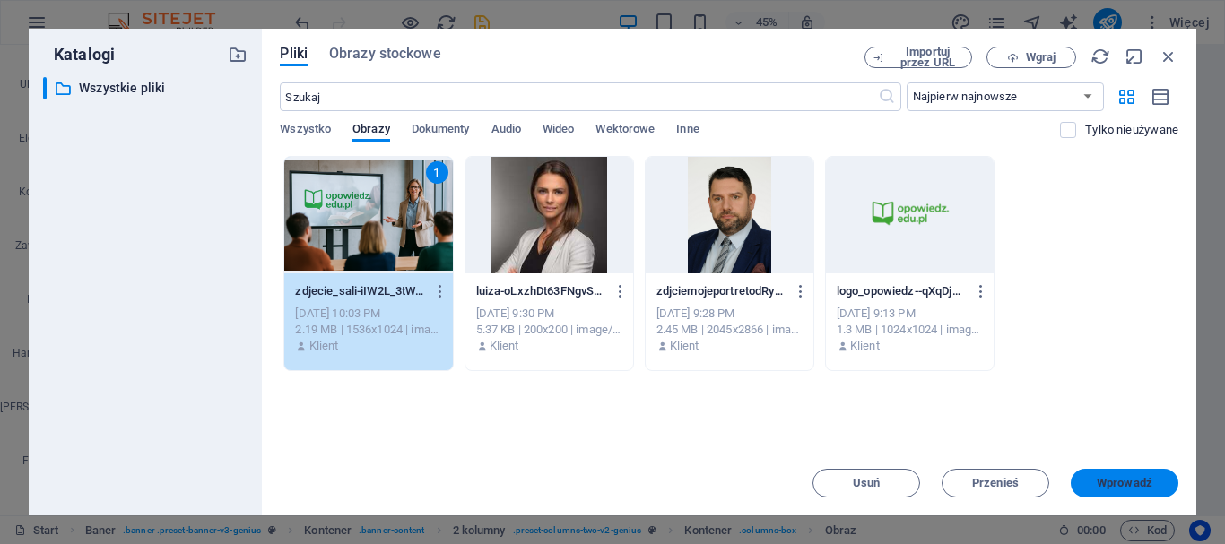
click at [1135, 482] on span "Wprowadź" at bounding box center [1125, 483] width 56 height 11
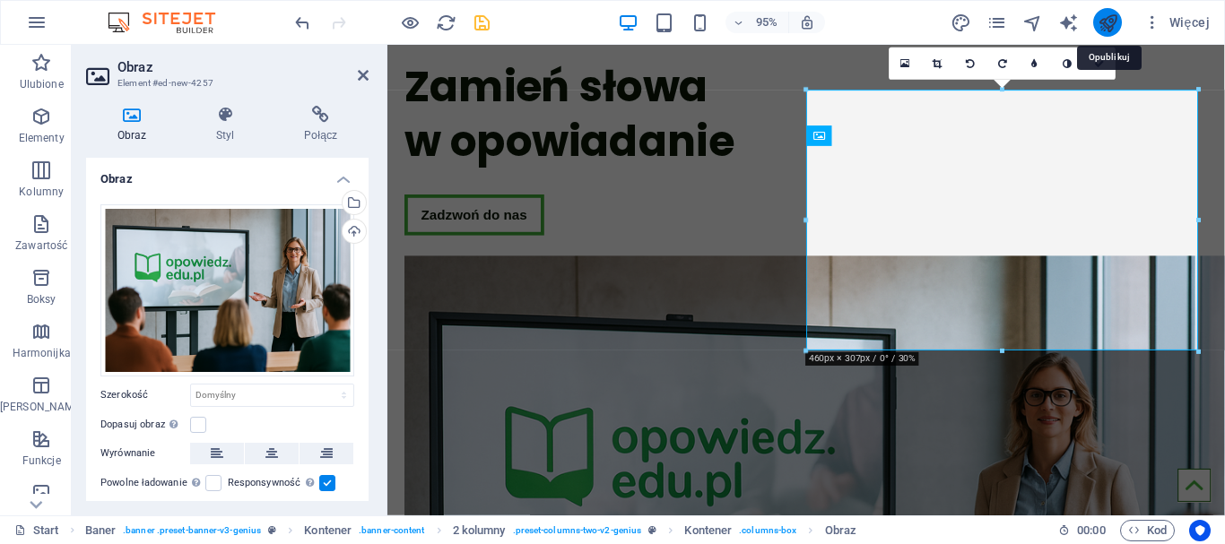
click at [1111, 27] on icon "publish" at bounding box center [1108, 23] width 21 height 21
